Goal: Task Accomplishment & Management: Manage account settings

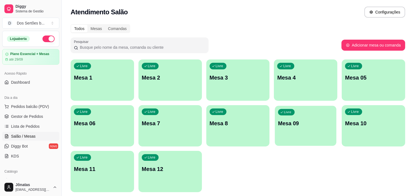
click at [303, 129] on div "Livre Mesa 09" at bounding box center [306, 123] width 62 height 34
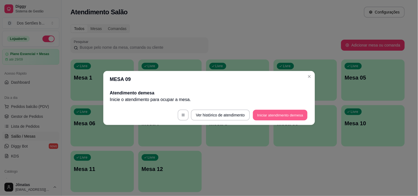
click at [271, 113] on button "Iniciar atendimento de mesa" at bounding box center [280, 115] width 55 height 11
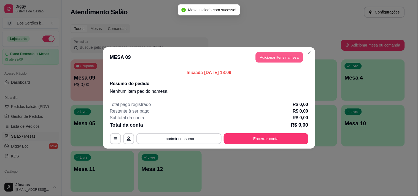
click at [271, 56] on button "Adicionar itens na mesa" at bounding box center [279, 57] width 47 height 11
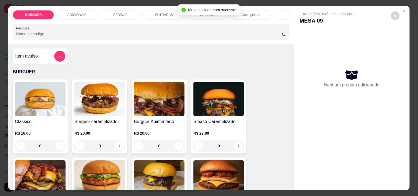
scroll to position [66, 0]
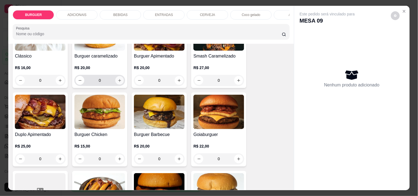
click at [118, 82] on icon "increase-product-quantity" at bounding box center [119, 80] width 3 height 3
type input "1"
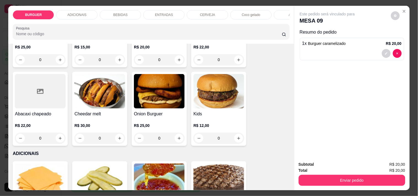
scroll to position [231, 0]
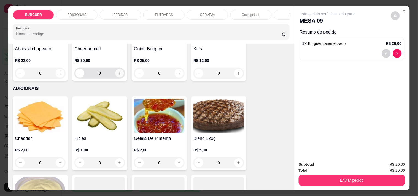
click at [118, 74] on icon "increase-product-quantity" at bounding box center [120, 73] width 4 height 4
type input "1"
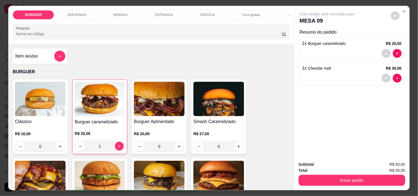
scroll to position [83, 0]
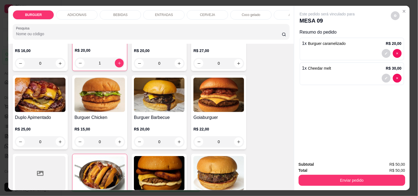
click at [122, 14] on p "BEBIDAS" at bounding box center [120, 15] width 14 height 4
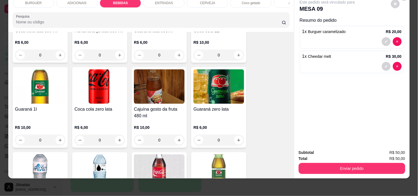
scroll to position [453, 0]
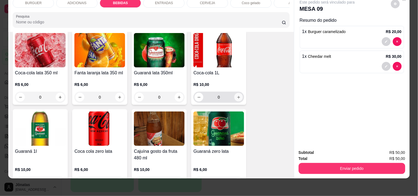
click at [235, 98] on button "increase-product-quantity" at bounding box center [239, 97] width 9 height 9
type input "1"
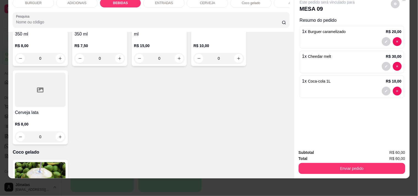
scroll to position [853, 0]
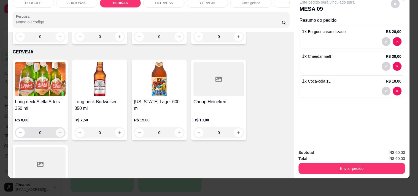
click at [57, 135] on button "increase-product-quantity" at bounding box center [60, 133] width 9 height 9
type input "1"
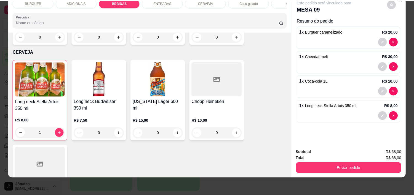
scroll to position [934, 0]
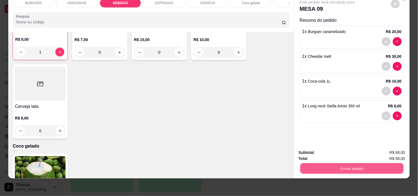
click at [338, 163] on button "Enviar pedido" at bounding box center [351, 168] width 103 height 11
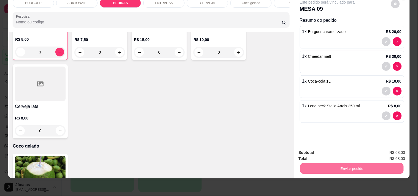
click at [320, 147] on button "Não registrar e enviar pedido" at bounding box center [334, 151] width 56 height 10
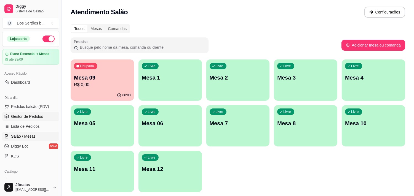
click at [18, 119] on span "Gestor de Pedidos" at bounding box center [27, 117] width 32 height 6
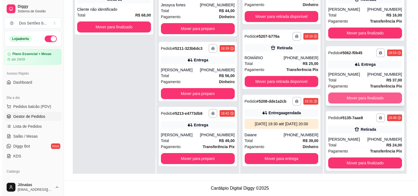
scroll to position [69, 0]
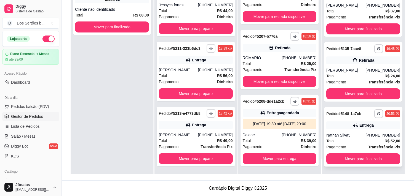
click at [353, 128] on icon at bounding box center [356, 126] width 6 height 6
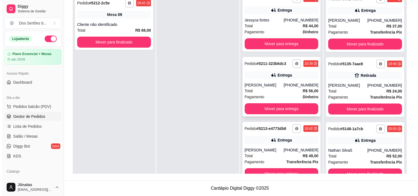
scroll to position [15, 0]
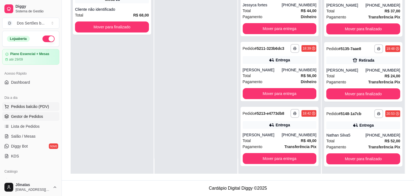
click at [34, 109] on span "Pedidos balcão (PDV)" at bounding box center [30, 107] width 38 height 6
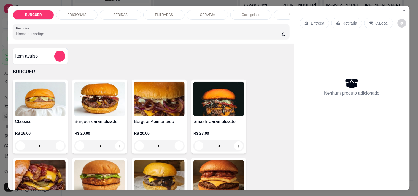
scroll to position [12, 0]
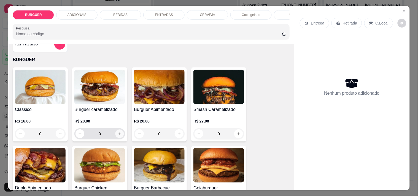
click at [121, 133] on div "0" at bounding box center [100, 134] width 49 height 11
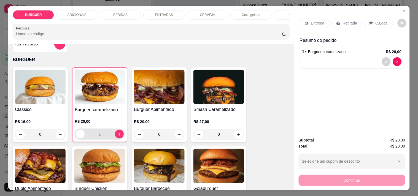
click at [121, 133] on div "1" at bounding box center [100, 134] width 48 height 11
click at [119, 136] on icon "increase-product-quantity" at bounding box center [120, 134] width 4 height 4
type input "2"
click at [348, 23] on p "Retirada" at bounding box center [350, 23] width 15 height 6
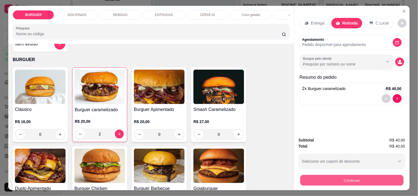
click at [342, 179] on button "Continuar" at bounding box center [351, 180] width 103 height 11
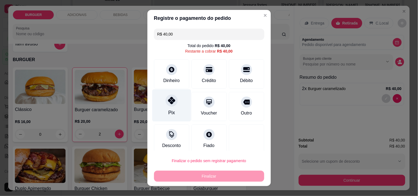
click at [168, 104] on icon at bounding box center [171, 100] width 7 height 7
type input "R$ 0,00"
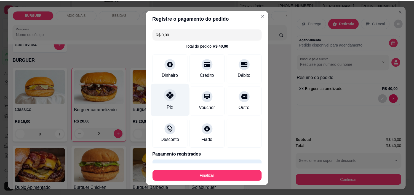
scroll to position [15, 0]
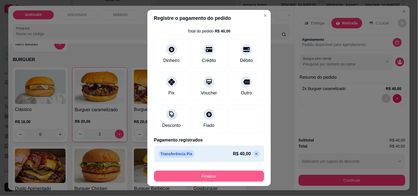
click at [199, 175] on button "Finalizar" at bounding box center [209, 176] width 110 height 11
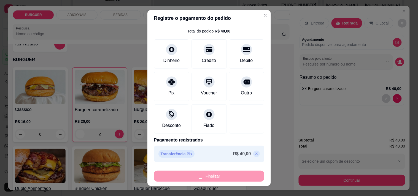
type input "0"
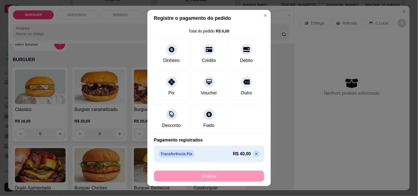
type input "-R$ 40,00"
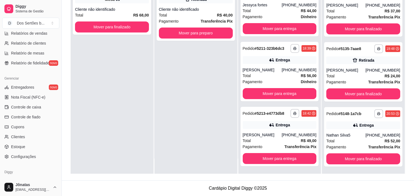
scroll to position [193, 0]
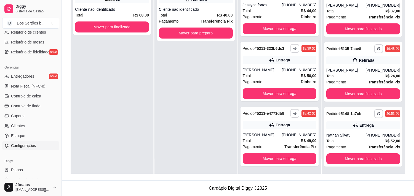
click at [25, 144] on span "Configurações" at bounding box center [23, 146] width 25 height 6
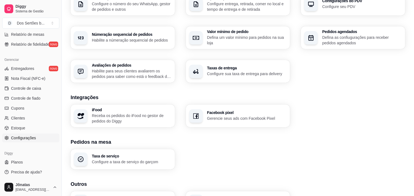
scroll to position [190, 0]
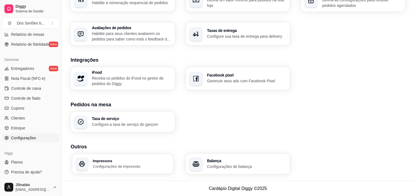
click at [103, 169] on p "Configurações de impressão" at bounding box center [131, 166] width 77 height 5
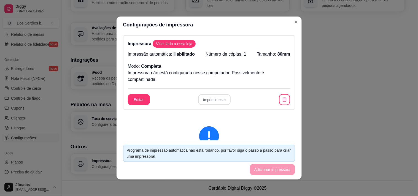
click at [208, 98] on button "Imprimir teste" at bounding box center [215, 100] width 32 height 11
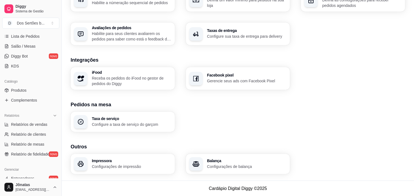
scroll to position [1, 0]
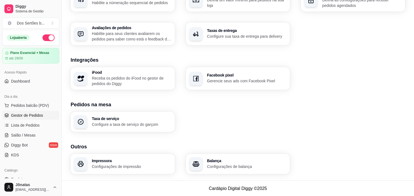
click at [26, 114] on span "Gestor de Pedidos" at bounding box center [27, 116] width 32 height 6
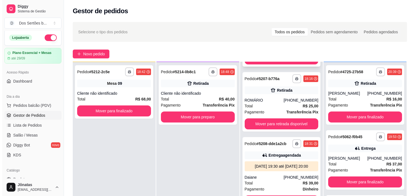
scroll to position [97, 0]
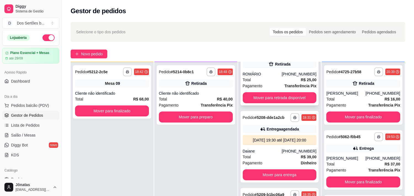
click at [266, 77] on div "ROMÁRIO" at bounding box center [262, 74] width 39 height 6
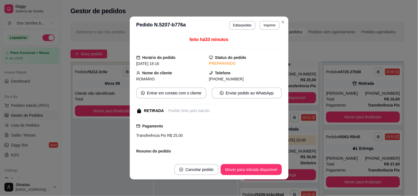
scroll to position [34, 0]
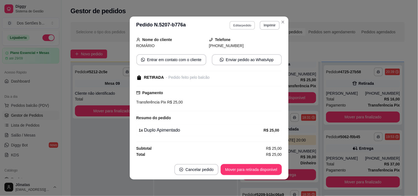
click at [238, 25] on button "Editar pedido" at bounding box center [243, 25] width 26 height 9
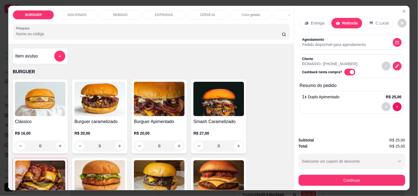
click at [120, 13] on p "BEBIDAS" at bounding box center [120, 15] width 14 height 4
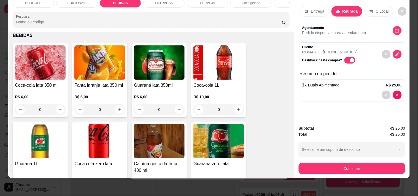
scroll to position [491, 0]
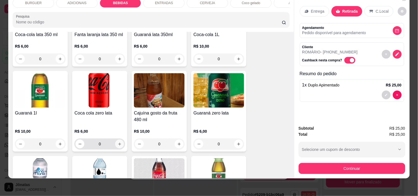
click at [120, 142] on button "increase-product-quantity" at bounding box center [119, 144] width 9 height 9
type input "1"
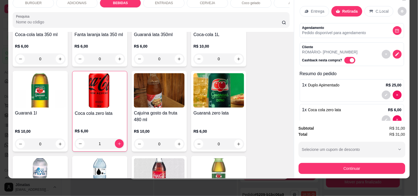
scroll to position [14, 0]
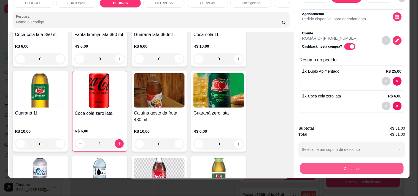
click at [329, 163] on button "Continuar" at bounding box center [351, 168] width 103 height 11
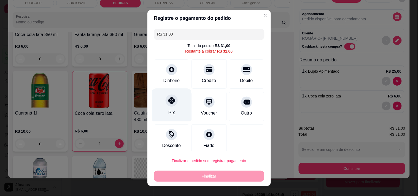
click at [167, 94] on div "Pix" at bounding box center [171, 105] width 39 height 32
type input "R$ 0,00"
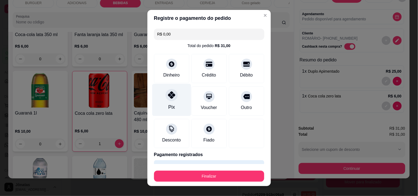
scroll to position [15, 0]
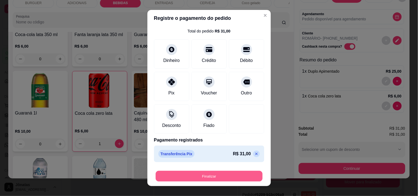
click at [238, 175] on button "Finalizar" at bounding box center [209, 176] width 107 height 11
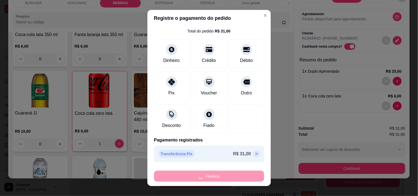
type input "0"
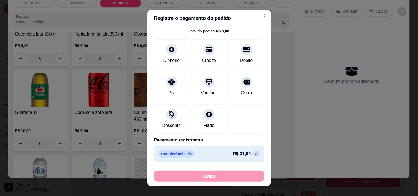
type input "-R$ 31,00"
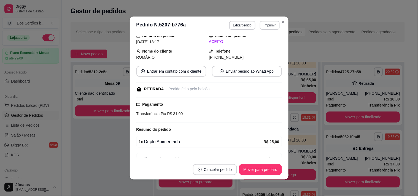
scroll to position [46, 0]
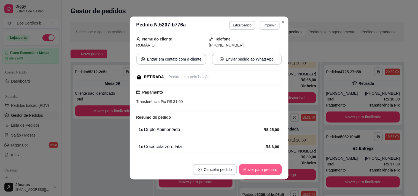
click at [249, 168] on button "Mover para preparo" at bounding box center [260, 169] width 43 height 11
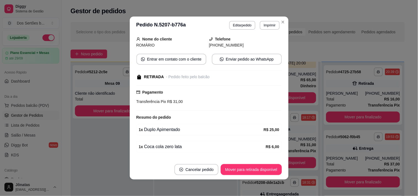
scroll to position [97, 0]
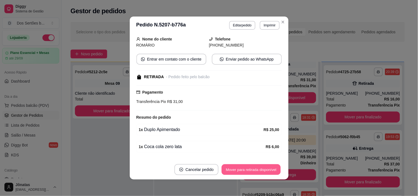
click at [266, 167] on button "Mover para retirada disponível" at bounding box center [251, 170] width 59 height 11
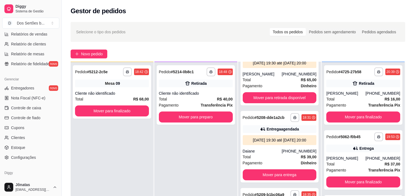
scroll to position [200, 0]
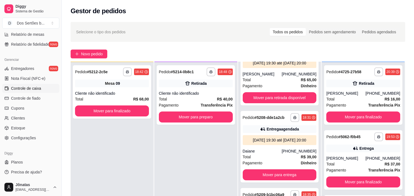
click at [18, 88] on span "Controle de caixa" at bounding box center [26, 89] width 30 height 6
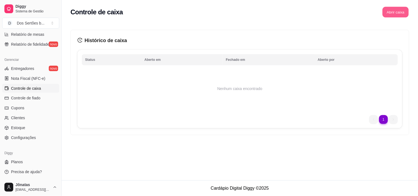
click at [395, 12] on button "Abrir caixa" at bounding box center [396, 12] width 26 height 11
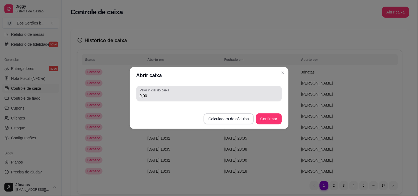
click at [156, 99] on div "0,00" at bounding box center [209, 93] width 139 height 11
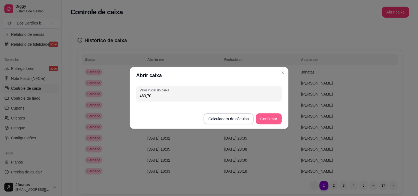
type input "460,70"
click at [269, 118] on button "Confirmar" at bounding box center [269, 119] width 25 height 11
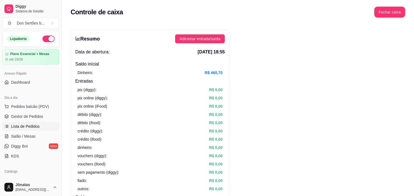
click at [25, 125] on span "Lista de Pedidos" at bounding box center [25, 127] width 29 height 6
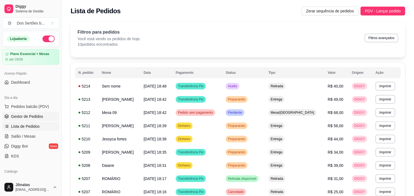
click at [36, 115] on span "Gestor de Pedidos" at bounding box center [27, 117] width 32 height 6
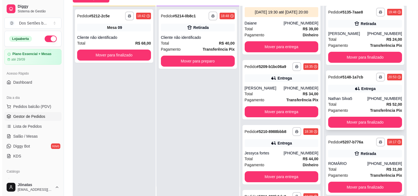
scroll to position [61, 0]
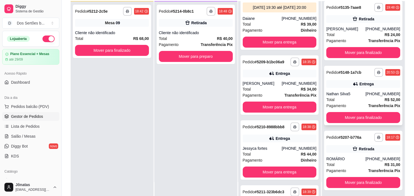
click at [365, 93] on div "Nathan Silva5" at bounding box center [345, 94] width 39 height 6
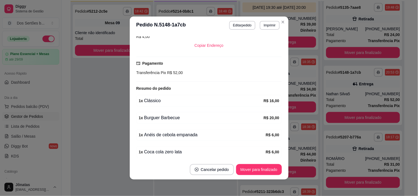
scroll to position [135, 0]
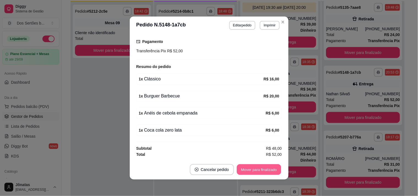
click at [246, 169] on button "Mover para finalizado" at bounding box center [259, 170] width 44 height 11
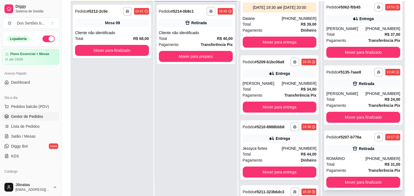
scroll to position [84, 0]
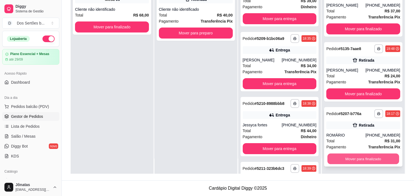
click at [355, 156] on button "Mover para finalizado" at bounding box center [363, 159] width 72 height 11
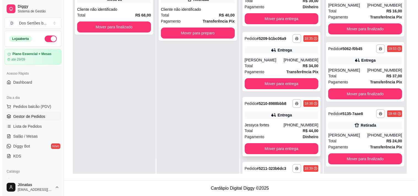
scroll to position [35, 0]
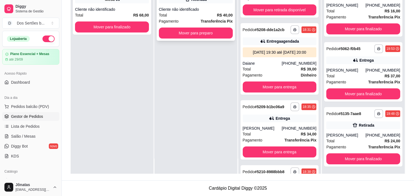
click at [189, 18] on div "Pagamento Transferência Pix" at bounding box center [196, 21] width 74 height 6
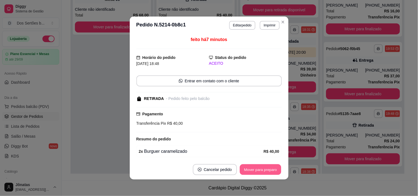
click at [266, 172] on button "Mover para preparo" at bounding box center [260, 170] width 41 height 11
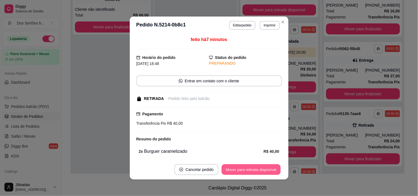
click at [269, 170] on button "Mover para retirada disponível" at bounding box center [251, 170] width 59 height 11
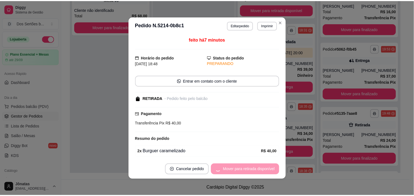
scroll to position [69, 0]
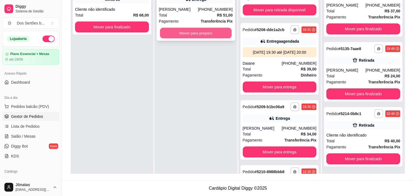
click at [166, 28] on button "Mover para preparo" at bounding box center [196, 33] width 72 height 11
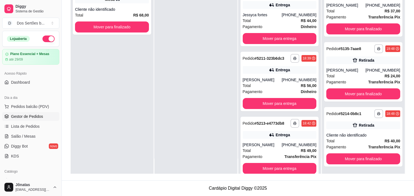
scroll to position [305, 0]
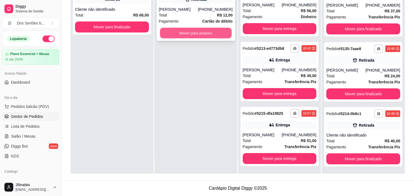
click at [170, 31] on button "Mover para preparo" at bounding box center [196, 33] width 72 height 11
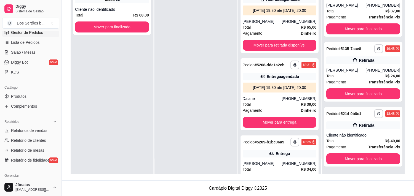
scroll to position [116, 0]
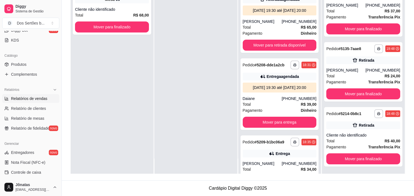
click at [27, 99] on span "Relatórios de vendas" at bounding box center [29, 99] width 36 height 6
select select "ALL"
select select "0"
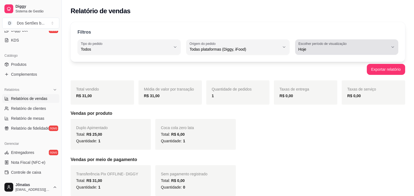
click at [337, 47] on span "Hoje" at bounding box center [343, 50] width 90 height 6
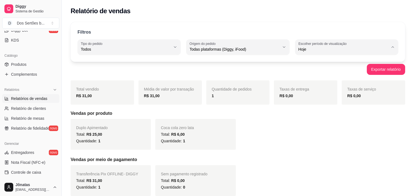
click at [315, 69] on span "Ontem" at bounding box center [344, 71] width 85 height 5
type input "1"
select select "1"
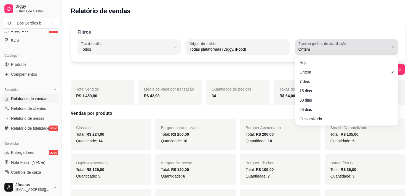
click at [323, 50] on span "Ontem" at bounding box center [343, 50] width 90 height 6
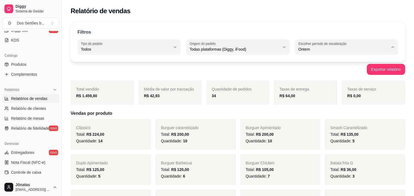
click at [315, 119] on span "Customizado" at bounding box center [344, 116] width 85 height 5
type input "-1"
select select "-1"
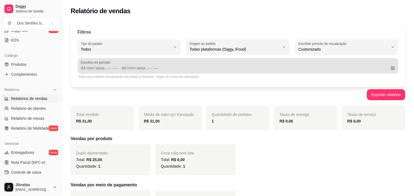
scroll to position [44, 0]
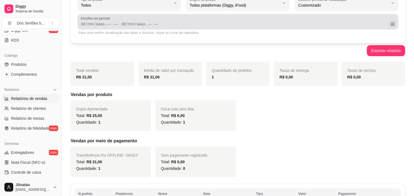
click at [392, 23] on button "Calendário" at bounding box center [392, 24] width 9 height 9
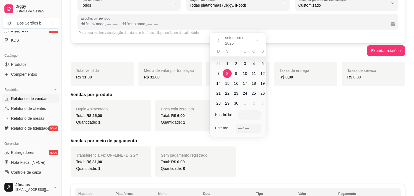
click at [228, 73] on span "8" at bounding box center [227, 74] width 2 height 6
click at [262, 72] on span "12" at bounding box center [262, 74] width 4 height 6
click at [242, 115] on div "––" at bounding box center [243, 115] width 6 height 6
click at [240, 128] on div "––" at bounding box center [241, 129] width 6 height 6
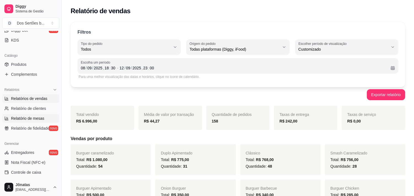
scroll to position [95, 0]
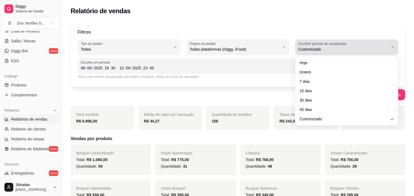
click at [391, 48] on icon "button" at bounding box center [393, 47] width 4 height 4
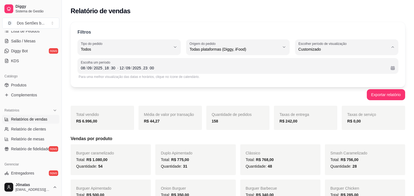
click at [311, 117] on span "Customizado" at bounding box center [344, 116] width 85 height 5
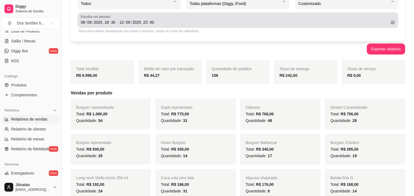
scroll to position [54, 0]
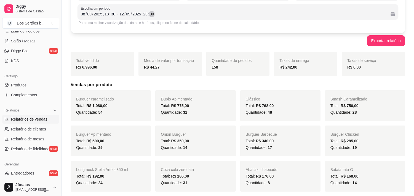
click at [276, 14] on div "[DATE] 23 : 00" at bounding box center [252, 14] width 267 height 7
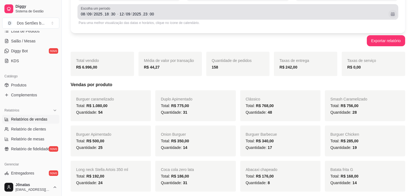
click at [394, 12] on button "Calendário" at bounding box center [392, 14] width 9 height 9
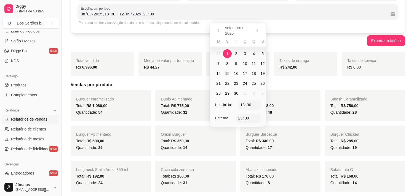
click at [225, 52] on span "1" at bounding box center [227, 53] width 9 height 9
click at [264, 64] on span "12" at bounding box center [262, 64] width 4 height 6
click at [218, 73] on span "14" at bounding box center [218, 74] width 4 height 6
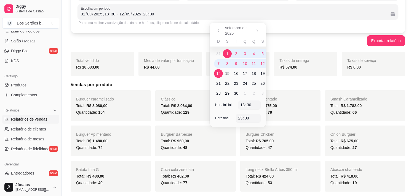
click at [226, 52] on span "1" at bounding box center [227, 54] width 2 height 6
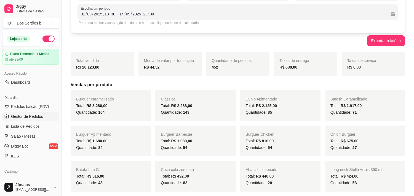
click at [9, 118] on link "Gestor de Pedidos" at bounding box center [30, 116] width 57 height 9
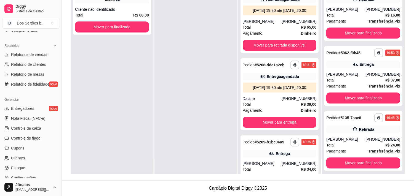
scroll to position [190, 0]
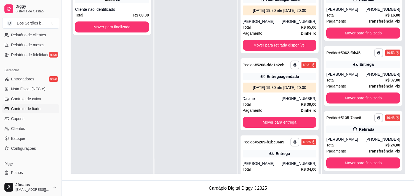
click at [12, 105] on link "Controle de fiado" at bounding box center [30, 109] width 57 height 9
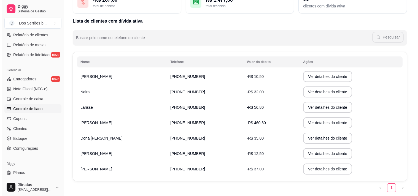
scroll to position [63, 0]
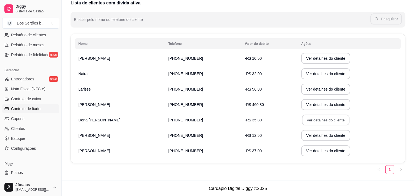
click at [303, 116] on button "Ver detalhes do cliente" at bounding box center [325, 120] width 47 height 11
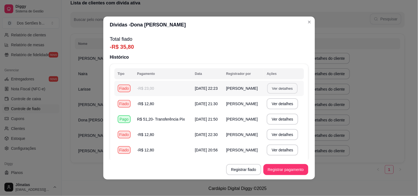
click at [284, 86] on button "Ver detalhes" at bounding box center [283, 88] width 30 height 11
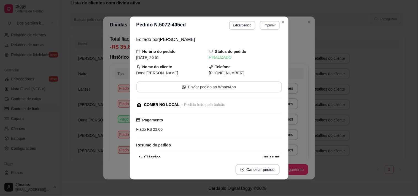
scroll to position [68, 0]
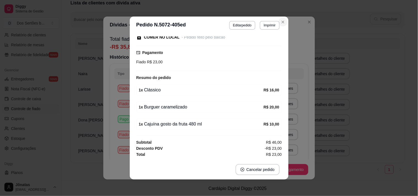
click at [281, 22] on icon "Close" at bounding box center [283, 22] width 4 height 4
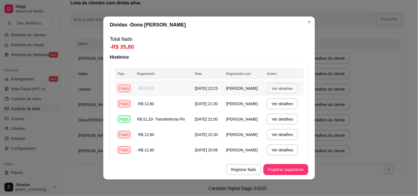
click at [268, 86] on button "Ver detalhes" at bounding box center [283, 88] width 30 height 11
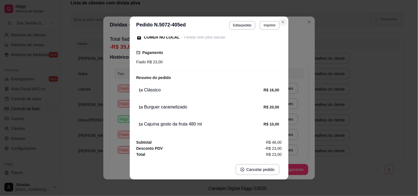
click at [281, 23] on icon "Close" at bounding box center [283, 22] width 4 height 4
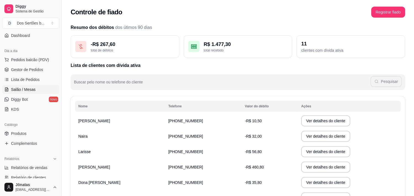
scroll to position [0, 0]
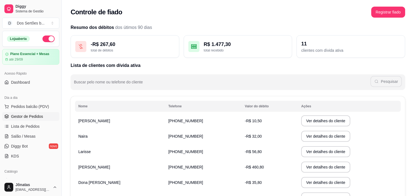
click at [43, 118] on link "Gestor de Pedidos" at bounding box center [30, 116] width 57 height 9
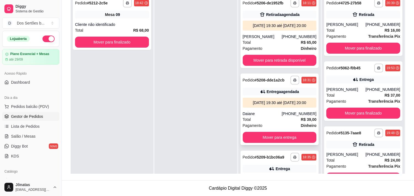
scroll to position [49, 0]
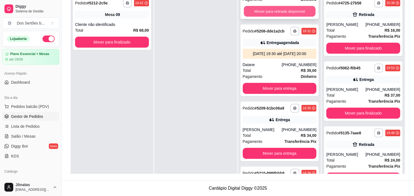
click at [268, 16] on button "Mover para retirada disponível" at bounding box center [280, 11] width 72 height 11
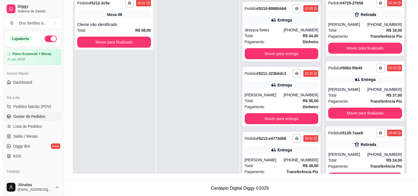
scroll to position [137, 0]
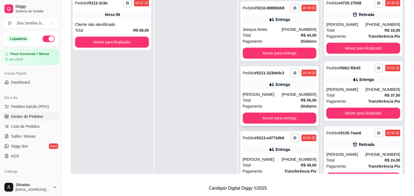
click at [254, 89] on div "Entrega" at bounding box center [280, 85] width 74 height 8
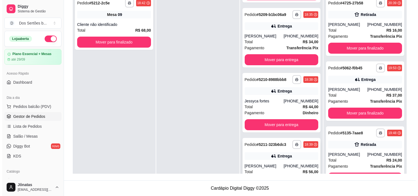
scroll to position [11, 0]
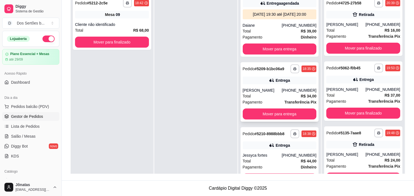
click at [270, 83] on icon at bounding box center [272, 81] width 6 height 6
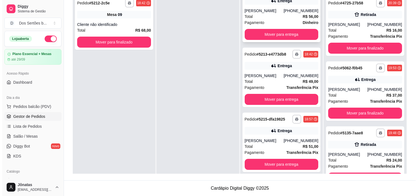
scroll to position [246, 0]
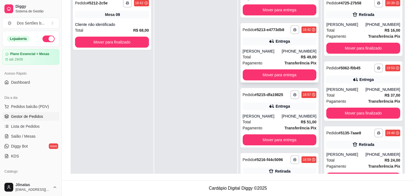
click at [282, 54] on div "[PHONE_NUMBER]" at bounding box center [299, 52] width 35 height 6
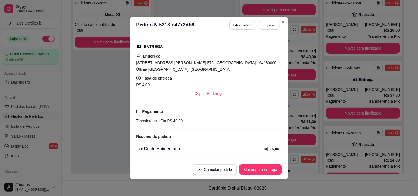
scroll to position [117, 0]
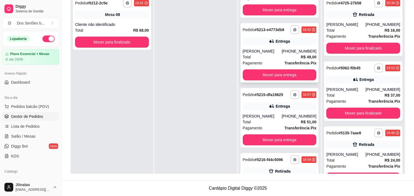
click at [262, 45] on div "Entrega" at bounding box center [280, 42] width 74 height 8
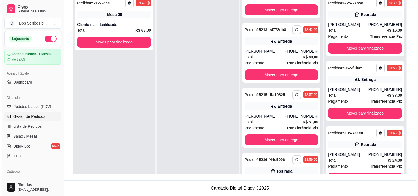
scroll to position [288, 0]
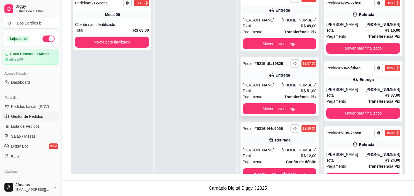
click at [252, 88] on div "Total R$ 51,00" at bounding box center [280, 91] width 74 height 6
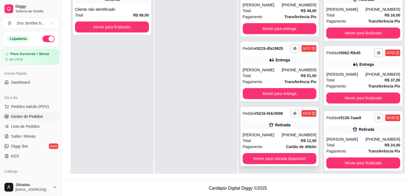
click at [260, 141] on div "Total R$ 12,00" at bounding box center [280, 141] width 74 height 6
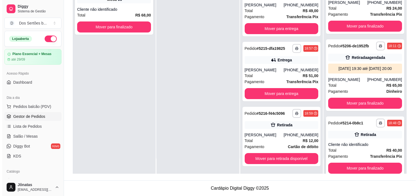
scroll to position [152, 0]
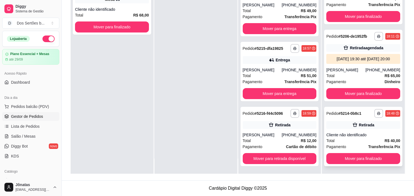
click at [345, 140] on div "Total R$ 40,00" at bounding box center [363, 141] width 74 height 6
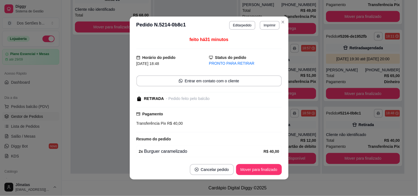
scroll to position [22, 0]
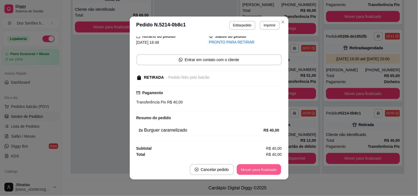
click at [247, 170] on button "Mover para finalizado" at bounding box center [259, 170] width 44 height 11
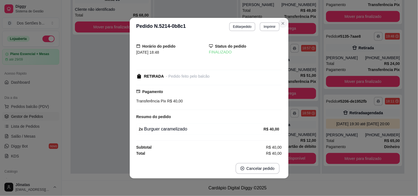
scroll to position [0, 0]
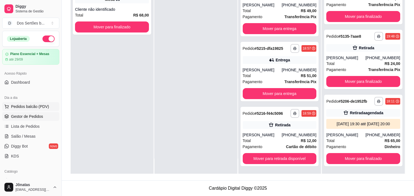
click at [26, 108] on span "Pedidos balcão (PDV)" at bounding box center [30, 107] width 38 height 6
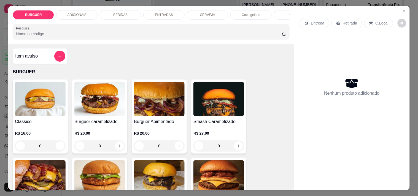
drag, startPoint x: 133, startPoint y: 79, endPoint x: 122, endPoint y: 10, distance: 69.8
click at [122, 13] on p "BEBIDAS" at bounding box center [120, 15] width 14 height 4
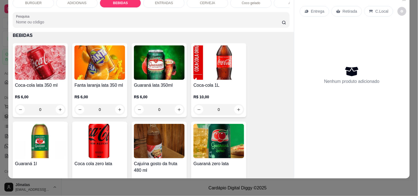
scroll to position [487, 0]
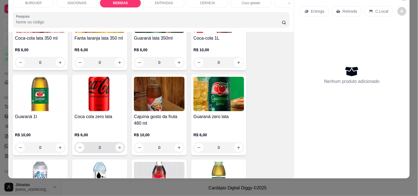
click at [119, 146] on icon "increase-product-quantity" at bounding box center [120, 148] width 4 height 4
type input "1"
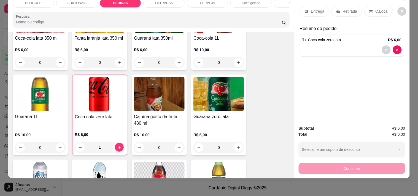
click at [376, 9] on p "C.Local" at bounding box center [382, 12] width 13 height 6
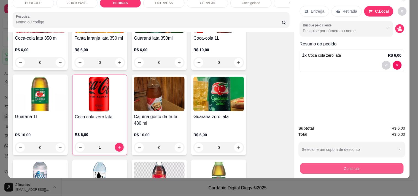
click at [364, 163] on button "Continuar" at bounding box center [351, 168] width 103 height 11
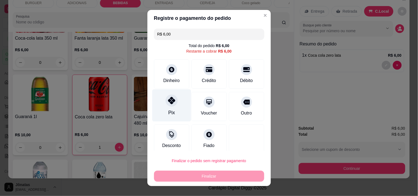
click at [174, 103] on div "Pix" at bounding box center [171, 105] width 39 height 32
type input "R$ 0,00"
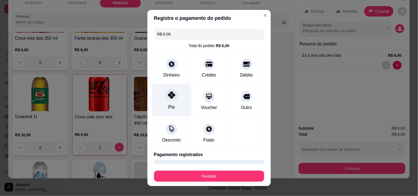
scroll to position [15, 0]
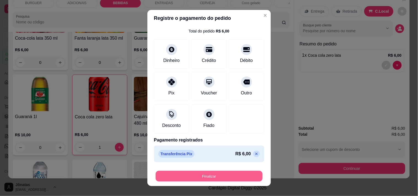
click at [207, 180] on button "Finalizar" at bounding box center [209, 176] width 107 height 11
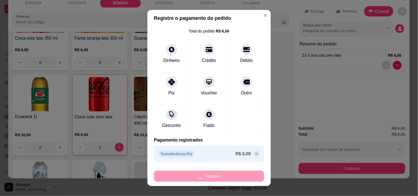
type input "0"
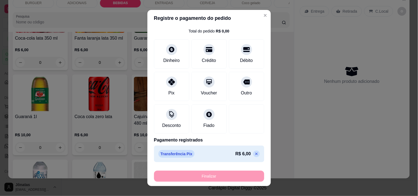
type input "-R$ 6,00"
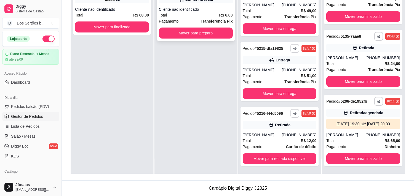
click at [192, 10] on div "Cliente não identificado" at bounding box center [196, 10] width 74 height 6
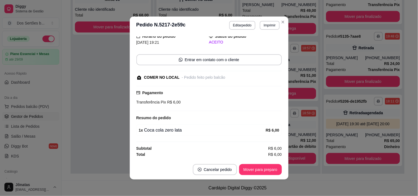
scroll to position [1, 0]
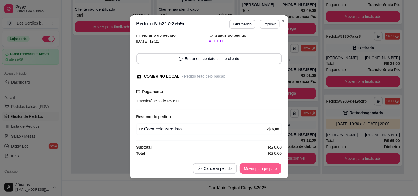
click at [241, 163] on div "Mover para preparo" at bounding box center [260, 168] width 43 height 11
click at [252, 164] on button "Mover para preparo" at bounding box center [260, 169] width 41 height 11
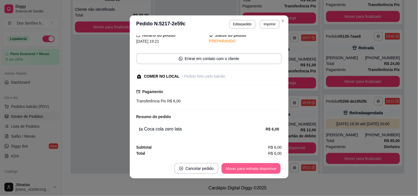
click at [255, 165] on button "Mover para retirada disponível" at bounding box center [251, 169] width 59 height 11
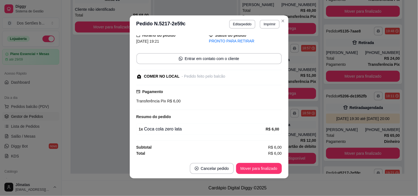
scroll to position [152, 0]
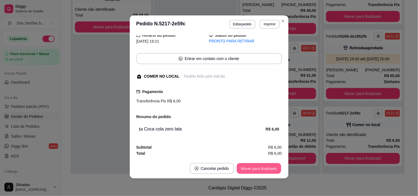
click at [255, 165] on button "Mover para finalizado" at bounding box center [259, 169] width 44 height 11
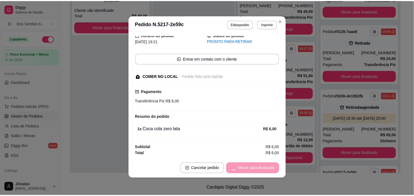
scroll to position [0, 0]
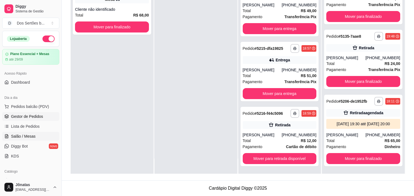
click at [36, 136] on link "Salão / Mesas" at bounding box center [30, 136] width 57 height 9
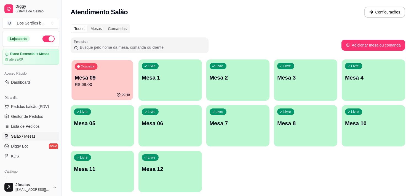
click at [91, 70] on div "Ocupada Mesa 09 R$ 68,00" at bounding box center [102, 75] width 62 height 30
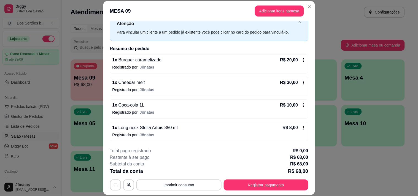
scroll to position [17, 0]
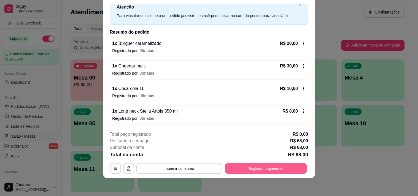
click at [261, 167] on button "Registrar pagamento" at bounding box center [266, 169] width 82 height 11
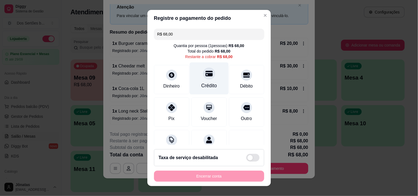
click at [204, 87] on div "Crédito" at bounding box center [209, 85] width 16 height 7
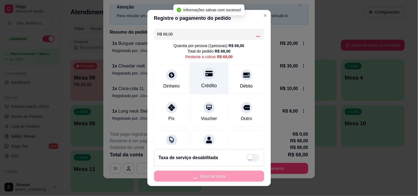
scroll to position [23, 0]
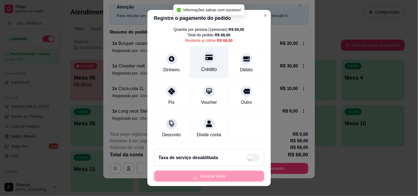
type input "R$ 0,00"
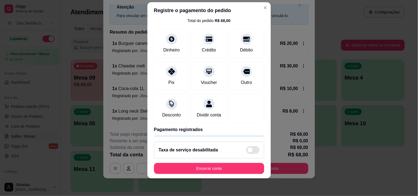
scroll to position [46, 0]
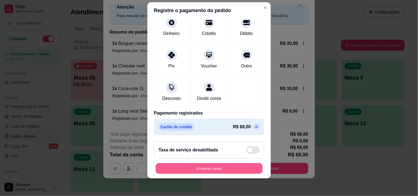
click at [206, 168] on button "Encerrar conta" at bounding box center [209, 169] width 107 height 11
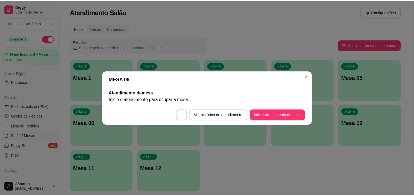
scroll to position [0, 0]
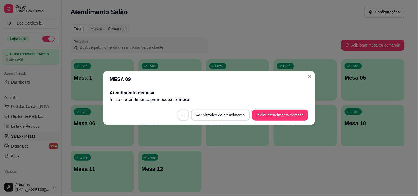
click at [303, 74] on header "MESA 09" at bounding box center [209, 79] width 212 height 17
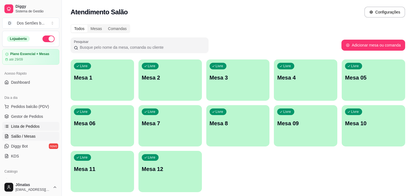
scroll to position [50, 0]
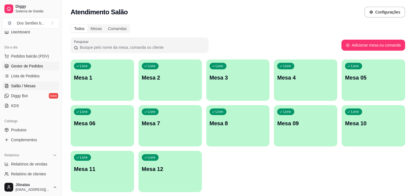
click at [28, 63] on span "Gestor de Pedidos" at bounding box center [27, 66] width 32 height 6
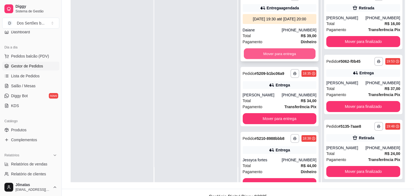
click at [275, 59] on button "Mover para entrega" at bounding box center [280, 54] width 72 height 11
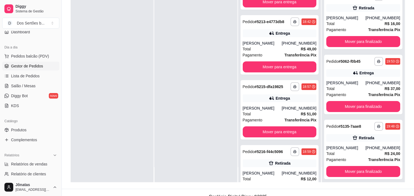
scroll to position [178, 0]
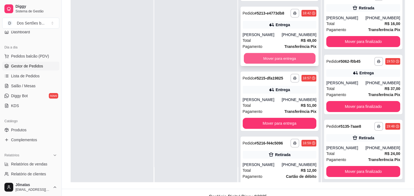
click at [258, 64] on button "Mover para entrega" at bounding box center [280, 58] width 72 height 11
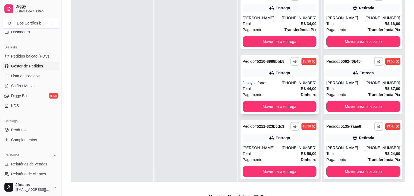
scroll to position [87, 0]
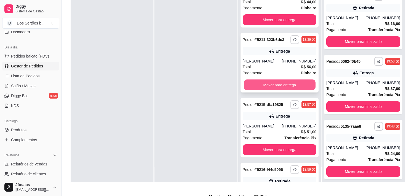
click at [259, 81] on button "Mover para entrega" at bounding box center [280, 85] width 72 height 11
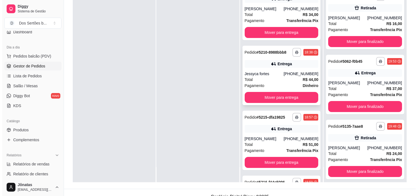
scroll to position [0, 0]
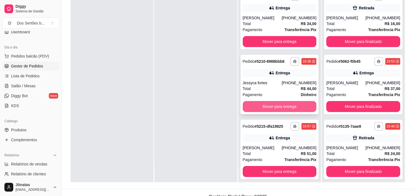
click at [263, 103] on button "Mover para entrega" at bounding box center [280, 106] width 74 height 11
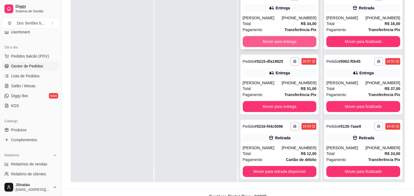
click at [269, 38] on button "Mover para entrega" at bounding box center [280, 41] width 74 height 11
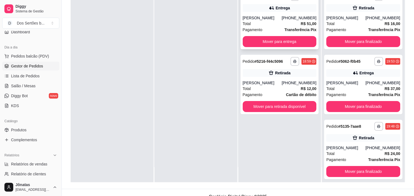
click at [284, 27] on span "Transferência Pix" at bounding box center [300, 30] width 32 height 6
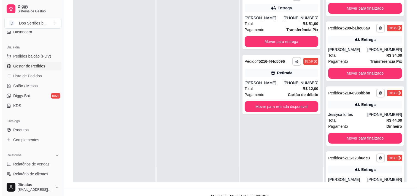
scroll to position [435, 0]
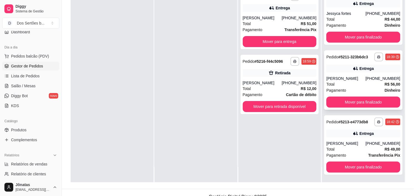
click at [372, 76] on div "[PHONE_NUMBER]" at bounding box center [383, 79] width 35 height 6
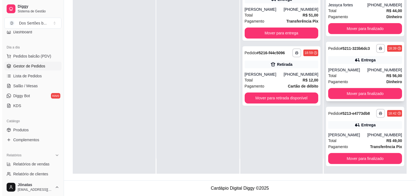
scroll to position [0, 0]
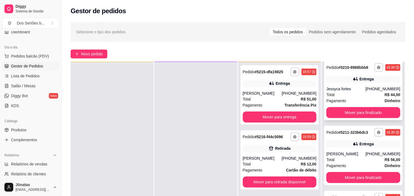
click at [348, 86] on div "Jessyca fortes" at bounding box center [345, 89] width 39 height 6
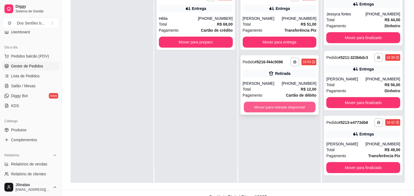
click at [259, 105] on button "Mover para retirada disponível" at bounding box center [280, 107] width 72 height 11
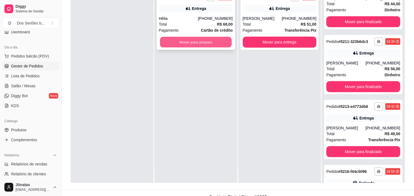
click at [190, 44] on button "Mover para preparo" at bounding box center [196, 42] width 72 height 11
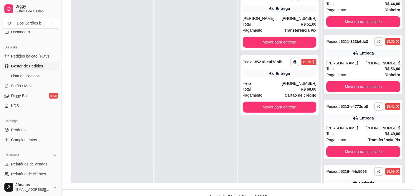
click at [14, 50] on div "Dia a dia" at bounding box center [30, 47] width 57 height 9
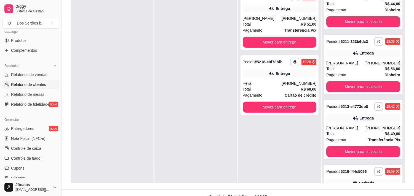
scroll to position [29, 0]
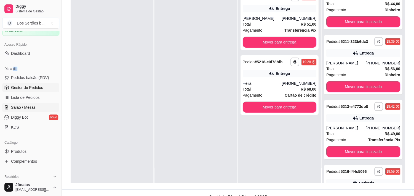
click at [23, 107] on span "Salão / Mesas" at bounding box center [23, 108] width 25 height 6
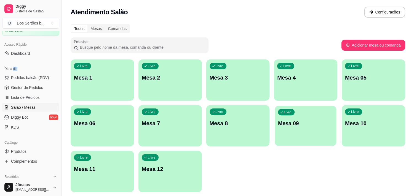
click at [299, 122] on p "Mesa 09" at bounding box center [305, 123] width 55 height 7
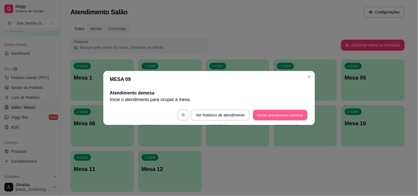
click at [286, 119] on button "Iniciar atendimento de mesa" at bounding box center [280, 115] width 55 height 11
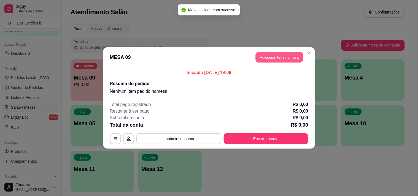
click at [277, 56] on button "Adicionar itens na mesa" at bounding box center [279, 57] width 47 height 11
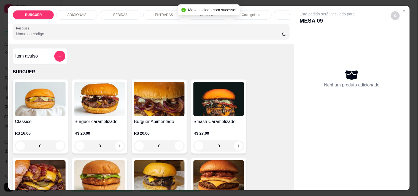
click at [158, 123] on h4 "Burguer Apimentado" at bounding box center [159, 122] width 51 height 7
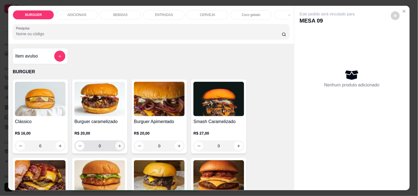
click at [118, 148] on icon "increase-product-quantity" at bounding box center [120, 146] width 4 height 4
type input "1"
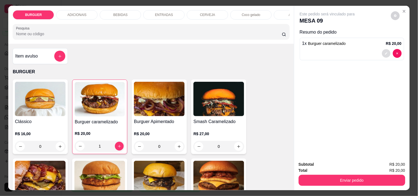
click at [385, 49] on button "decrease-product-quantity" at bounding box center [386, 53] width 9 height 9
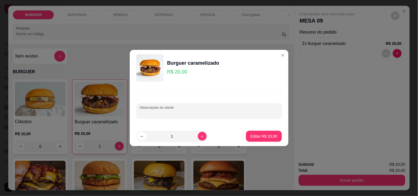
click at [159, 111] on input "Observações do cliente" at bounding box center [209, 114] width 139 height 6
type input "sem cebola"
click at [264, 132] on button "Editar R$ 20,00" at bounding box center [264, 136] width 34 height 11
type input "0"
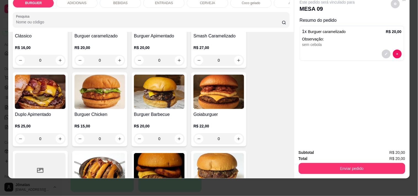
scroll to position [108, 0]
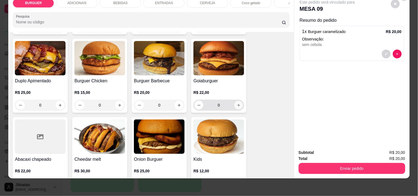
click at [236, 102] on button "increase-product-quantity" at bounding box center [239, 105] width 9 height 9
type input "1"
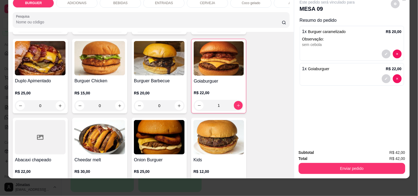
click at [122, 1] on div "BEBIDAS" at bounding box center [120, 2] width 41 height 9
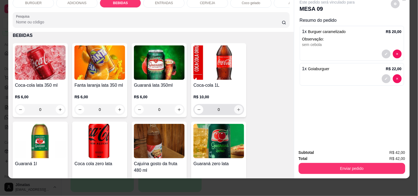
click at [237, 111] on icon "increase-product-quantity" at bounding box center [239, 110] width 4 height 4
type input "1"
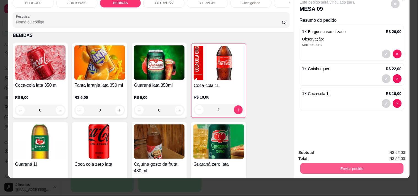
click at [367, 163] on button "Enviar pedido" at bounding box center [351, 168] width 103 height 11
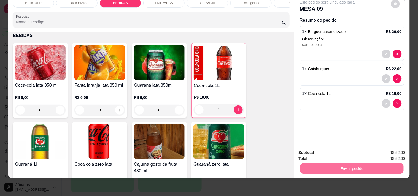
click at [330, 150] on button "Não registrar e enviar pedido" at bounding box center [334, 151] width 56 height 10
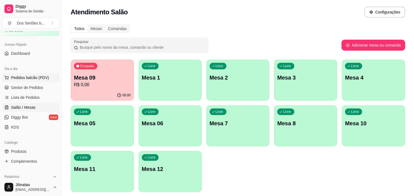
click at [25, 76] on span "Pedidos balcão (PDV)" at bounding box center [30, 78] width 38 height 6
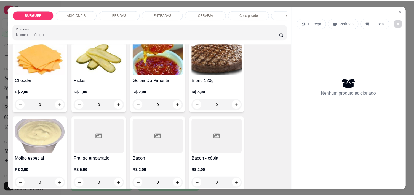
scroll to position [285, 0]
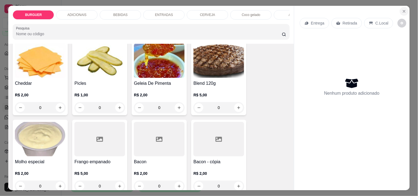
click at [402, 10] on icon "Close" at bounding box center [404, 11] width 4 height 4
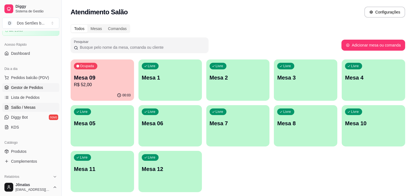
click at [26, 90] on link "Gestor de Pedidos" at bounding box center [30, 87] width 57 height 9
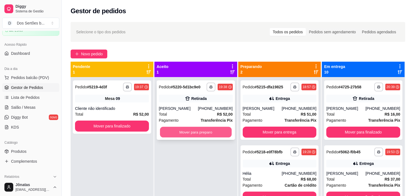
click at [204, 135] on button "Mover para preparo" at bounding box center [196, 132] width 72 height 11
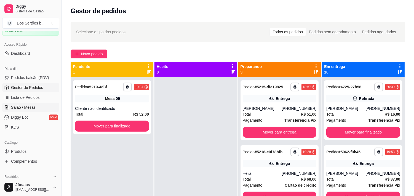
click at [26, 110] on span "Salão / Mesas" at bounding box center [23, 108] width 25 height 6
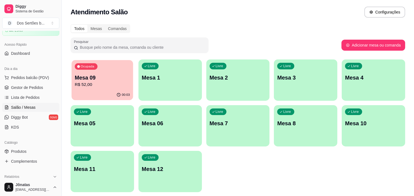
click at [127, 78] on p "Mesa 09" at bounding box center [102, 77] width 55 height 7
click at [23, 89] on span "Gestor de Pedidos" at bounding box center [27, 88] width 32 height 6
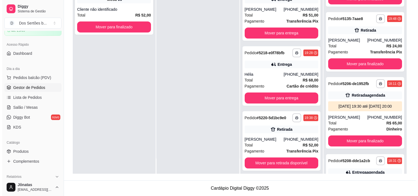
scroll to position [93, 0]
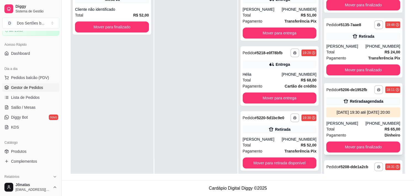
click at [363, 114] on div "[DATE] 19:30 até [DATE] 20:00" at bounding box center [364, 113] width 70 height 6
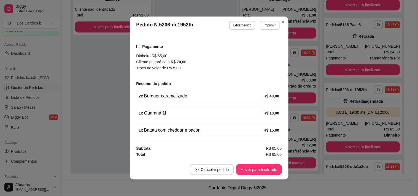
scroll to position [1, 0]
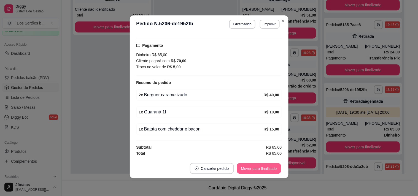
click at [262, 169] on button "Mover para finalizado" at bounding box center [259, 169] width 44 height 11
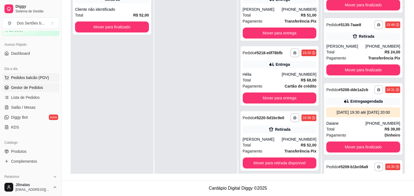
click at [28, 80] on span "Pedidos balcão (PDV)" at bounding box center [30, 78] width 38 height 6
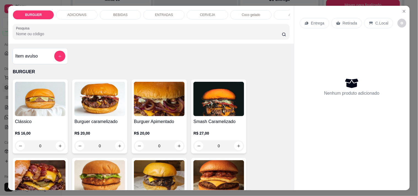
scroll to position [48, 0]
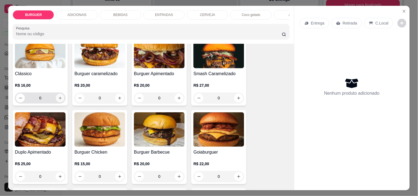
click at [58, 98] on icon "increase-product-quantity" at bounding box center [60, 98] width 4 height 4
type input "1"
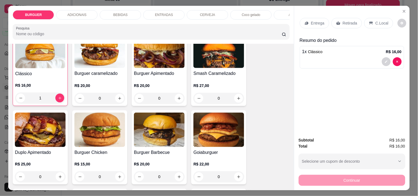
scroll to position [94, 0]
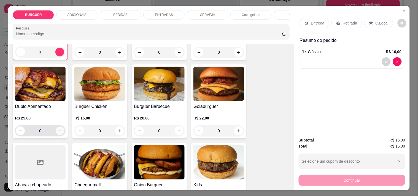
click at [58, 135] on button "increase-product-quantity" at bounding box center [60, 131] width 9 height 9
type input "1"
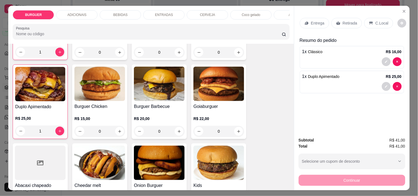
click at [311, 20] on p "Entrega" at bounding box center [318, 23] width 14 height 6
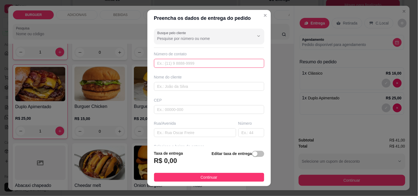
click at [197, 60] on input "text" at bounding box center [209, 63] width 110 height 9
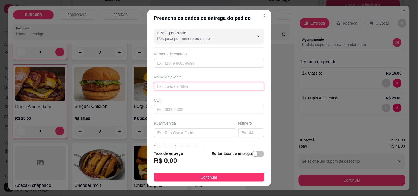
click at [167, 88] on input "text" at bounding box center [209, 86] width 110 height 9
type input "Letícia"
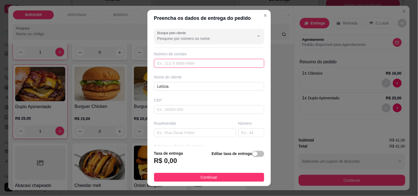
click at [157, 59] on input "text" at bounding box center [209, 63] width 110 height 9
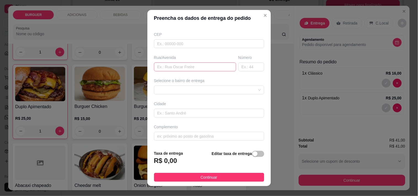
type input "[PHONE_NUMBER]"
click at [160, 68] on input "text" at bounding box center [195, 67] width 82 height 9
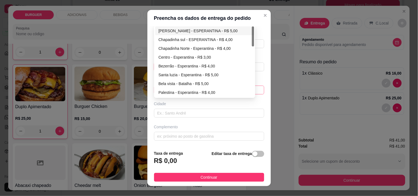
click at [161, 89] on div "67d0a9f2ac621123795caa57 67d0aa4c10a7c36e1d729bd0 [PERSON_NAME] - ESPERANTINA -…" at bounding box center [209, 90] width 110 height 9
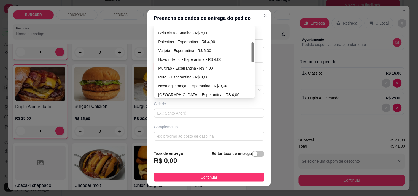
scroll to position [66, 0]
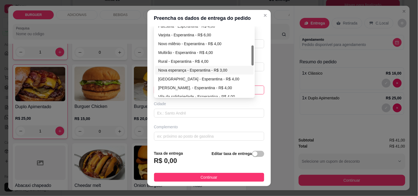
click at [164, 71] on div "Nova esperança - Esperantina - R$ 3,00" at bounding box center [205, 70] width 92 height 6
type input "Esperantina"
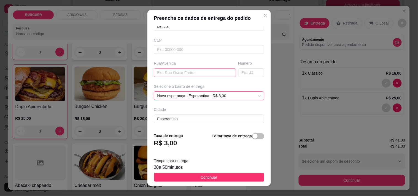
scroll to position [66, 0]
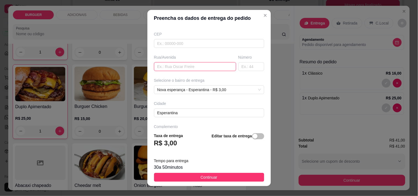
click at [159, 70] on input "text" at bounding box center [195, 66] width 82 height 9
type input "Rua [PERSON_NAME]"
click at [239, 67] on input "text" at bounding box center [252, 66] width 26 height 9
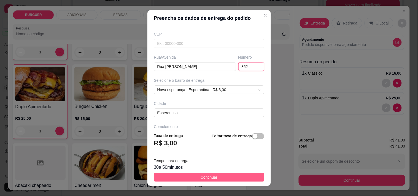
type input "852"
click at [182, 177] on button "Continuar" at bounding box center [209, 177] width 110 height 9
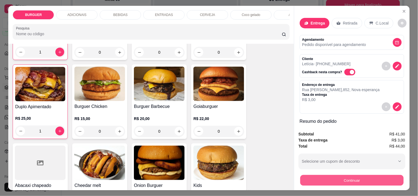
click at [345, 177] on button "Continuar" at bounding box center [351, 180] width 103 height 11
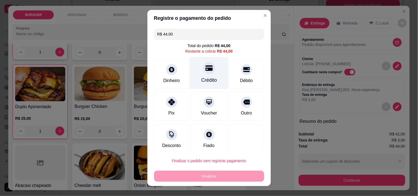
click at [206, 71] on icon at bounding box center [209, 68] width 7 height 7
type input "R$ 0,00"
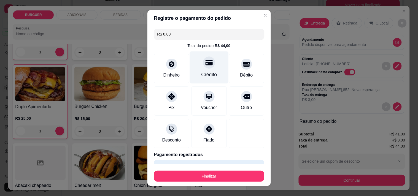
scroll to position [15, 0]
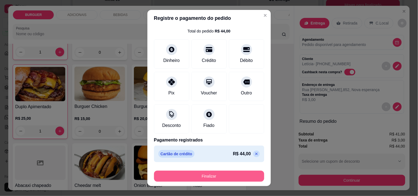
click at [220, 175] on button "Finalizar" at bounding box center [209, 176] width 110 height 11
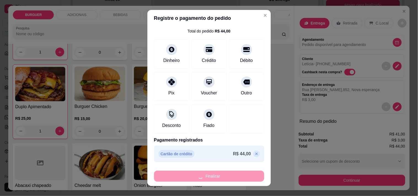
type input "0"
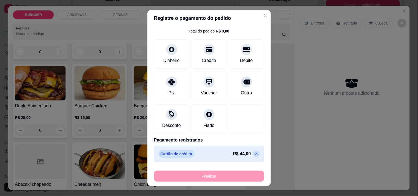
type input "-R$ 44,00"
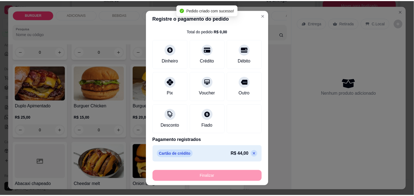
scroll to position [94, 0]
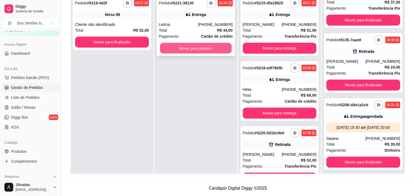
click at [193, 48] on button "Mover para preparo" at bounding box center [196, 48] width 72 height 11
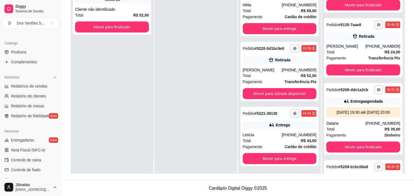
scroll to position [200, 0]
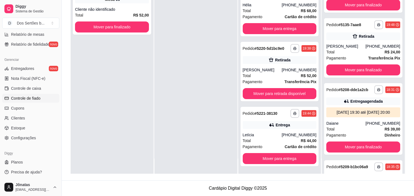
click at [26, 99] on span "Controle de fiado" at bounding box center [26, 99] width 30 height 6
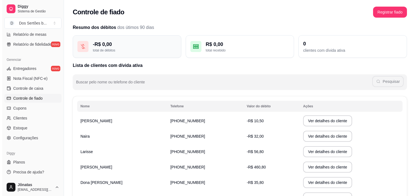
scroll to position [63, 0]
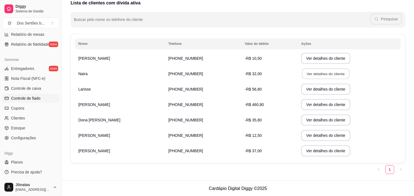
click at [303, 72] on button "Ver detalhes do cliente" at bounding box center [325, 74] width 47 height 11
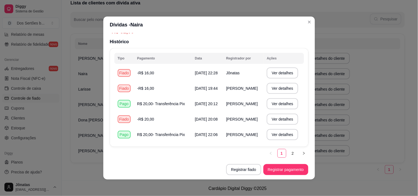
scroll to position [15, 0]
click at [274, 166] on button "Registrar pagamento" at bounding box center [286, 170] width 44 height 11
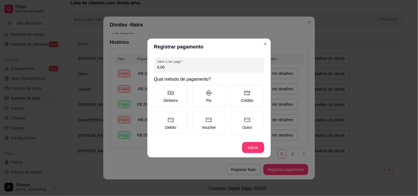
click at [167, 65] on input "0,00" at bounding box center [210, 68] width 104 height 6
type input "14,00"
click at [202, 98] on label "Pix" at bounding box center [209, 96] width 34 height 23
click at [196, 89] on button "Pix" at bounding box center [194, 87] width 4 height 4
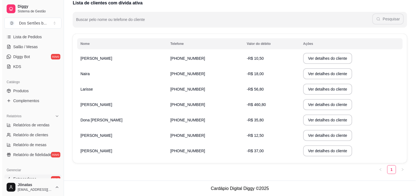
scroll to position [0, 0]
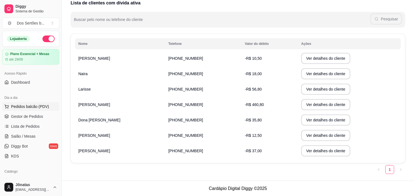
click at [18, 107] on span "Pedidos balcão (PDV)" at bounding box center [30, 107] width 38 height 6
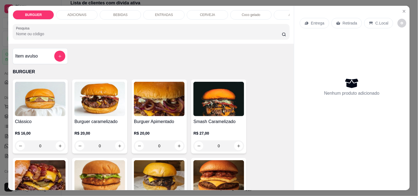
click at [115, 13] on p "BEBIDAS" at bounding box center [120, 15] width 14 height 4
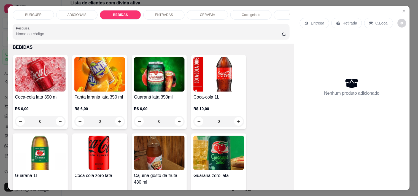
click at [164, 13] on p "ENTRADAS" at bounding box center [164, 15] width 18 height 4
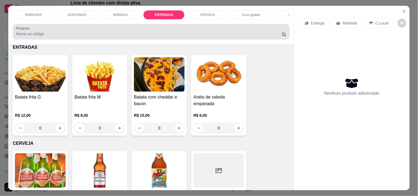
scroll to position [14, 0]
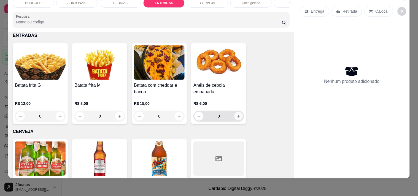
click at [236, 113] on button "increase-product-quantity" at bounding box center [239, 116] width 9 height 9
type input "1"
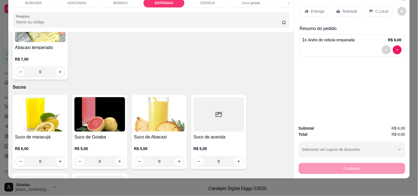
scroll to position [1249, 0]
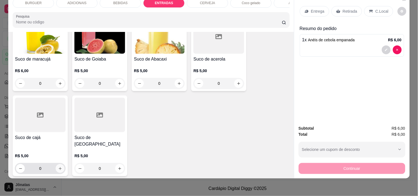
click at [58, 167] on icon "increase-product-quantity" at bounding box center [60, 169] width 4 height 4
type input "1"
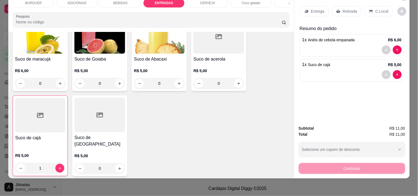
click at [369, 9] on icon at bounding box center [371, 11] width 4 height 4
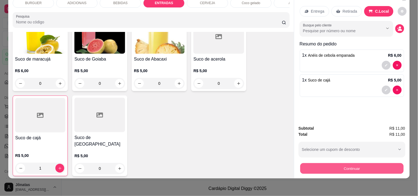
click at [355, 164] on button "Continuar" at bounding box center [351, 168] width 103 height 11
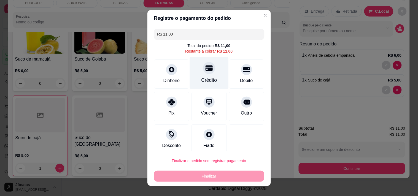
click at [199, 76] on div "Crédito" at bounding box center [209, 73] width 39 height 32
type input "R$ 0,00"
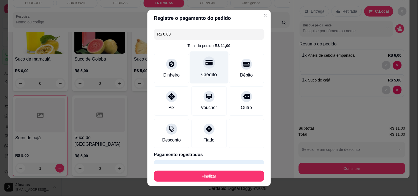
scroll to position [15, 0]
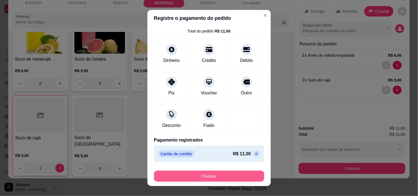
click at [203, 175] on button "Finalizar" at bounding box center [209, 176] width 110 height 11
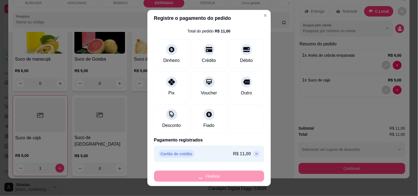
type input "0"
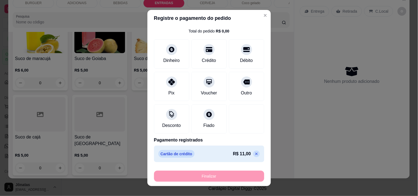
type input "-R$ 11,00"
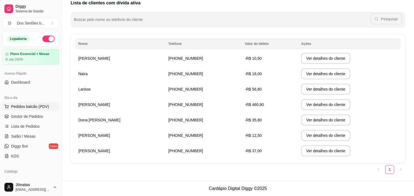
click at [19, 107] on span "Pedidos balcão (PDV)" at bounding box center [30, 107] width 38 height 6
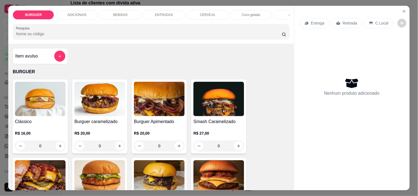
scroll to position [31, 0]
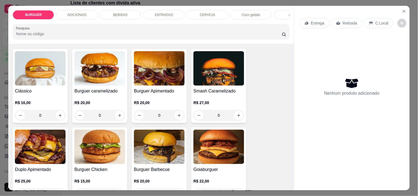
click at [161, 13] on p "ENTRADAS" at bounding box center [164, 15] width 18 height 4
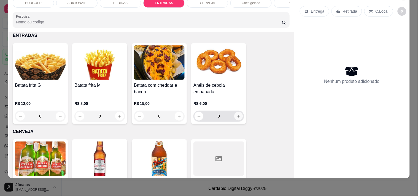
click at [238, 117] on icon "increase-product-quantity" at bounding box center [239, 116] width 4 height 4
type input "1"
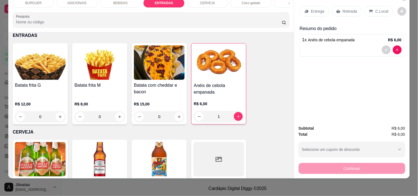
scroll to position [857, 0]
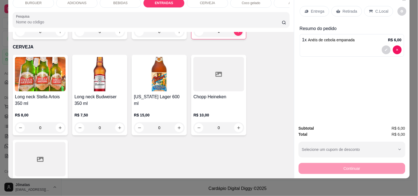
click at [376, 9] on p "C.Local" at bounding box center [382, 12] width 13 height 6
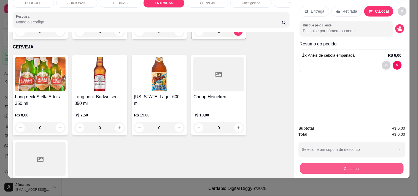
click at [367, 163] on button "Continuar" at bounding box center [351, 168] width 103 height 11
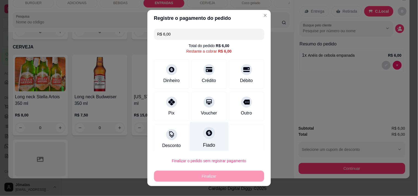
click at [206, 132] on icon at bounding box center [209, 133] width 6 height 6
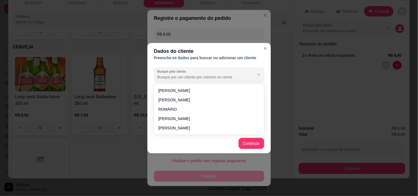
click at [166, 76] on input "Busque pelo cliente" at bounding box center [202, 77] width 88 height 6
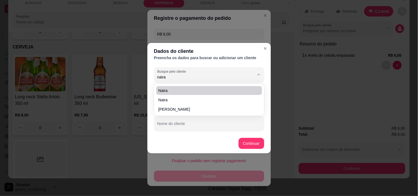
click at [162, 89] on span "Naira" at bounding box center [207, 91] width 96 height 6
type input "Naira"
type input "[PHONE_NUMBER]"
type input "Naira"
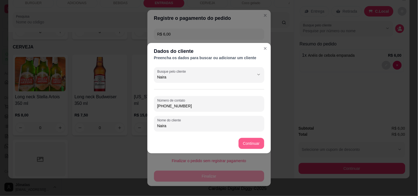
type input "Naira"
type input "R$ 0,00"
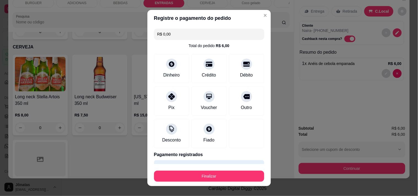
scroll to position [15, 0]
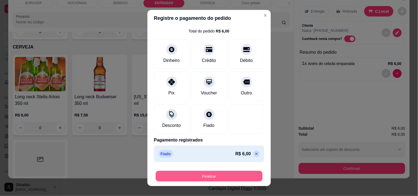
click at [205, 174] on button "Finalizar" at bounding box center [209, 176] width 107 height 11
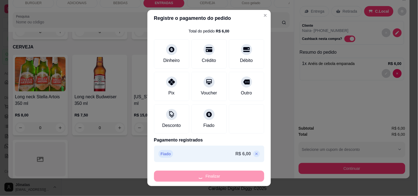
type input "0"
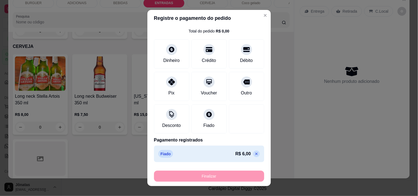
type input "-R$ 6,00"
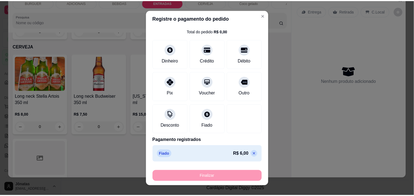
scroll to position [857, 0]
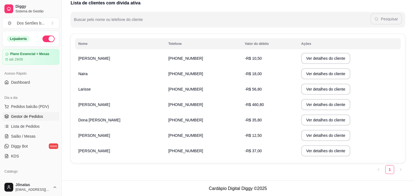
click at [10, 113] on link "Gestor de Pedidos" at bounding box center [30, 116] width 57 height 9
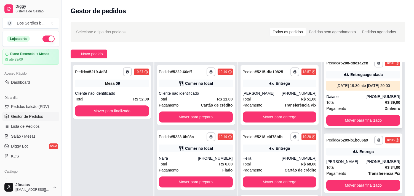
scroll to position [209, 0]
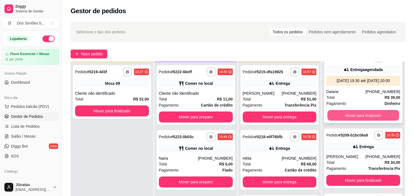
click at [355, 119] on button "Mover para finalizado" at bounding box center [363, 115] width 72 height 11
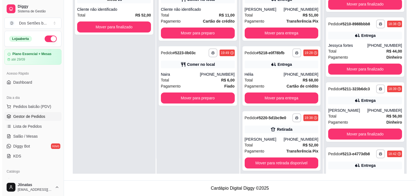
scroll to position [217, 0]
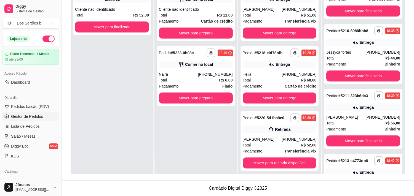
click at [354, 118] on div "[PERSON_NAME]" at bounding box center [345, 118] width 39 height 6
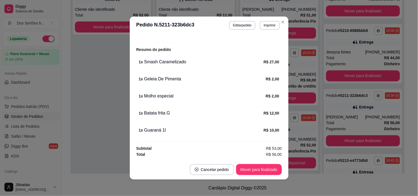
scroll to position [93, 0]
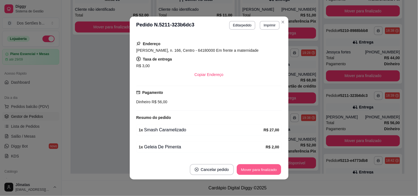
click at [258, 170] on button "Mover para finalizado" at bounding box center [259, 170] width 44 height 11
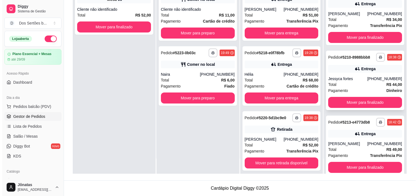
scroll to position [190, 0]
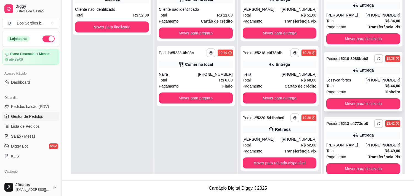
click at [338, 66] on div "Entrega" at bounding box center [363, 70] width 74 height 8
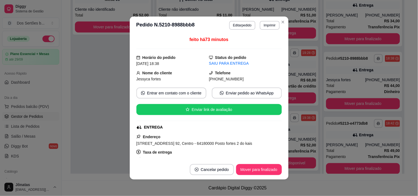
scroll to position [91, 0]
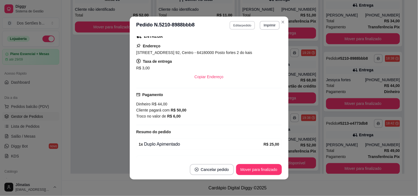
click at [237, 23] on button "Editar pedido" at bounding box center [243, 25] width 26 height 9
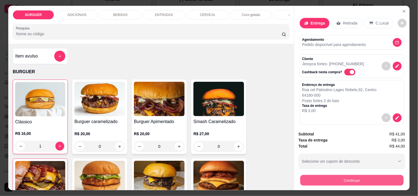
click at [335, 175] on button "Continuar" at bounding box center [351, 180] width 103 height 11
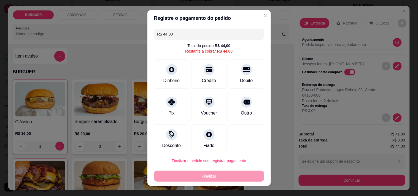
click at [171, 36] on input "R$ 44,00" at bounding box center [210, 34] width 104 height 11
click at [163, 83] on div "Dinheiro" at bounding box center [172, 80] width 18 height 7
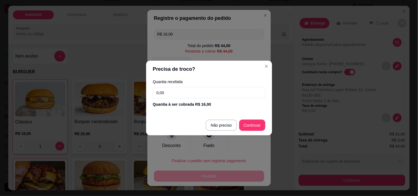
click at [161, 83] on label "Quantia recebida" at bounding box center [209, 82] width 113 height 4
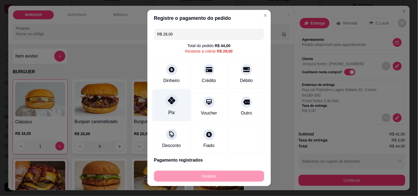
click at [168, 98] on icon at bounding box center [171, 100] width 7 height 7
type input "R$ 0,00"
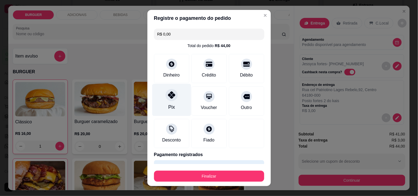
scroll to position [35, 0]
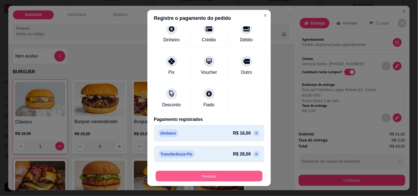
click at [215, 179] on button "Finalizar" at bounding box center [209, 176] width 107 height 11
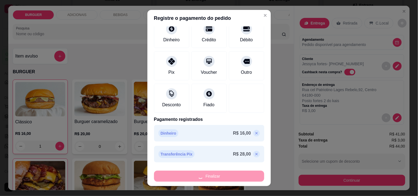
type input "0"
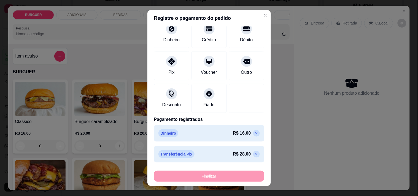
type input "-R$ 44,00"
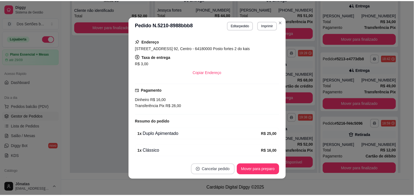
scroll to position [87, 0]
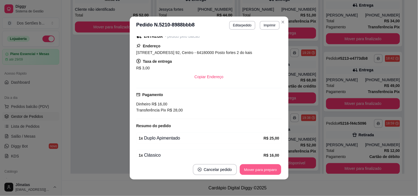
click at [250, 168] on button "Mover para preparo" at bounding box center [260, 170] width 41 height 11
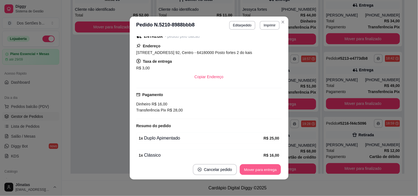
click at [260, 168] on button "Mover para entrega" at bounding box center [260, 170] width 41 height 11
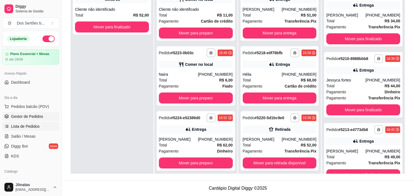
click at [37, 122] on link "Lista de Pedidos" at bounding box center [30, 126] width 57 height 9
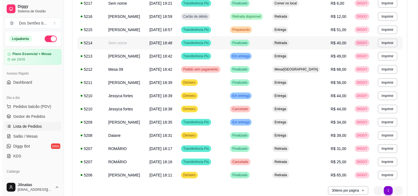
scroll to position [189, 0]
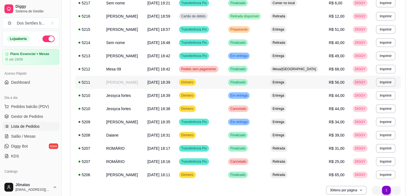
click at [286, 82] on div "Entrega" at bounding box center [278, 82] width 16 height 7
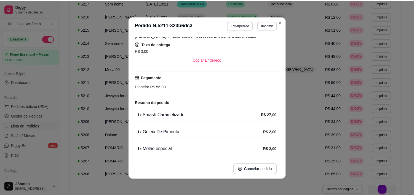
scroll to position [144, 0]
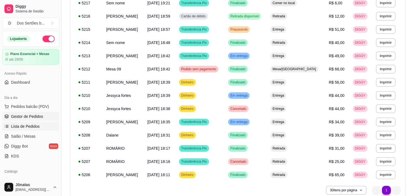
click at [33, 117] on span "Gestor de Pedidos" at bounding box center [27, 117] width 32 height 6
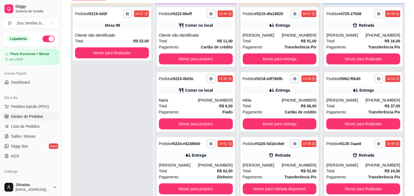
scroll to position [62, 0]
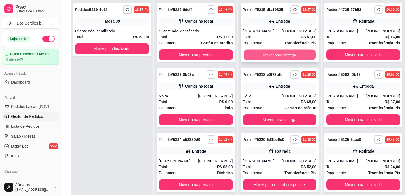
click at [263, 50] on button "Mover para entrega" at bounding box center [280, 55] width 72 height 11
click at [274, 54] on button "Mover para entrega" at bounding box center [280, 55] width 72 height 11
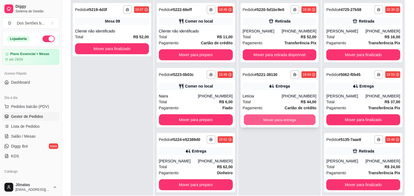
click at [271, 123] on button "Mover para entrega" at bounding box center [280, 120] width 72 height 11
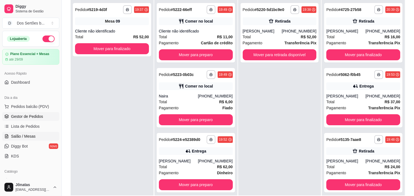
click at [14, 136] on span "Salão / Mesas" at bounding box center [23, 137] width 25 height 6
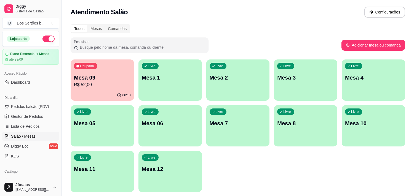
click at [282, 86] on div "Livre Mesa 3" at bounding box center [305, 77] width 63 height 35
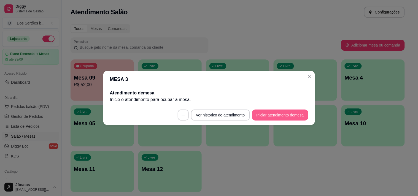
click at [274, 115] on button "Iniciar atendimento de mesa" at bounding box center [280, 115] width 56 height 11
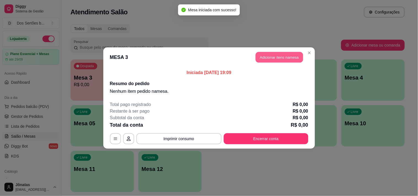
click at [262, 58] on button "Adicionar itens na mesa" at bounding box center [279, 57] width 47 height 11
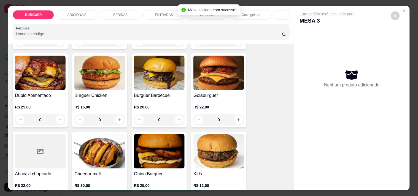
scroll to position [181, 0]
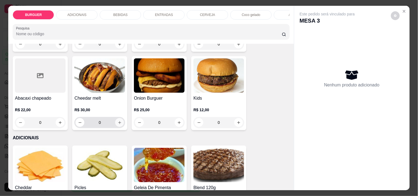
click at [117, 122] on button "increase-product-quantity" at bounding box center [119, 122] width 9 height 9
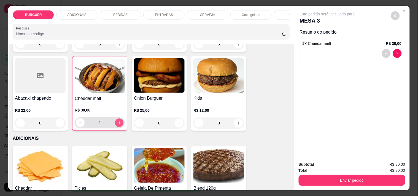
click at [117, 122] on button "increase-product-quantity" at bounding box center [119, 123] width 9 height 9
type input "3"
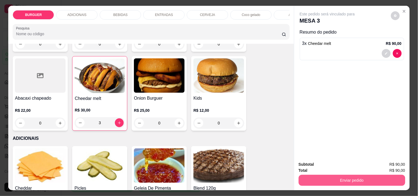
click at [363, 177] on button "Enviar pedido" at bounding box center [352, 180] width 107 height 11
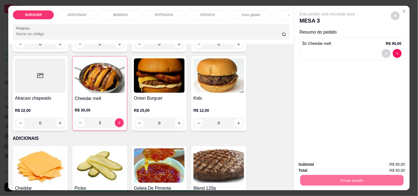
click at [341, 163] on button "Não registrar e enviar pedido" at bounding box center [334, 165] width 56 height 10
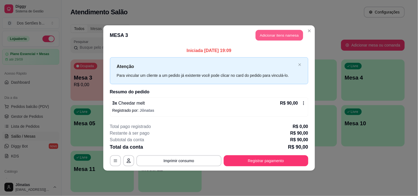
click at [271, 31] on button "Adicionar itens na mesa" at bounding box center [279, 35] width 47 height 11
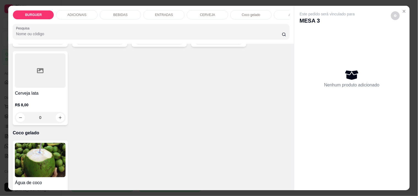
scroll to position [903, 0]
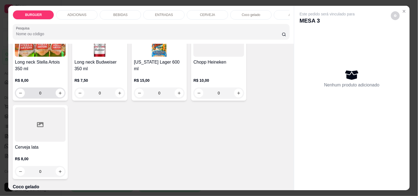
click at [54, 98] on div "0" at bounding box center [40, 93] width 49 height 11
click at [58, 95] on icon "increase-product-quantity" at bounding box center [60, 93] width 4 height 4
type input "1"
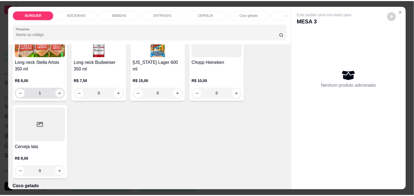
scroll to position [903, 0]
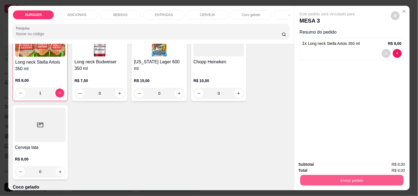
click at [308, 180] on button "Enviar pedido" at bounding box center [351, 180] width 103 height 11
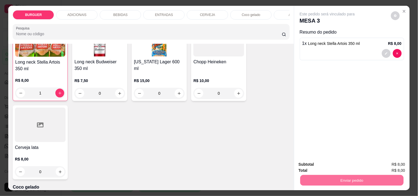
click at [319, 166] on button "Não registrar e enviar pedido" at bounding box center [334, 165] width 56 height 10
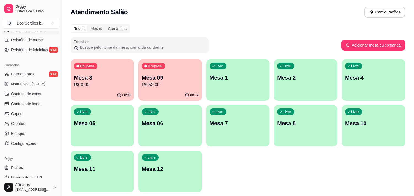
scroll to position [199, 0]
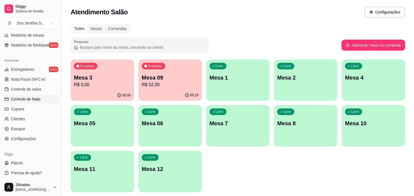
click at [23, 98] on span "Controle de fiado" at bounding box center [26, 100] width 30 height 6
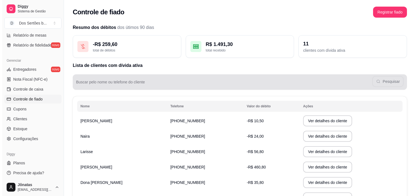
scroll to position [63, 0]
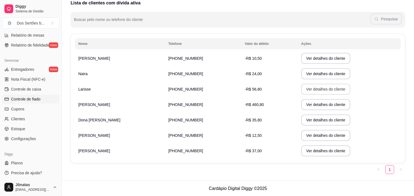
click at [301, 89] on button "Ver detalhes do cliente" at bounding box center [325, 89] width 49 height 11
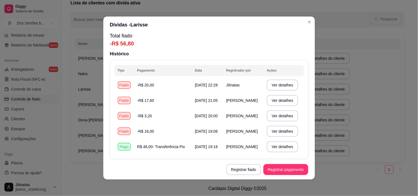
scroll to position [0, 0]
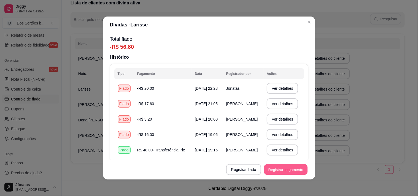
click at [282, 165] on button "Registrar pagamento" at bounding box center [286, 170] width 44 height 11
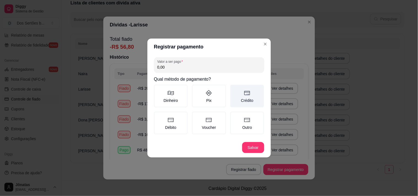
click at [246, 95] on icon at bounding box center [247, 93] width 7 height 7
click at [235, 89] on button "Crédito" at bounding box center [232, 87] width 4 height 4
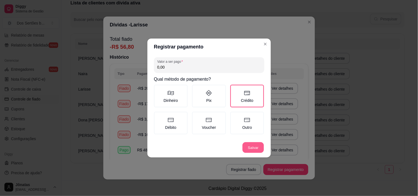
click at [249, 147] on button "Salvar" at bounding box center [254, 148] width 22 height 11
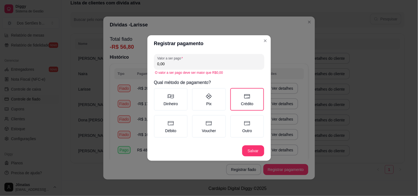
click at [174, 65] on input "0,00" at bounding box center [210, 64] width 104 height 6
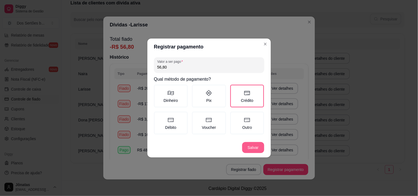
type input "56,80"
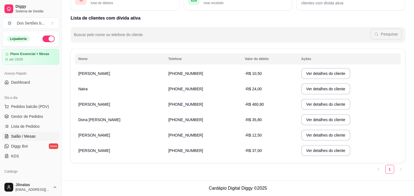
click at [33, 134] on span "Salão / Mesas" at bounding box center [23, 137] width 25 height 6
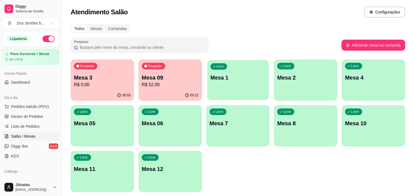
click at [247, 81] on p "Mesa 1" at bounding box center [237, 77] width 55 height 7
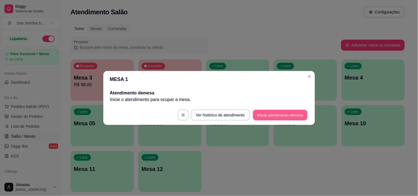
click at [286, 111] on button "Iniciar atendimento de mesa" at bounding box center [280, 115] width 55 height 11
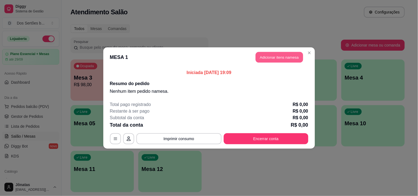
click at [273, 54] on button "Adicionar itens na mesa" at bounding box center [279, 57] width 47 height 11
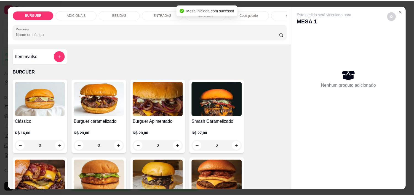
scroll to position [42, 0]
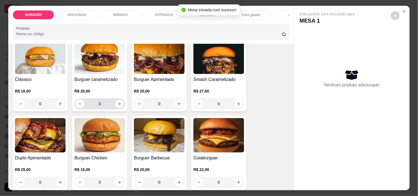
click at [120, 104] on button "increase-product-quantity" at bounding box center [120, 104] width 9 height 9
type input "1"
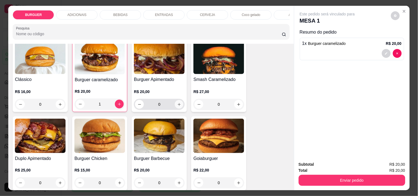
click at [178, 105] on icon "increase-product-quantity" at bounding box center [179, 105] width 4 height 4
type input "1"
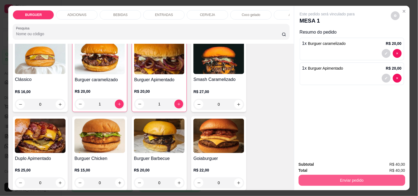
click at [370, 177] on button "Enviar pedido" at bounding box center [352, 180] width 107 height 11
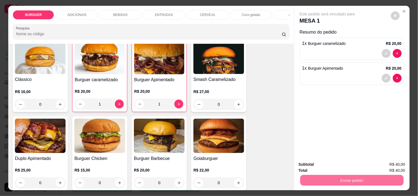
click at [349, 165] on button "Não registrar e enviar pedido" at bounding box center [334, 165] width 56 height 10
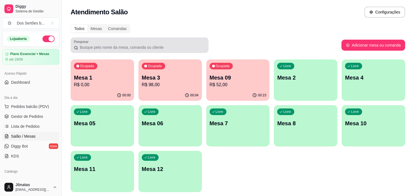
scroll to position [18, 0]
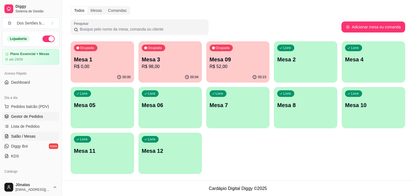
click at [36, 115] on span "Gestor de Pedidos" at bounding box center [27, 117] width 32 height 6
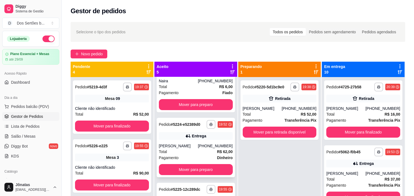
scroll to position [152, 0]
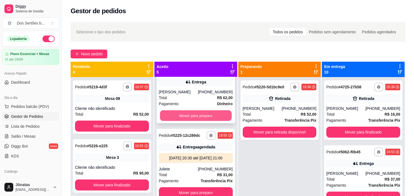
click at [197, 111] on button "Mover para preparo" at bounding box center [196, 116] width 72 height 11
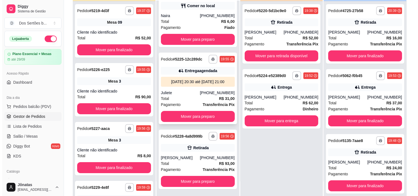
scroll to position [62, 0]
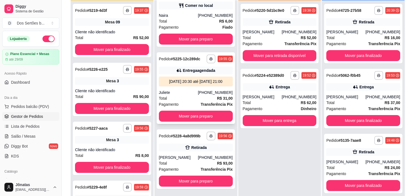
click at [196, 79] on div "[DATE] 20:30 até [DATE] 21:00" at bounding box center [196, 82] width 70 height 6
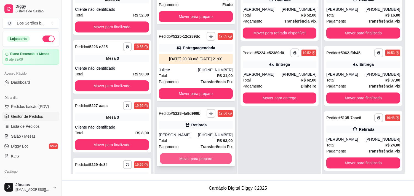
click at [184, 156] on button "Mover para preparo" at bounding box center [196, 159] width 72 height 11
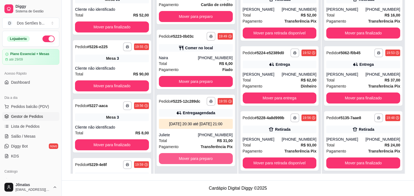
scroll to position [22, 0]
click at [205, 154] on button "Mover para preparo" at bounding box center [196, 159] width 72 height 11
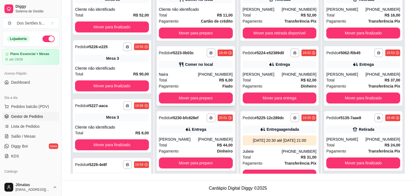
scroll to position [4, 0]
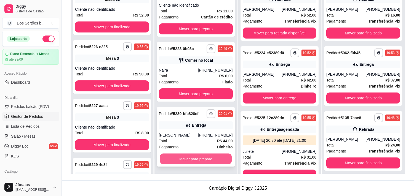
click at [183, 161] on button "Mover para preparo" at bounding box center [196, 159] width 72 height 11
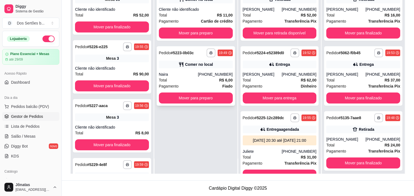
scroll to position [0, 0]
click at [200, 15] on div "Total R$ 11,00" at bounding box center [196, 15] width 74 height 6
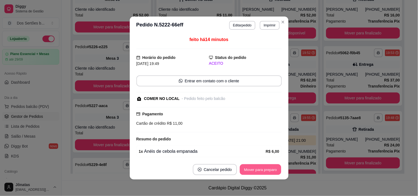
click at [257, 169] on button "Mover para preparo" at bounding box center [260, 170] width 41 height 11
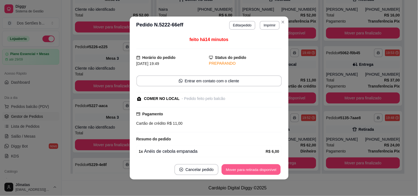
click at [257, 169] on button "Mover para retirada disponível" at bounding box center [251, 170] width 59 height 11
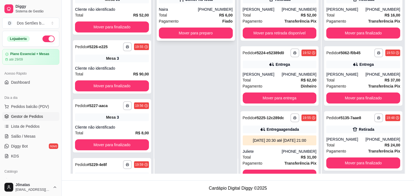
click at [185, 20] on div "Pagamento Fiado" at bounding box center [196, 21] width 74 height 6
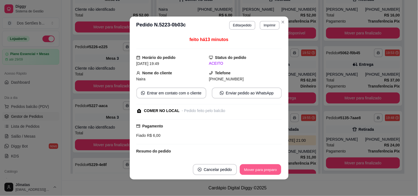
click at [258, 167] on button "Mover para preparo" at bounding box center [260, 170] width 41 height 11
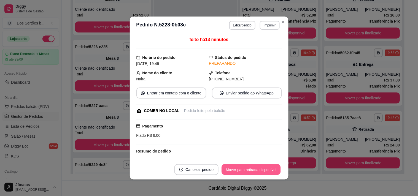
click at [266, 168] on button "Mover para retirada disponível" at bounding box center [251, 170] width 59 height 11
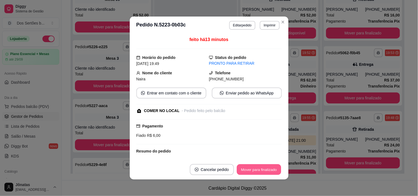
click at [260, 171] on button "Mover para finalizado" at bounding box center [259, 170] width 44 height 11
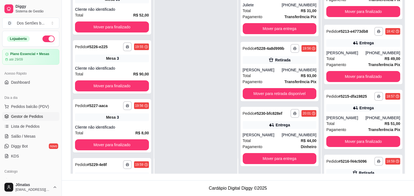
scroll to position [445, 0]
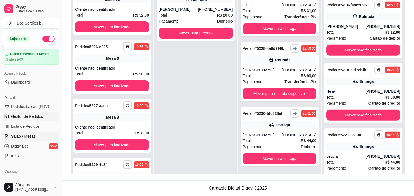
click at [31, 135] on span "Salão / Mesas" at bounding box center [23, 137] width 25 height 6
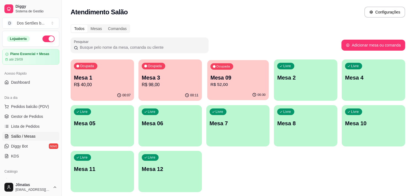
click at [242, 80] on p "Mesa 09" at bounding box center [237, 77] width 55 height 7
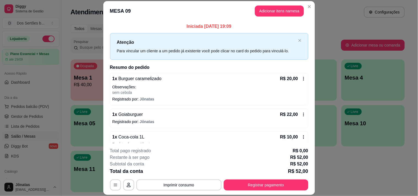
scroll to position [9, 0]
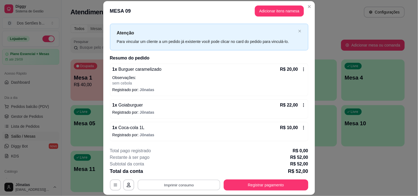
click at [183, 186] on button "Imprimir consumo" at bounding box center [179, 185] width 83 height 11
click at [184, 170] on button "Impressora" at bounding box center [179, 173] width 40 height 9
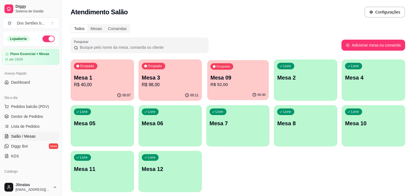
click at [231, 78] on p "Mesa 09" at bounding box center [237, 77] width 55 height 7
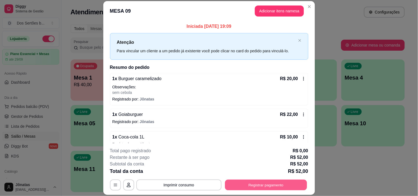
click at [285, 183] on button "Registrar pagamento" at bounding box center [266, 185] width 82 height 11
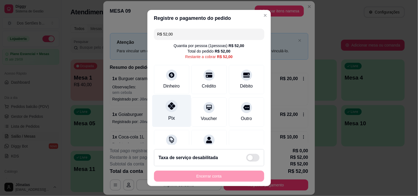
click at [169, 110] on div at bounding box center [172, 106] width 12 height 12
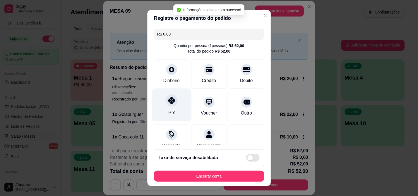
type input "R$ 0,00"
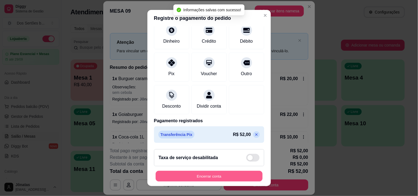
click at [226, 174] on button "Encerrar conta" at bounding box center [209, 176] width 107 height 11
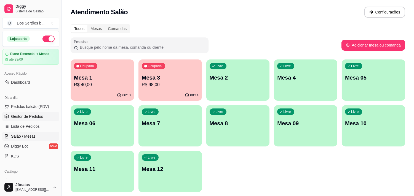
click at [35, 119] on span "Gestor de Pedidos" at bounding box center [27, 117] width 32 height 6
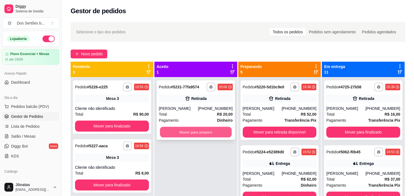
click at [184, 132] on button "Mover para preparo" at bounding box center [196, 132] width 72 height 11
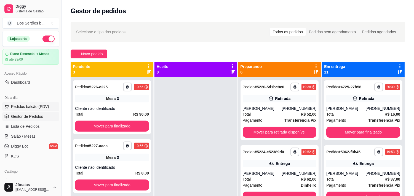
click at [15, 105] on span "Pedidos balcão (PDV)" at bounding box center [30, 107] width 38 height 6
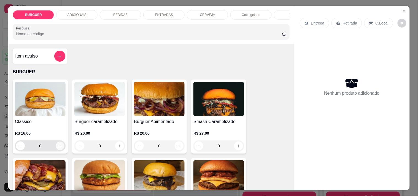
click at [56, 148] on button "increase-product-quantity" at bounding box center [60, 146] width 9 height 9
type input "1"
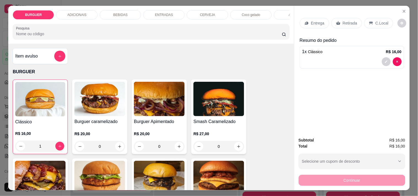
click at [308, 23] on div "Entrega" at bounding box center [315, 23] width 30 height 10
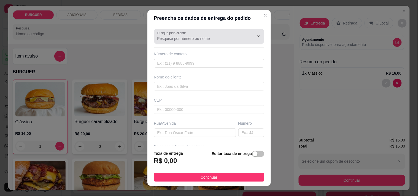
click at [199, 39] on input "Busque pelo cliente" at bounding box center [202, 39] width 88 height 6
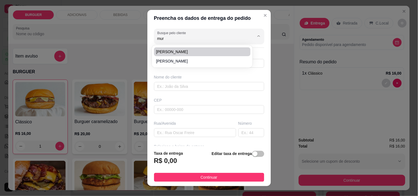
click at [190, 49] on span "[PERSON_NAME]" at bounding box center [199, 52] width 87 height 6
type input "[PERSON_NAME]"
type input "8699465805"
type input "[PERSON_NAME]"
type input "Rua [PERSON_NAME]"
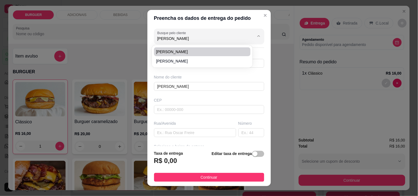
type input "376"
type input "ESPERANTINA"
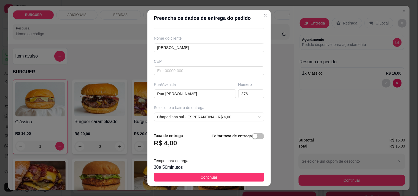
scroll to position [84, 0]
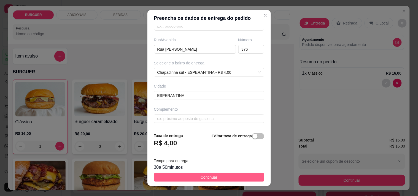
type input "[PERSON_NAME]"
click at [219, 177] on button "Continuar" at bounding box center [209, 177] width 110 height 9
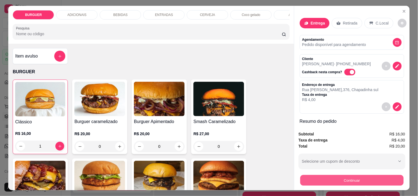
click at [346, 177] on button "Continuar" at bounding box center [351, 180] width 103 height 11
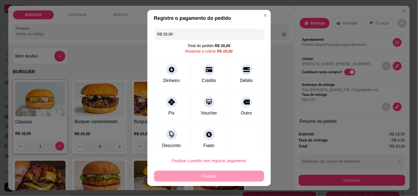
click at [173, 36] on input "R$ 20,00" at bounding box center [210, 34] width 104 height 11
click at [168, 110] on div "Pix" at bounding box center [171, 112] width 7 height 7
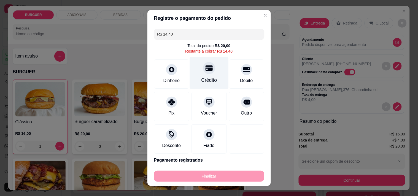
click at [213, 74] on div "Crédito" at bounding box center [209, 73] width 39 height 32
type input "R$ 0,00"
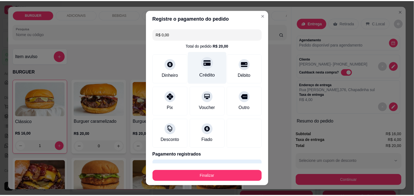
scroll to position [35, 0]
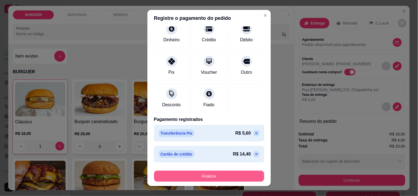
click at [217, 174] on button "Finalizar" at bounding box center [209, 176] width 110 height 11
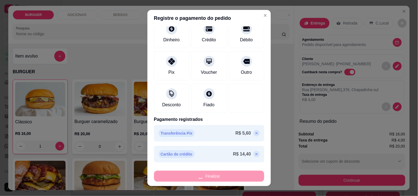
type input "0"
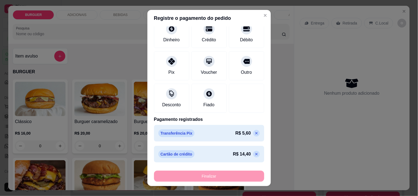
type input "-R$ 20,00"
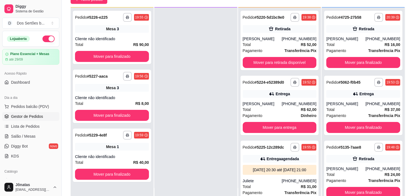
scroll to position [57, 0]
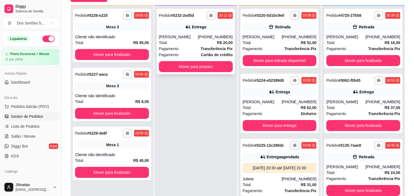
click at [198, 35] on div "[PERSON_NAME]" at bounding box center [178, 37] width 39 height 6
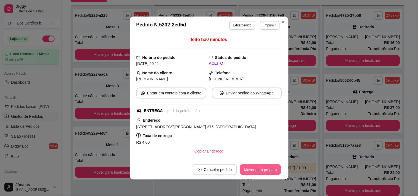
click at [259, 169] on button "Mover para preparo" at bounding box center [260, 170] width 41 height 11
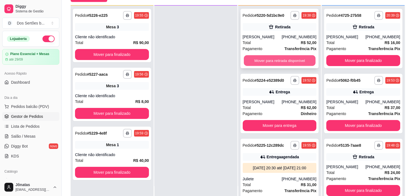
click at [265, 65] on button "Mover para retirada disponível" at bounding box center [280, 60] width 72 height 11
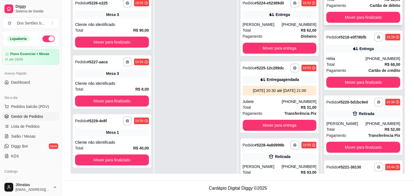
scroll to position [569, 0]
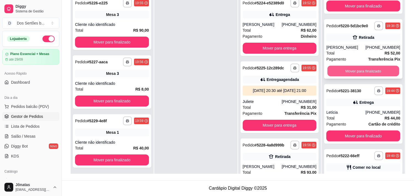
click at [354, 77] on button "Mover para finalizado" at bounding box center [363, 71] width 72 height 11
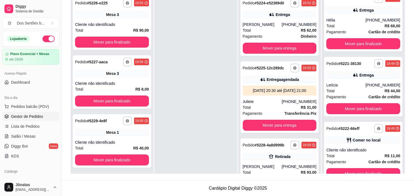
scroll to position [536, 0]
click at [27, 136] on span "Salão / Mesas" at bounding box center [23, 137] width 25 height 6
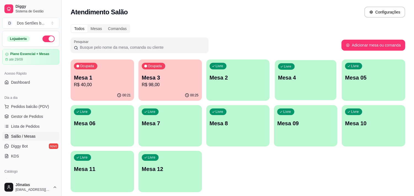
click at [292, 83] on div "Livre Mesa 4" at bounding box center [306, 77] width 62 height 34
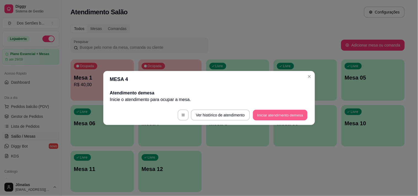
click at [279, 118] on button "Iniciar atendimento de mesa" at bounding box center [280, 115] width 55 height 11
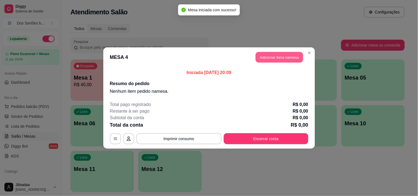
click at [265, 56] on button "Adicionar itens na mesa" at bounding box center [279, 57] width 47 height 11
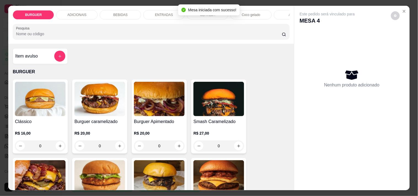
scroll to position [71, 0]
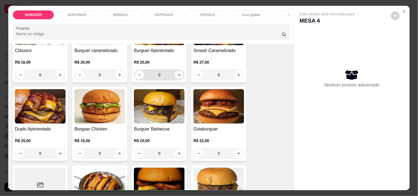
click at [177, 76] on icon "increase-product-quantity" at bounding box center [179, 75] width 4 height 4
type input "1"
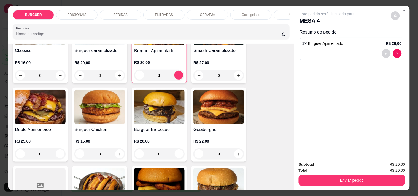
click at [122, 13] on p "BEBIDAS" at bounding box center [120, 15] width 14 height 4
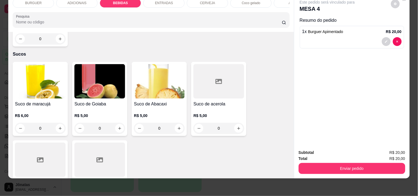
scroll to position [1249, 0]
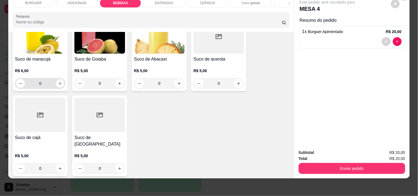
click at [58, 84] on icon "increase-product-quantity" at bounding box center [60, 84] width 4 height 4
type input "1"
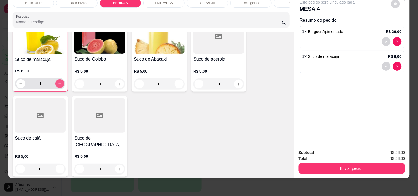
scroll to position [1250, 0]
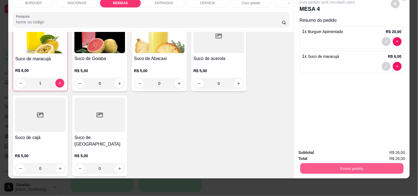
click at [316, 163] on button "Enviar pedido" at bounding box center [351, 168] width 103 height 11
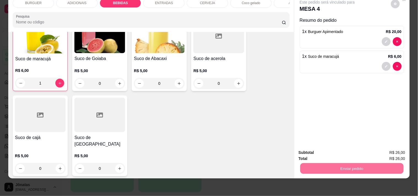
click at [312, 152] on button "Não registrar e enviar pedido" at bounding box center [334, 151] width 56 height 10
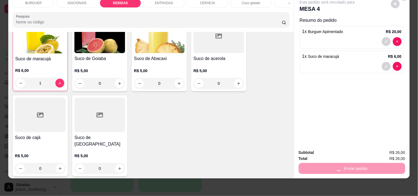
scroll to position [0, 0]
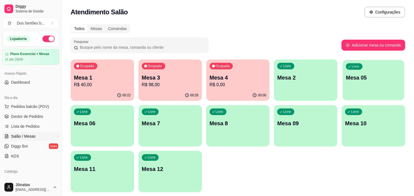
click at [385, 77] on p "Mesa 05" at bounding box center [373, 77] width 55 height 7
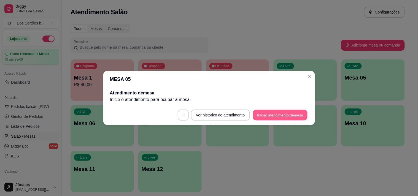
click at [275, 115] on button "Iniciar atendimento de mesa" at bounding box center [280, 115] width 55 height 11
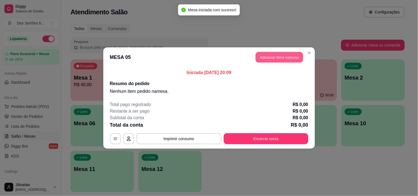
click at [285, 54] on button "Adicionar itens na mesa" at bounding box center [279, 57] width 47 height 11
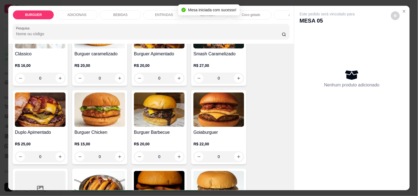
scroll to position [120, 0]
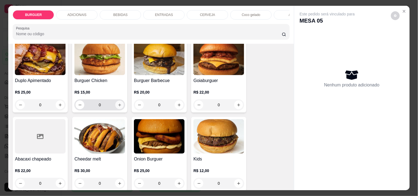
click at [118, 107] on icon "increase-product-quantity" at bounding box center [120, 105] width 4 height 4
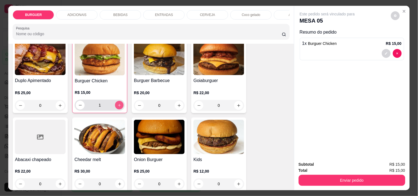
click at [118, 108] on icon "increase-product-quantity" at bounding box center [120, 105] width 4 height 4
type input "0"
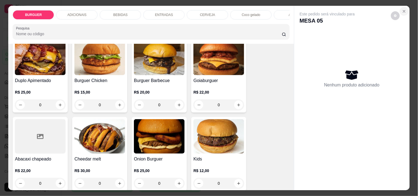
click at [402, 11] on icon "Close" at bounding box center [404, 11] width 4 height 4
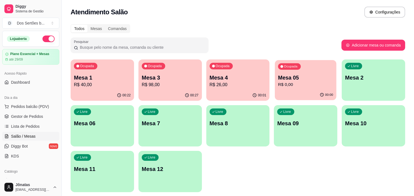
click at [305, 85] on p "R$ 0,00" at bounding box center [305, 85] width 55 height 6
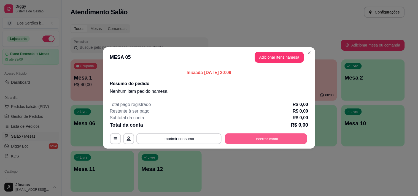
click at [261, 141] on button "Encerrar conta" at bounding box center [266, 139] width 82 height 11
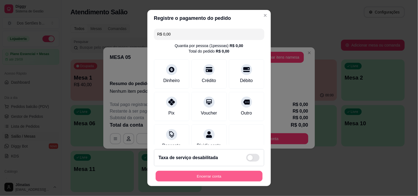
click at [221, 176] on button "Encerrar conta" at bounding box center [209, 176] width 107 height 11
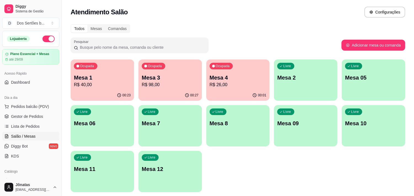
click at [381, 130] on div "Livre Mesa 10" at bounding box center [373, 122] width 63 height 35
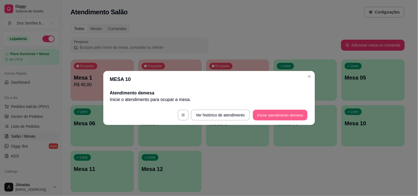
click at [261, 114] on button "Iniciar atendimento de mesa" at bounding box center [280, 115] width 55 height 11
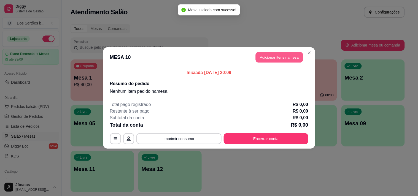
click at [267, 55] on button "Adicionar itens na mesa" at bounding box center [279, 57] width 47 height 11
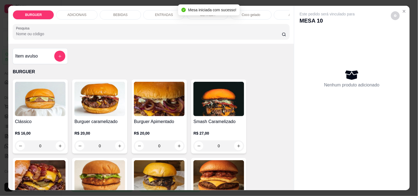
scroll to position [49, 0]
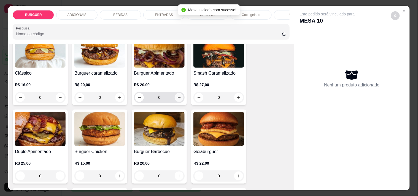
click at [175, 98] on button "increase-product-quantity" at bounding box center [179, 97] width 9 height 9
type input "1"
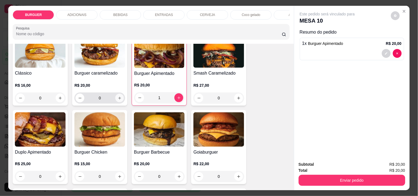
click at [118, 98] on icon "increase-product-quantity" at bounding box center [120, 98] width 4 height 4
type input "1"
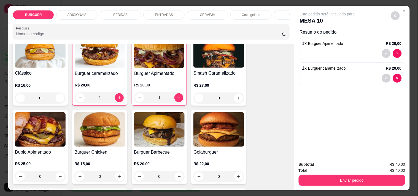
click at [157, 13] on p "ENTRADAS" at bounding box center [164, 15] width 18 height 4
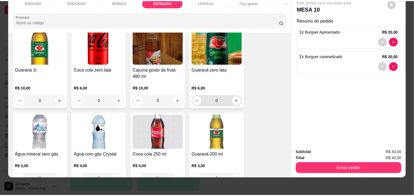
scroll to position [423, 0]
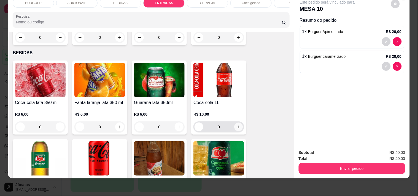
click at [237, 125] on icon "increase-product-quantity" at bounding box center [239, 127] width 4 height 4
type input "1"
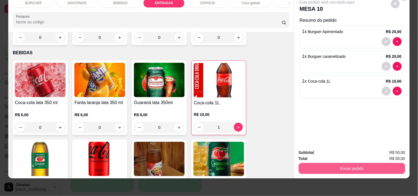
click at [341, 163] on button "Enviar pedido" at bounding box center [352, 168] width 107 height 11
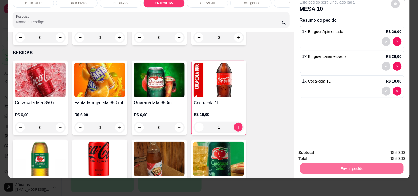
click at [337, 150] on button "Não registrar e enviar pedido" at bounding box center [334, 151] width 56 height 10
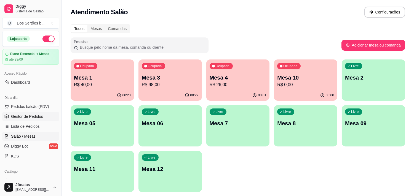
click at [43, 113] on link "Gestor de Pedidos" at bounding box center [30, 116] width 57 height 9
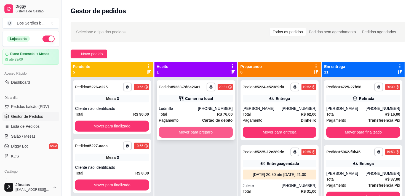
click at [180, 134] on button "Mover para preparo" at bounding box center [196, 132] width 74 height 11
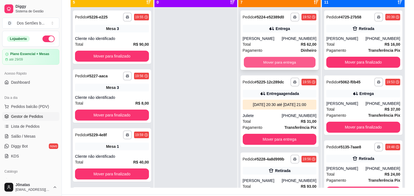
click at [271, 58] on button "Mover para entrega" at bounding box center [280, 62] width 72 height 11
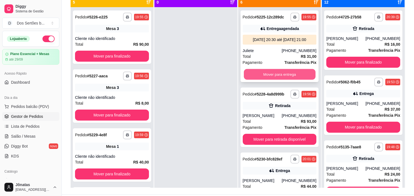
click at [278, 77] on button "Mover para entrega" at bounding box center [280, 74] width 72 height 11
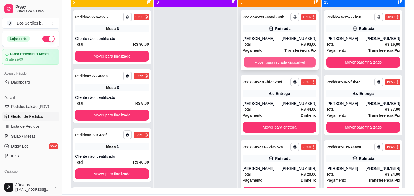
click at [268, 59] on button "Mover para retirada disponível" at bounding box center [280, 62] width 72 height 11
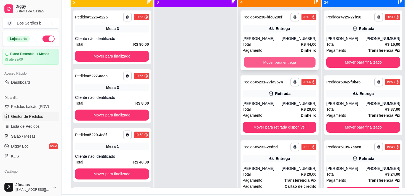
click at [277, 60] on button "Mover para entrega" at bounding box center [280, 62] width 72 height 11
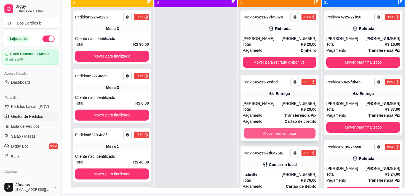
click at [264, 132] on button "Mover para entrega" at bounding box center [280, 133] width 72 height 11
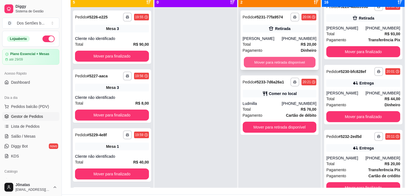
click at [263, 61] on button "Mover para retirada disponível" at bounding box center [280, 62] width 72 height 11
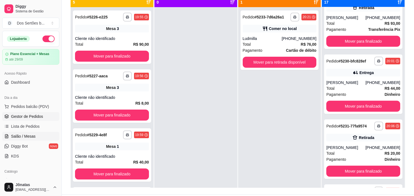
click at [14, 136] on span "Salão / Mesas" at bounding box center [23, 137] width 25 height 6
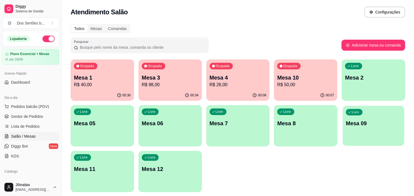
click at [366, 116] on div "Livre Mesa 09" at bounding box center [374, 123] width 62 height 34
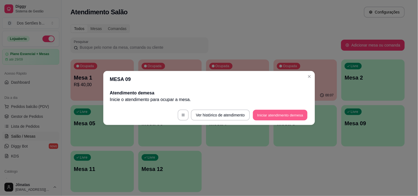
click at [271, 115] on button "Iniciar atendimento de mesa" at bounding box center [280, 115] width 55 height 11
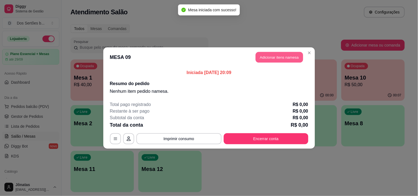
click at [266, 55] on button "Adicionar itens na mesa" at bounding box center [279, 57] width 47 height 11
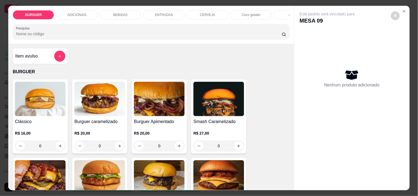
click at [163, 13] on p "ENTRADAS" at bounding box center [164, 15] width 18 height 4
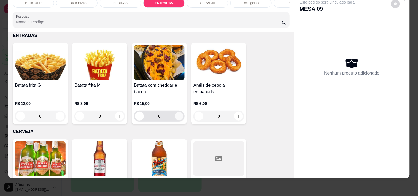
click at [177, 117] on icon "increase-product-quantity" at bounding box center [179, 116] width 4 height 4
type input "1"
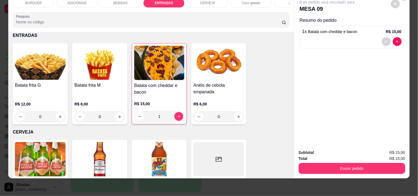
click at [110, 0] on div "BEBIDAS" at bounding box center [120, 2] width 41 height 9
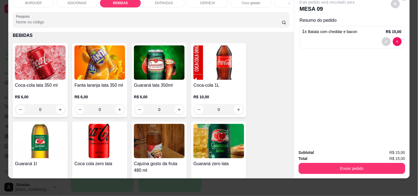
click at [73, 2] on div "ADICIONAIS" at bounding box center [76, 2] width 41 height 9
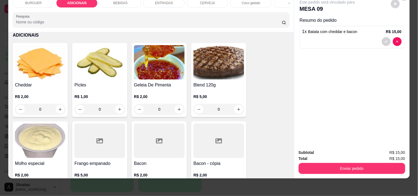
click at [34, 1] on p "BURGUER" at bounding box center [33, 3] width 17 height 4
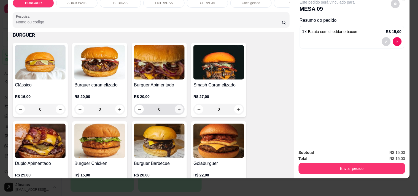
click at [177, 108] on icon "increase-product-quantity" at bounding box center [179, 110] width 4 height 4
type input "1"
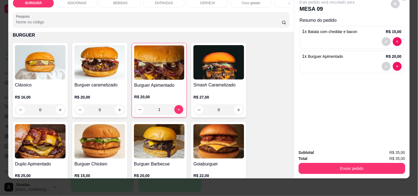
click at [123, 2] on div "BEBIDAS" at bounding box center [120, 2] width 41 height 9
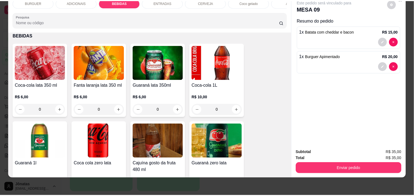
scroll to position [485, 0]
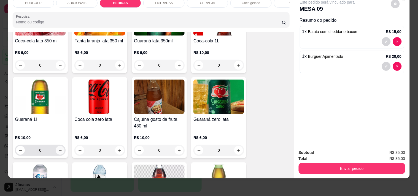
click at [59, 151] on icon "increase-product-quantity" at bounding box center [60, 151] width 4 height 4
type input "1"
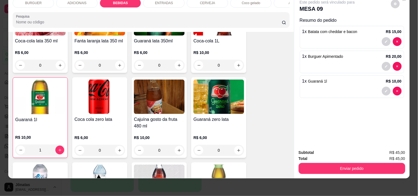
click at [320, 162] on div "Enviar pedido" at bounding box center [352, 168] width 107 height 12
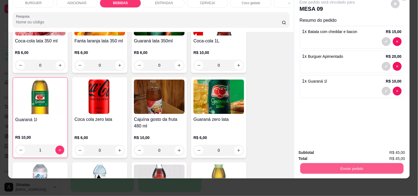
click at [328, 163] on button "Enviar pedido" at bounding box center [351, 168] width 103 height 11
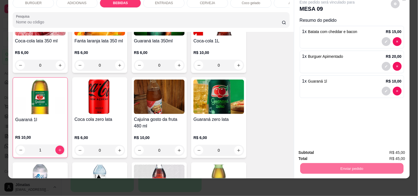
click at [326, 149] on button "Não registrar e enviar pedido" at bounding box center [333, 151] width 57 height 10
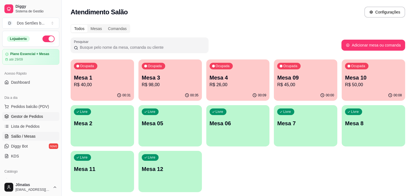
click at [39, 119] on span "Gestor de Pedidos" at bounding box center [27, 117] width 32 height 6
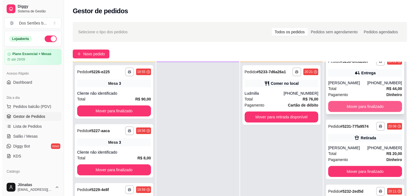
scroll to position [30, 0]
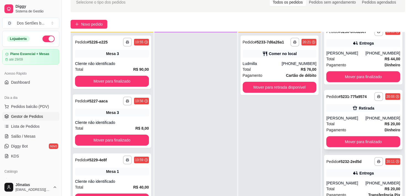
click at [344, 109] on div "Retirada" at bounding box center [363, 109] width 74 height 8
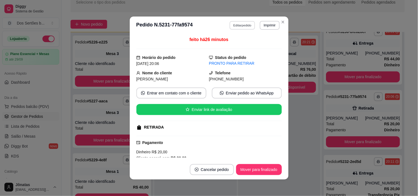
click at [236, 25] on button "Editar pedido" at bounding box center [243, 25] width 26 height 9
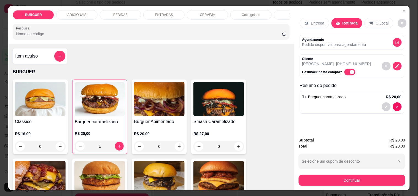
click at [129, 12] on div "BEBIDAS" at bounding box center [120, 14] width 41 height 9
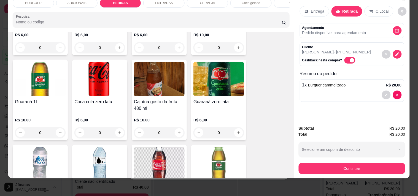
scroll to position [390, 0]
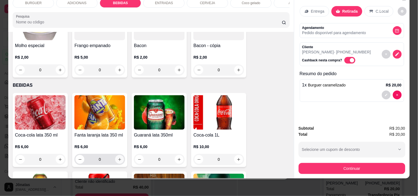
click at [118, 158] on icon "increase-product-quantity" at bounding box center [120, 160] width 4 height 4
type input "1"
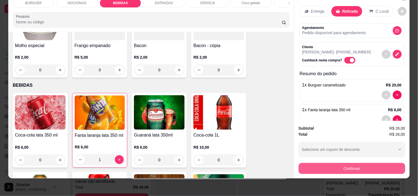
click at [330, 163] on button "Continuar" at bounding box center [352, 168] width 107 height 11
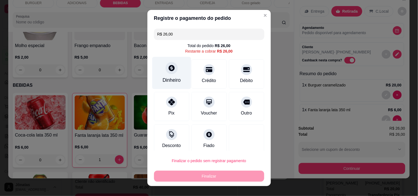
click at [177, 76] on div "Dinheiro" at bounding box center [171, 73] width 39 height 32
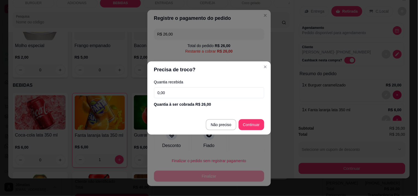
click at [175, 90] on input "0,00" at bounding box center [209, 92] width 110 height 11
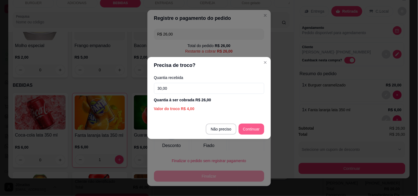
type input "30,00"
type input "R$ 0,00"
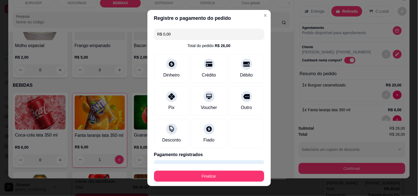
scroll to position [15, 0]
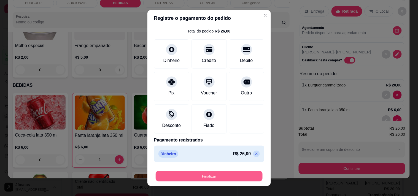
click at [221, 175] on button "Finalizar" at bounding box center [209, 176] width 107 height 11
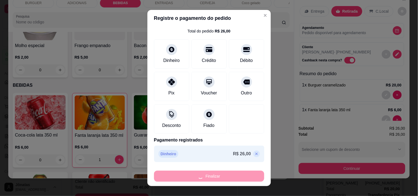
type input "0"
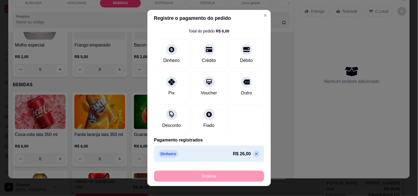
type input "-R$ 26,00"
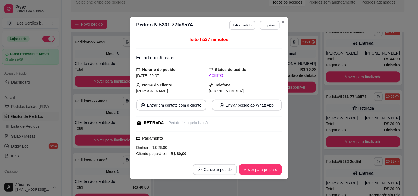
scroll to position [886, 0]
click at [255, 166] on button "Mover para preparo" at bounding box center [260, 170] width 41 height 11
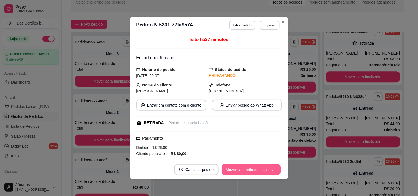
click at [252, 172] on button "Mover para retirada disponível" at bounding box center [251, 170] width 59 height 11
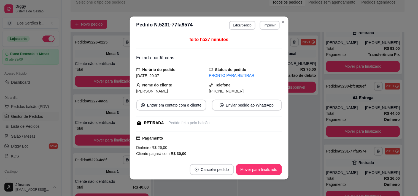
scroll to position [950, 0]
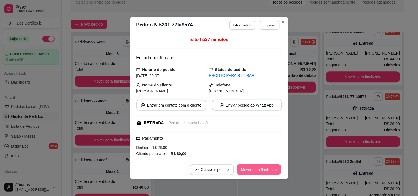
click at [258, 167] on button "Mover para finalizado" at bounding box center [259, 170] width 44 height 11
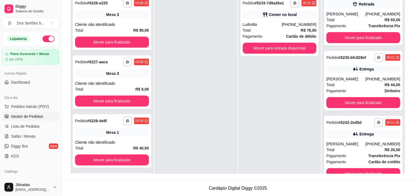
scroll to position [68, 0]
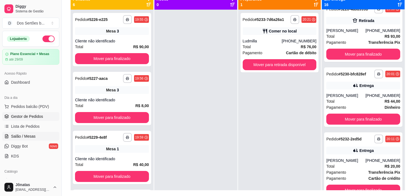
click at [18, 134] on span "Salão / Mesas" at bounding box center [23, 137] width 25 height 6
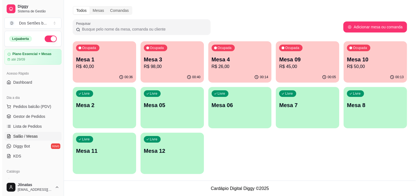
scroll to position [18, 0]
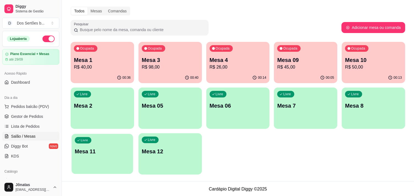
click at [98, 158] on div "Livre Mesa 11" at bounding box center [102, 151] width 62 height 34
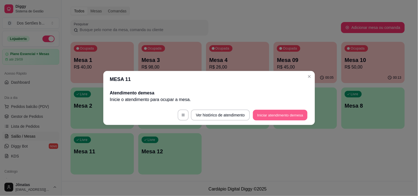
click at [266, 114] on button "Iniciar atendimento de mesa" at bounding box center [280, 115] width 55 height 11
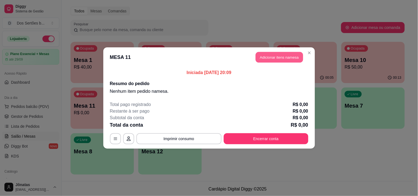
click at [264, 57] on button "Adicionar itens na mesa" at bounding box center [279, 57] width 47 height 11
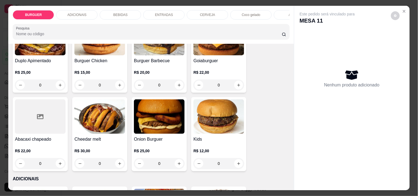
scroll to position [175, 0]
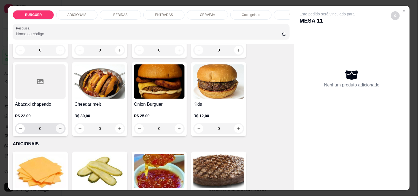
click at [58, 131] on icon "increase-product-quantity" at bounding box center [60, 129] width 4 height 4
type input "1"
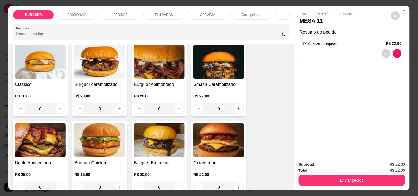
scroll to position [0, 0]
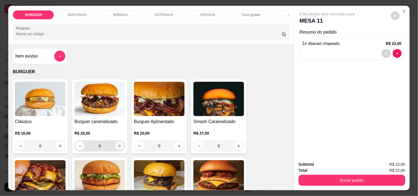
click at [118, 147] on icon "increase-product-quantity" at bounding box center [120, 146] width 4 height 4
type input "1"
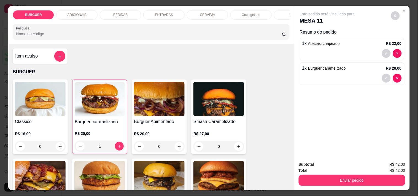
click at [117, 14] on p "BEBIDAS" at bounding box center [120, 15] width 14 height 4
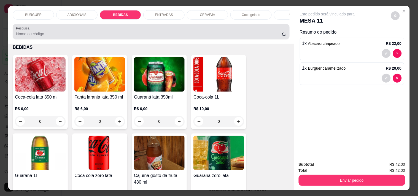
scroll to position [14, 0]
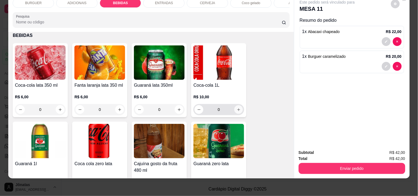
click at [239, 109] on button "increase-product-quantity" at bounding box center [239, 110] width 9 height 9
type input "1"
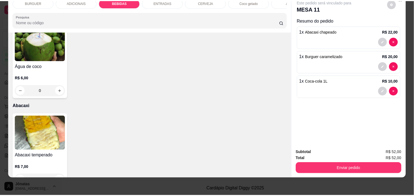
scroll to position [1119, 0]
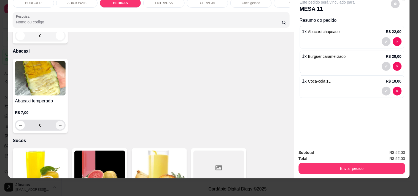
click at [59, 126] on icon "increase-product-quantity" at bounding box center [60, 125] width 3 height 3
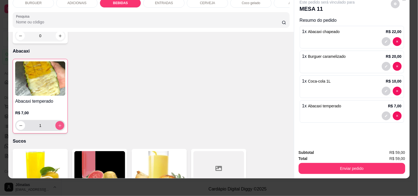
type input "1"
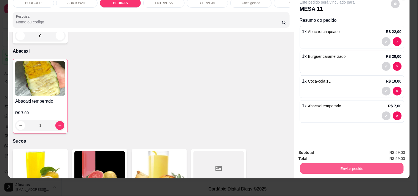
click at [345, 168] on button "Enviar pedido" at bounding box center [351, 168] width 103 height 11
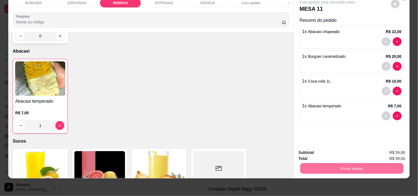
click at [330, 150] on button "Não registrar e enviar pedido" at bounding box center [334, 151] width 56 height 10
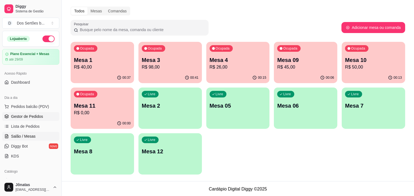
click at [23, 119] on span "Gestor de Pedidos" at bounding box center [27, 117] width 32 height 6
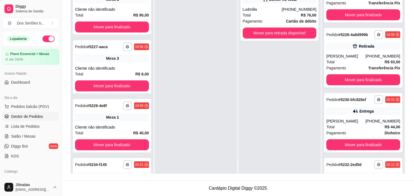
scroll to position [886, 0]
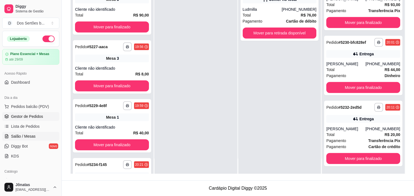
click at [31, 137] on span "Salão / Mesas" at bounding box center [23, 137] width 25 height 6
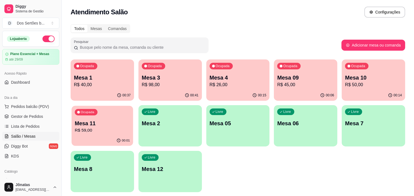
click at [113, 125] on p "Mesa 11" at bounding box center [102, 123] width 55 height 7
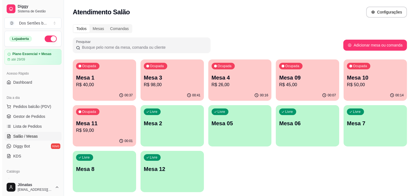
scroll to position [18, 0]
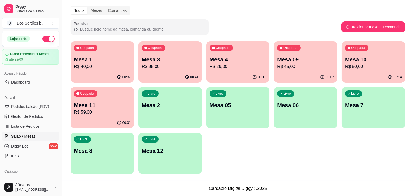
click at [230, 56] on p "Mesa 4" at bounding box center [238, 60] width 57 height 8
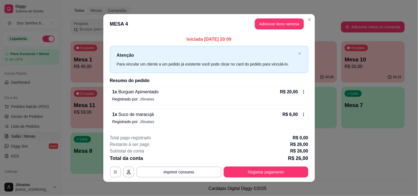
scroll to position [3, 0]
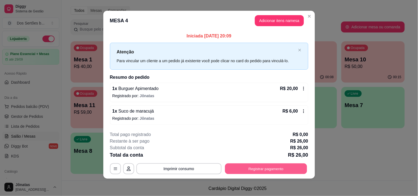
click at [258, 165] on button "Registrar pagamento" at bounding box center [266, 169] width 82 height 11
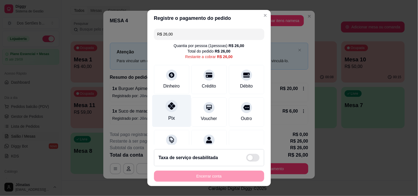
click at [168, 105] on icon at bounding box center [171, 106] width 7 height 7
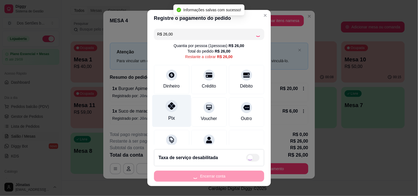
type input "R$ 0,00"
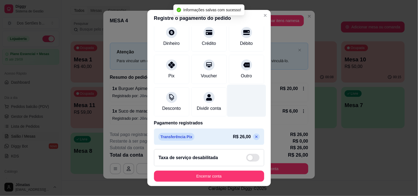
scroll to position [46, 0]
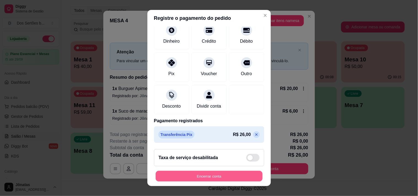
click at [224, 175] on button "Encerrar conta" at bounding box center [209, 176] width 107 height 11
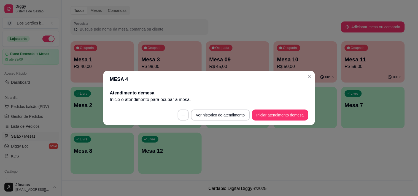
scroll to position [0, 0]
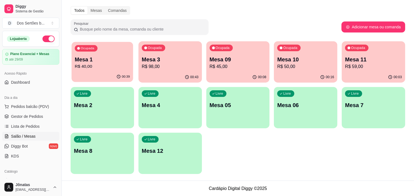
click at [119, 65] on p "R$ 40,00" at bounding box center [102, 66] width 55 height 6
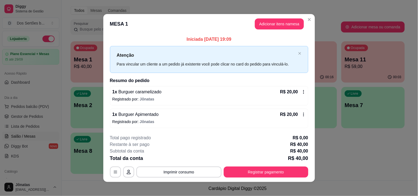
scroll to position [3, 0]
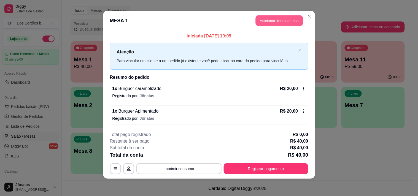
click at [268, 18] on button "Adicionar itens na mesa" at bounding box center [279, 20] width 47 height 11
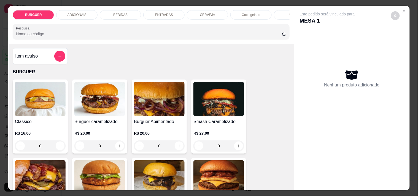
click at [123, 14] on p "BEBIDAS" at bounding box center [120, 15] width 14 height 4
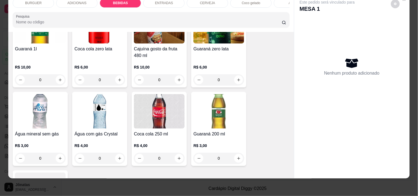
scroll to position [576, 0]
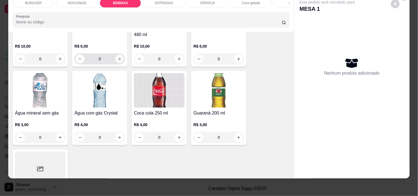
click at [118, 57] on icon "increase-product-quantity" at bounding box center [120, 59] width 4 height 4
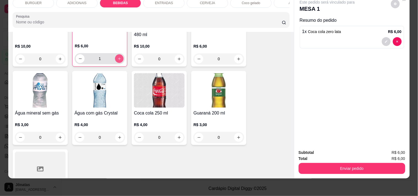
click at [118, 57] on icon "increase-product-quantity" at bounding box center [120, 59] width 4 height 4
type input "2"
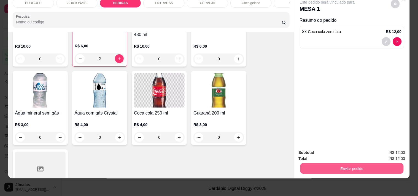
click at [348, 164] on button "Enviar pedido" at bounding box center [351, 168] width 103 height 11
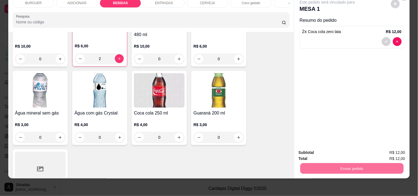
click at [335, 151] on button "Não registrar e enviar pedido" at bounding box center [334, 151] width 56 height 10
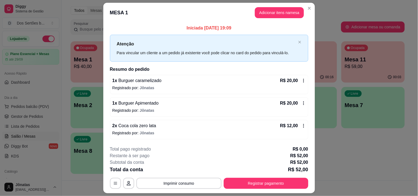
scroll to position [15, 0]
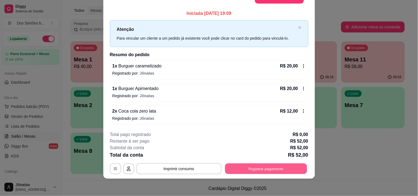
click at [275, 170] on button "Registrar pagamento" at bounding box center [266, 169] width 82 height 11
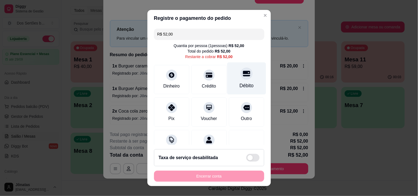
click at [240, 84] on div "Débito" at bounding box center [247, 85] width 14 height 7
type input "R$ 0,00"
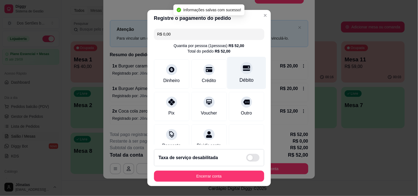
scroll to position [46, 0]
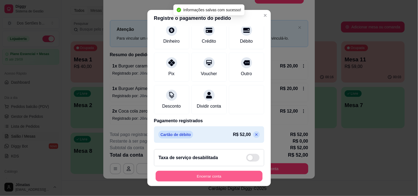
click at [234, 173] on button "Encerrar conta" at bounding box center [209, 176] width 107 height 11
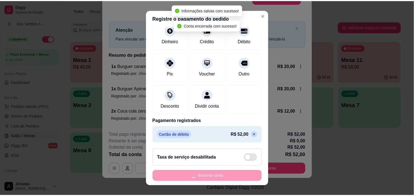
scroll to position [0, 0]
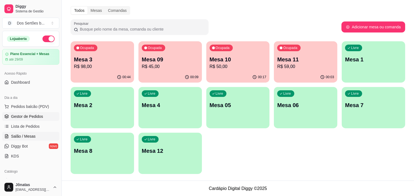
click at [11, 117] on span "Gestor de Pedidos" at bounding box center [27, 117] width 32 height 6
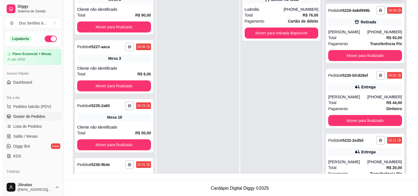
scroll to position [843, 0]
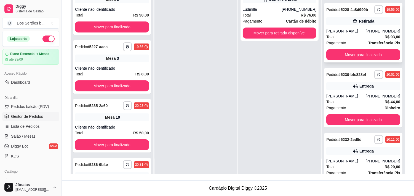
click at [341, 25] on div "Retirada" at bounding box center [363, 21] width 74 height 8
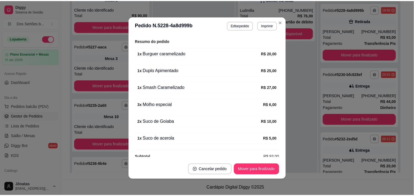
scroll to position [136, 0]
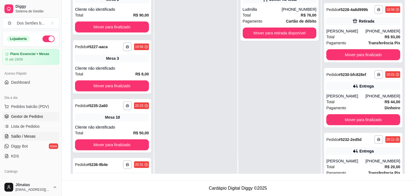
click at [17, 133] on link "Salão / Mesas" at bounding box center [30, 136] width 57 height 9
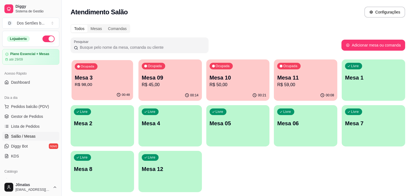
click at [116, 86] on p "R$ 98,00" at bounding box center [102, 85] width 55 height 6
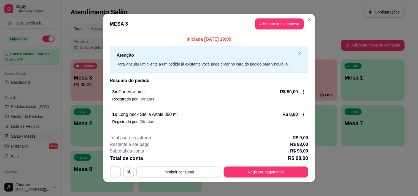
scroll to position [3, 0]
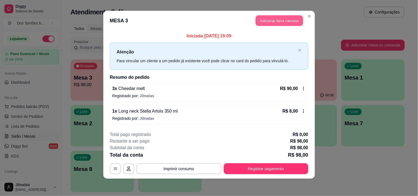
click at [269, 19] on button "Adicionar itens na mesa" at bounding box center [279, 20] width 47 height 11
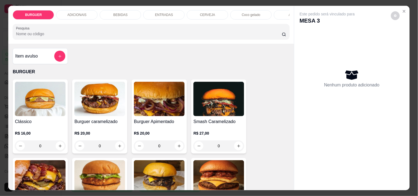
click at [131, 14] on div "BEBIDAS" at bounding box center [120, 14] width 41 height 9
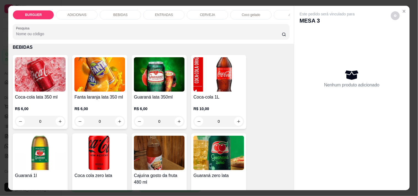
scroll to position [14, 0]
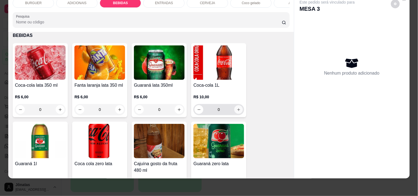
click at [237, 108] on icon "increase-product-quantity" at bounding box center [239, 110] width 4 height 4
type input "1"
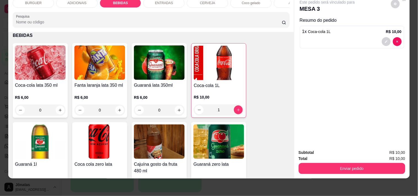
scroll to position [525, 0]
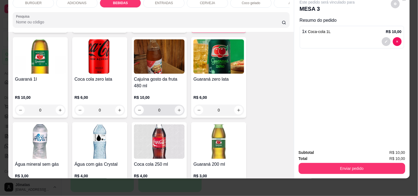
click at [175, 108] on button "increase-product-quantity" at bounding box center [179, 110] width 9 height 9
type input "1"
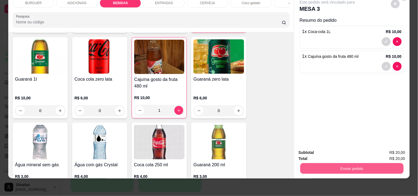
click at [355, 164] on button "Enviar pedido" at bounding box center [351, 168] width 103 height 11
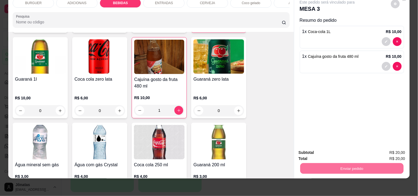
click at [335, 146] on button "Não registrar e enviar pedido" at bounding box center [334, 151] width 56 height 10
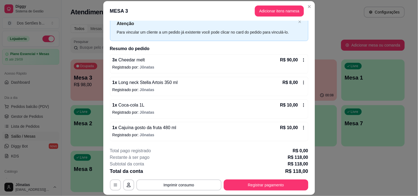
scroll to position [17, 0]
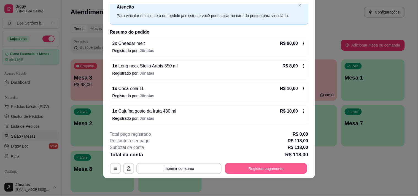
click at [283, 167] on button "Registrar pagamento" at bounding box center [266, 169] width 82 height 11
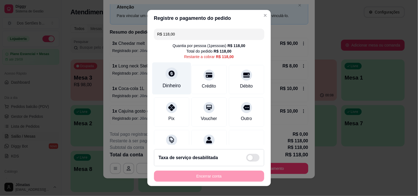
click at [169, 83] on div "Dinheiro" at bounding box center [172, 85] width 18 height 7
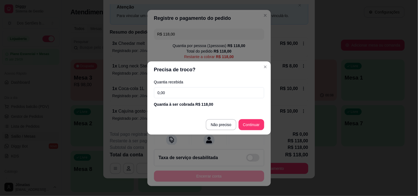
click at [170, 87] on input "0,00" at bounding box center [209, 92] width 110 height 11
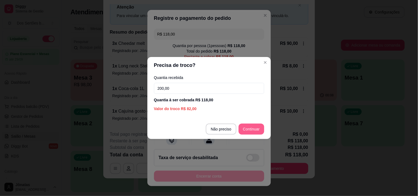
type input "200,00"
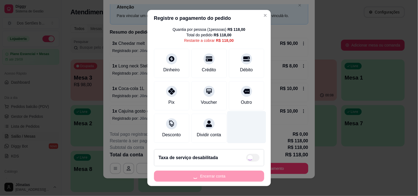
scroll to position [8, 0]
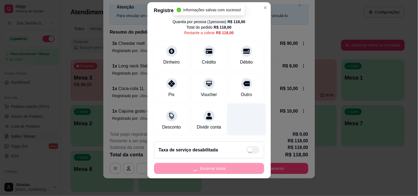
type input "R$ 0,00"
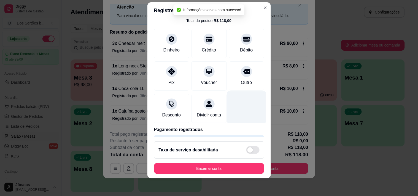
scroll to position [46, 0]
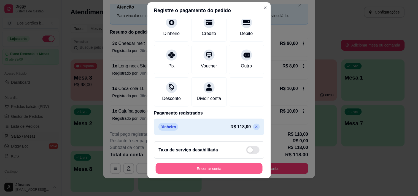
click at [226, 166] on button "Encerrar conta" at bounding box center [209, 169] width 107 height 11
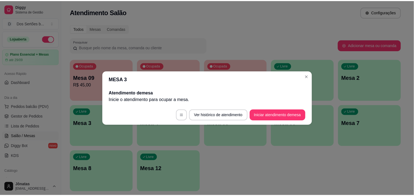
scroll to position [0, 0]
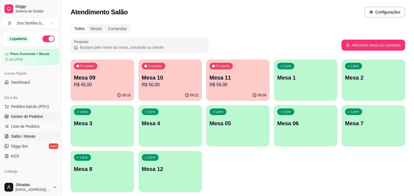
click at [36, 117] on span "Gestor de Pedidos" at bounding box center [27, 117] width 32 height 6
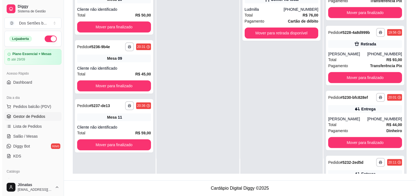
scroll to position [842, 0]
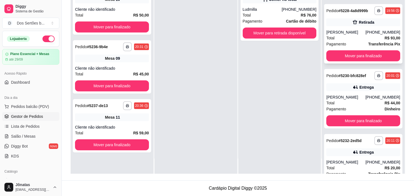
click at [353, 47] on div "Pagamento Transferência Pix" at bounding box center [363, 44] width 74 height 6
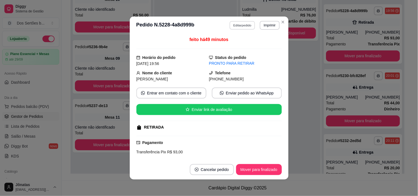
click at [246, 26] on button "Editar pedido" at bounding box center [243, 25] width 26 height 9
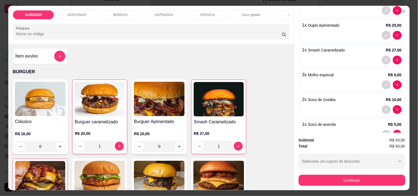
scroll to position [113, 0]
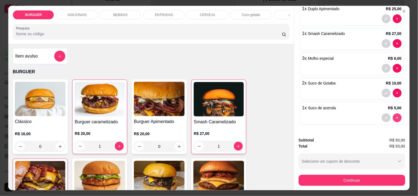
type input "0"
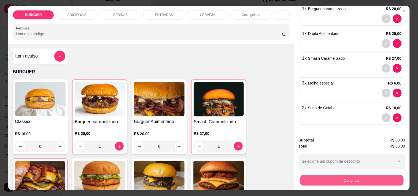
click at [363, 177] on button "Continuar" at bounding box center [351, 180] width 103 height 11
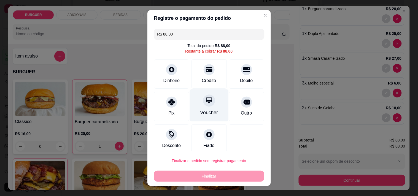
scroll to position [4, 0]
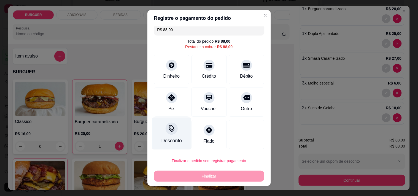
click at [161, 129] on div "Desconto" at bounding box center [171, 134] width 39 height 32
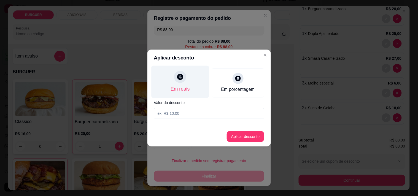
click at [190, 79] on div "Em reais" at bounding box center [180, 82] width 58 height 32
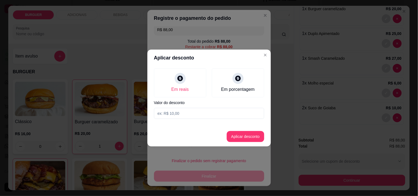
click at [169, 111] on input at bounding box center [209, 113] width 110 height 11
type input "3,00"
click at [239, 136] on button "Aplicar desconto" at bounding box center [246, 137] width 36 height 11
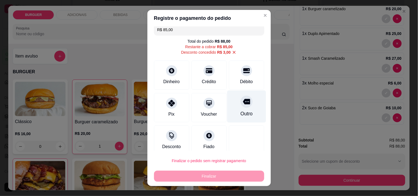
scroll to position [10, 0]
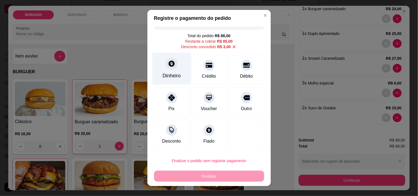
click at [169, 64] on icon at bounding box center [172, 64] width 6 height 6
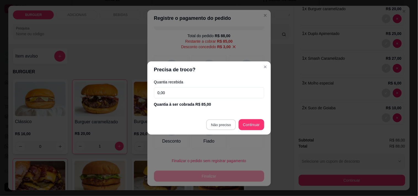
type input "R$ 0,00"
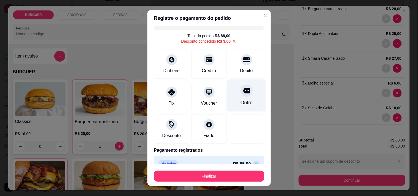
scroll to position [20, 0]
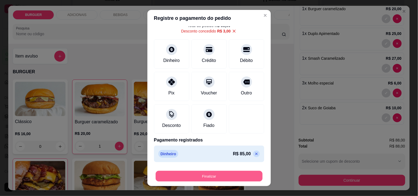
click at [237, 175] on button "Finalizar" at bounding box center [209, 176] width 107 height 11
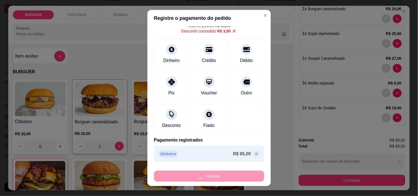
type input "0"
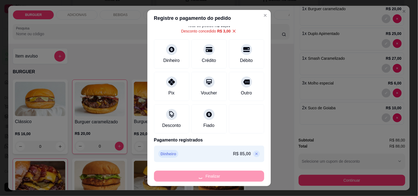
type input "-R$ 88,00"
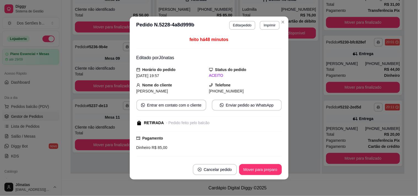
scroll to position [820, 0]
click at [258, 165] on button "Mover para preparo" at bounding box center [260, 170] width 41 height 11
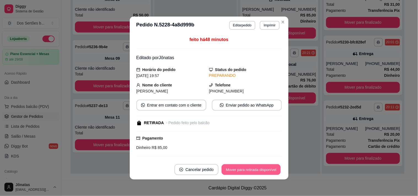
click at [260, 167] on button "Mover para retirada disponível" at bounding box center [251, 170] width 59 height 11
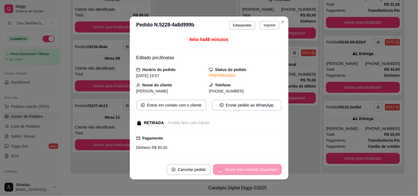
scroll to position [842, 0]
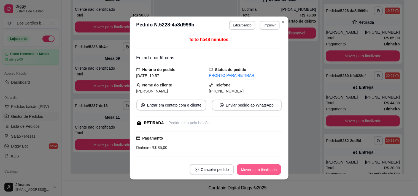
click at [260, 167] on button "Mover para finalizado" at bounding box center [259, 170] width 44 height 11
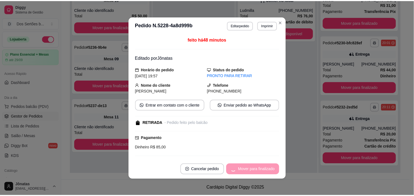
scroll to position [820, 0]
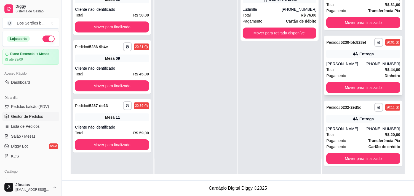
click at [338, 52] on div "Entrega" at bounding box center [363, 54] width 74 height 8
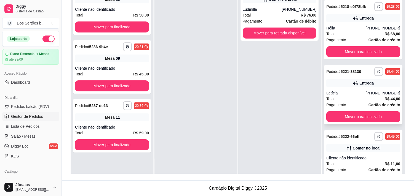
scroll to position [504, 0]
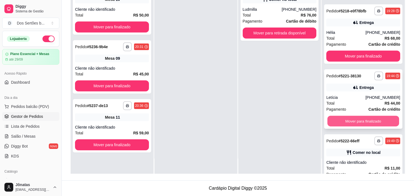
click at [347, 127] on button "Mover para finalizado" at bounding box center [363, 121] width 72 height 11
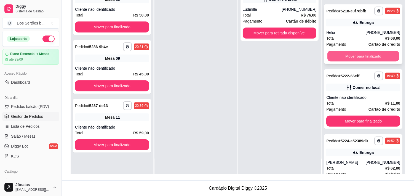
click at [356, 62] on button "Mover para finalizado" at bounding box center [363, 56] width 72 height 11
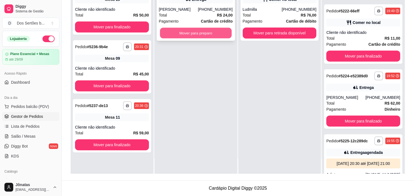
click at [194, 31] on button "Mover para preparo" at bounding box center [196, 33] width 72 height 11
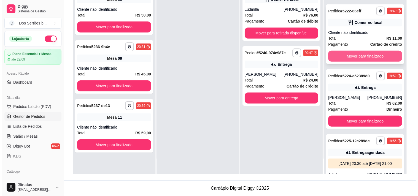
scroll to position [566, 0]
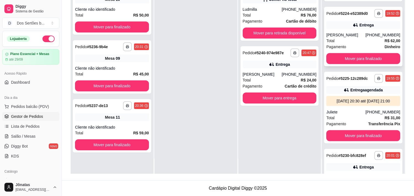
click at [350, 43] on div "Total R$ 62,00" at bounding box center [363, 41] width 74 height 6
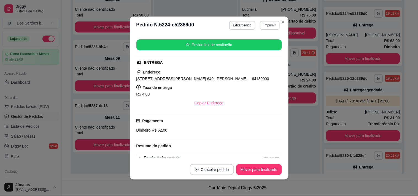
scroll to position [128, 0]
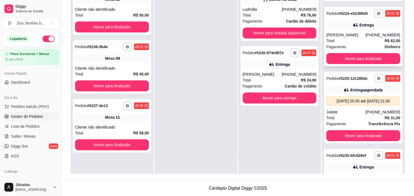
click at [354, 44] on div "Total R$ 62,00" at bounding box center [363, 41] width 74 height 6
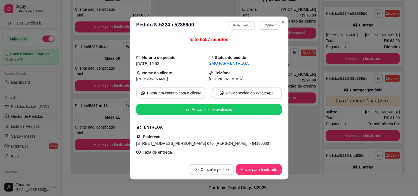
click at [238, 22] on button "Editar pedido" at bounding box center [243, 25] width 26 height 9
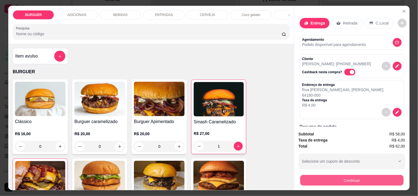
click at [311, 176] on button "Continuar" at bounding box center [351, 180] width 103 height 11
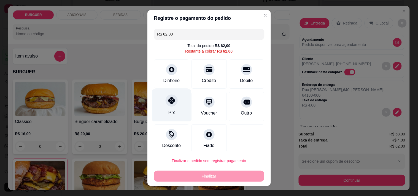
click at [168, 103] on icon at bounding box center [171, 100] width 7 height 7
type input "R$ 0,00"
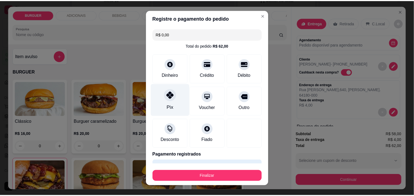
scroll to position [15, 0]
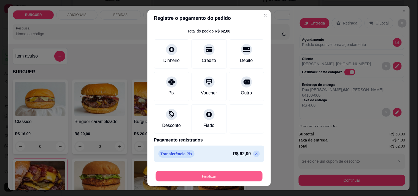
click at [227, 177] on button "Finalizar" at bounding box center [209, 176] width 107 height 11
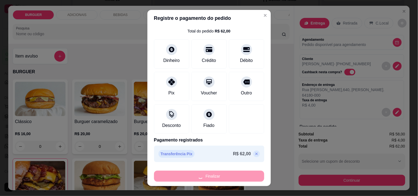
type input "0"
type input "-R$ 62,00"
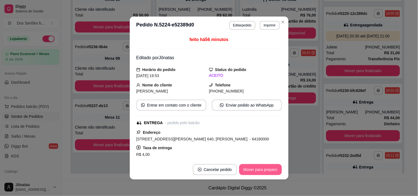
click at [260, 168] on button "Mover para preparo" at bounding box center [260, 169] width 43 height 11
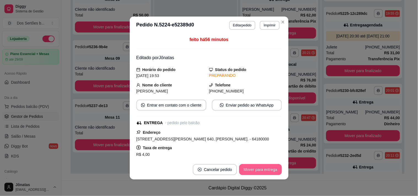
click at [269, 170] on button "Mover para entrega" at bounding box center [260, 169] width 42 height 11
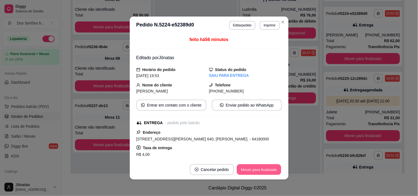
click at [269, 170] on button "Mover para finalizado" at bounding box center [259, 170] width 44 height 11
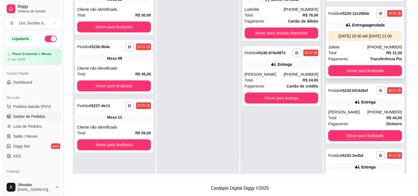
scroll to position [625, 0]
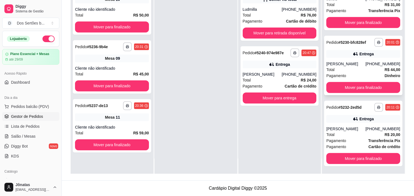
click at [348, 66] on div "[PERSON_NAME]" at bounding box center [345, 64] width 39 height 6
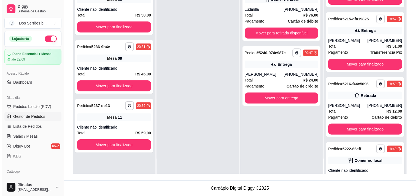
scroll to position [364, 0]
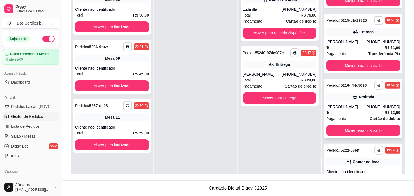
click at [377, 129] on div "**********" at bounding box center [363, 109] width 78 height 60
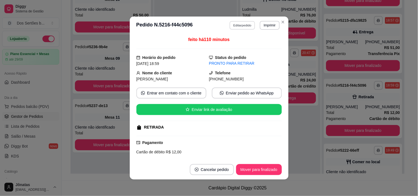
click at [238, 27] on button "Editar pedido" at bounding box center [243, 25] width 26 height 9
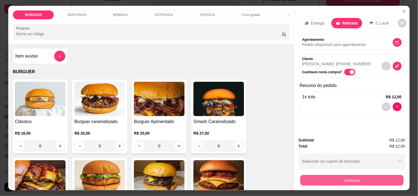
click at [312, 178] on button "Continuar" at bounding box center [351, 180] width 103 height 11
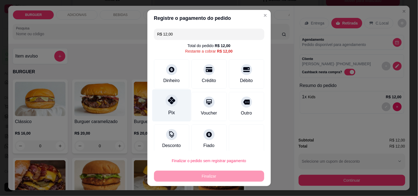
click at [166, 102] on div at bounding box center [172, 101] width 12 height 12
type input "R$ 0,00"
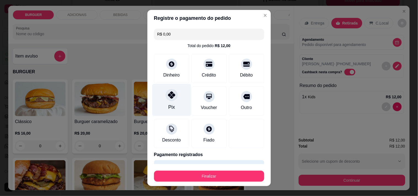
scroll to position [15, 0]
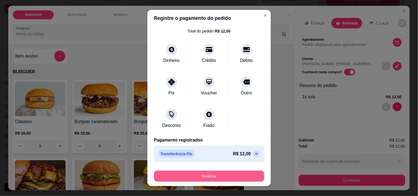
click at [224, 173] on button "Finalizar" at bounding box center [209, 176] width 110 height 11
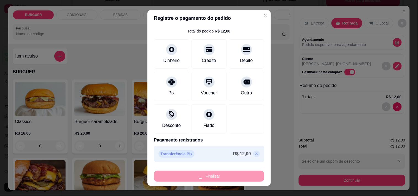
type input "0"
type input "-R$ 12,00"
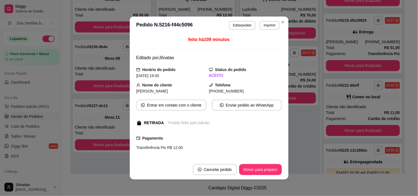
scroll to position [46, 0]
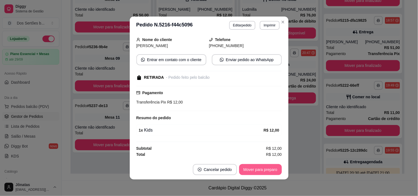
click at [254, 167] on button "Mover para preparo" at bounding box center [260, 169] width 43 height 11
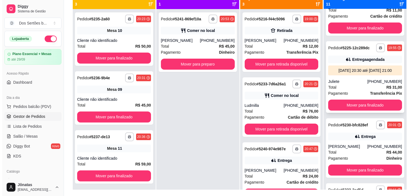
scroll to position [560, 0]
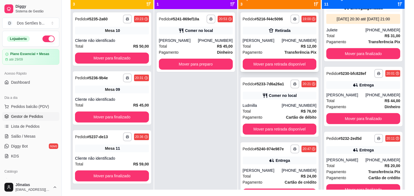
click at [258, 34] on div "Retirada" at bounding box center [280, 31] width 74 height 8
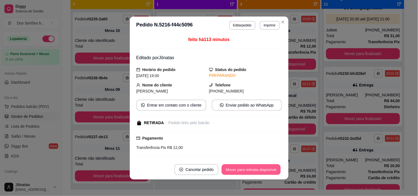
click at [264, 172] on button "Mover para retirada disponível" at bounding box center [251, 170] width 59 height 11
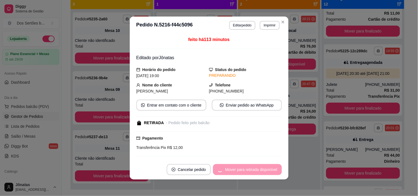
scroll to position [625, 0]
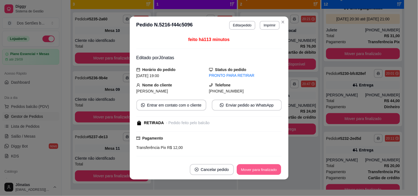
click at [268, 170] on button "Mover para finalizado" at bounding box center [259, 170] width 44 height 11
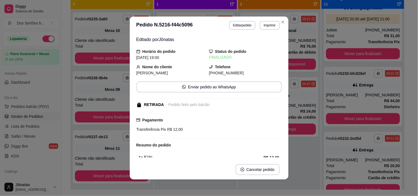
scroll to position [560, 0]
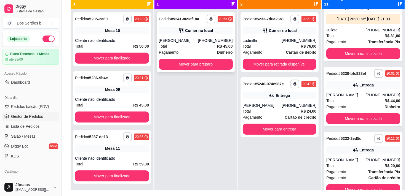
click at [214, 31] on div "Comer no local" at bounding box center [196, 31] width 74 height 8
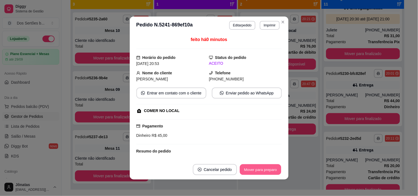
click at [256, 167] on button "Mover para preparo" at bounding box center [260, 170] width 41 height 11
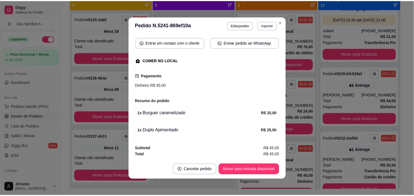
scroll to position [1, 0]
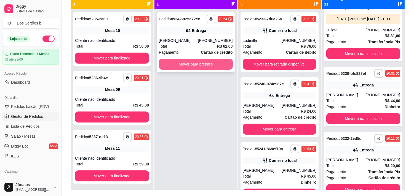
click at [186, 62] on button "Mover para preparo" at bounding box center [196, 64] width 74 height 11
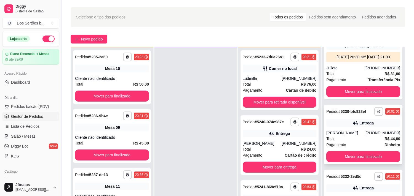
scroll to position [15, 0]
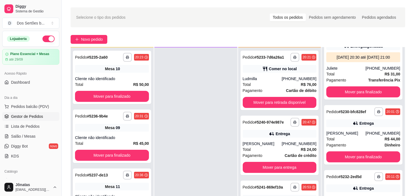
drag, startPoint x: 210, startPoint y: 95, endPoint x: 206, endPoint y: 158, distance: 63.1
click at [210, 96] on div at bounding box center [195, 145] width 83 height 196
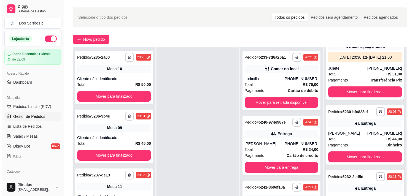
scroll to position [84, 0]
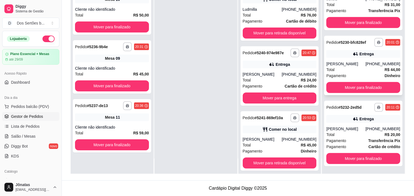
click at [345, 63] on div "[PERSON_NAME]" at bounding box center [345, 64] width 39 height 6
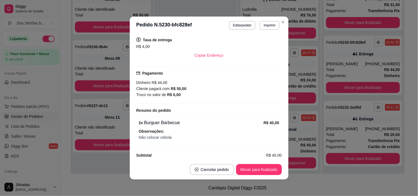
scroll to position [127, 0]
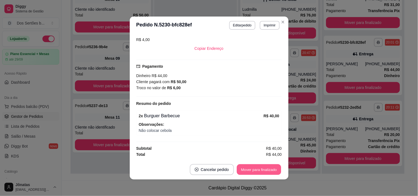
click at [246, 170] on button "Mover para finalizado" at bounding box center [259, 170] width 44 height 11
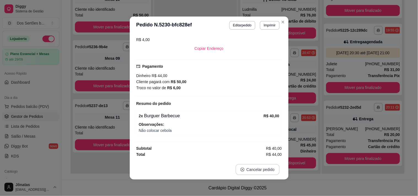
scroll to position [114, 0]
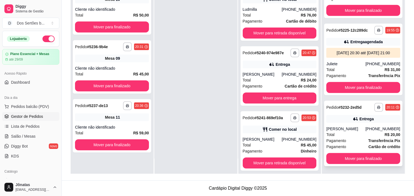
click at [375, 135] on div "Total R$ 20,00" at bounding box center [363, 135] width 74 height 6
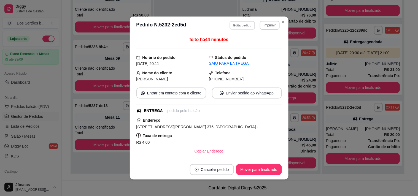
click at [238, 25] on button "Editar pedido" at bounding box center [243, 25] width 26 height 9
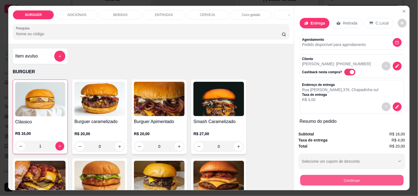
click at [332, 175] on button "Continuar" at bounding box center [351, 180] width 103 height 11
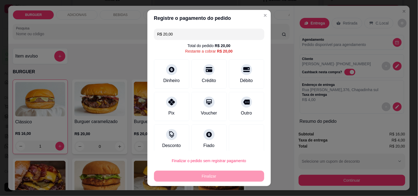
click at [181, 36] on input "R$ 20,00" at bounding box center [210, 34] width 104 height 11
click at [166, 96] on div at bounding box center [172, 101] width 12 height 12
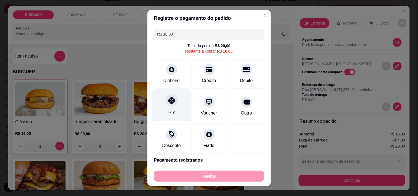
scroll to position [20, 0]
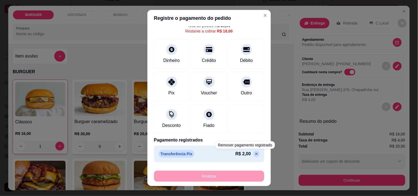
click at [255, 153] on icon at bounding box center [257, 154] width 4 height 4
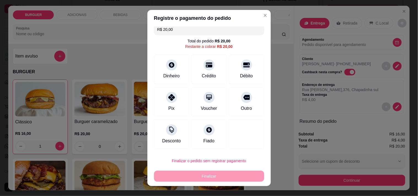
scroll to position [4, 0]
click at [177, 29] on input "R$ 20,00" at bounding box center [210, 29] width 104 height 11
click at [160, 71] on div "Dinheiro" at bounding box center [171, 68] width 39 height 32
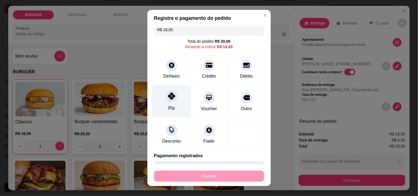
click at [174, 101] on div "Pix" at bounding box center [171, 101] width 39 height 32
type input "R$ 0,00"
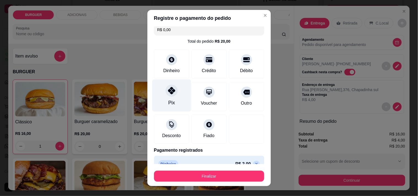
scroll to position [35, 0]
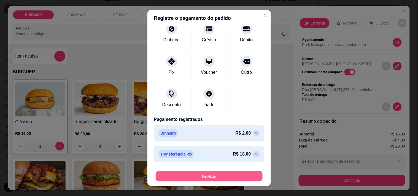
click at [219, 177] on button "Finalizar" at bounding box center [209, 176] width 107 height 11
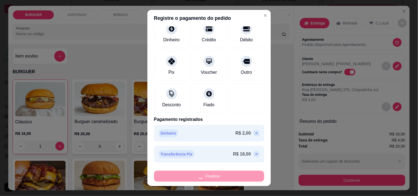
type input "0"
type input "-R$ 20,00"
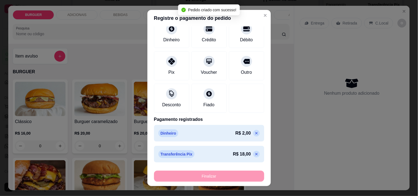
scroll to position [424, 0]
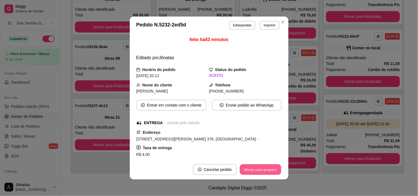
click at [264, 170] on button "Mover para preparo" at bounding box center [260, 170] width 41 height 11
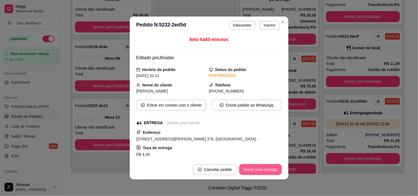
click at [264, 170] on button "Mover para entrega" at bounding box center [260, 169] width 42 height 11
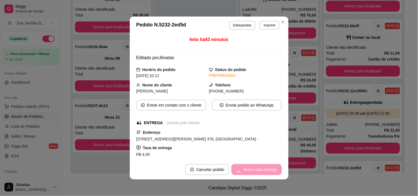
scroll to position [495, 0]
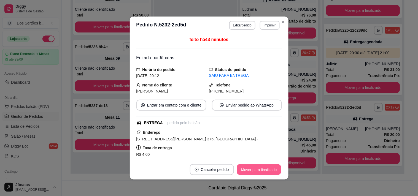
click at [264, 170] on button "Mover para finalizado" at bounding box center [259, 170] width 44 height 11
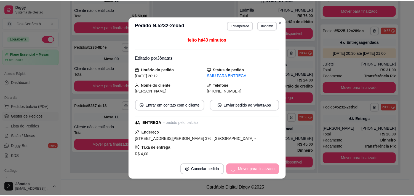
scroll to position [424, 0]
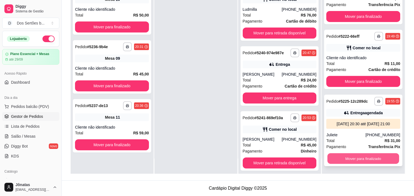
click at [345, 156] on button "Mover para finalizado" at bounding box center [363, 159] width 72 height 11
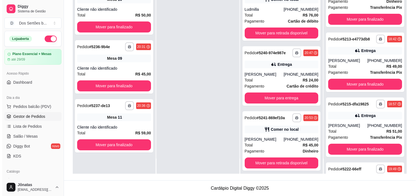
scroll to position [280, 0]
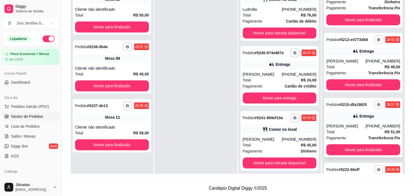
click at [357, 125] on div "**********" at bounding box center [363, 128] width 78 height 60
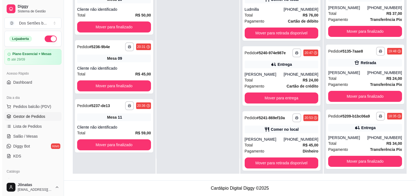
scroll to position [165, 0]
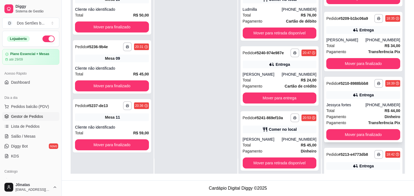
click at [356, 91] on div "Entrega" at bounding box center [363, 95] width 74 height 8
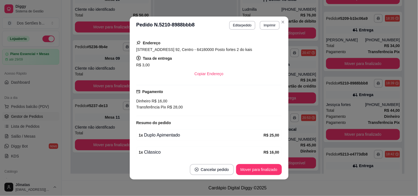
scroll to position [112, 0]
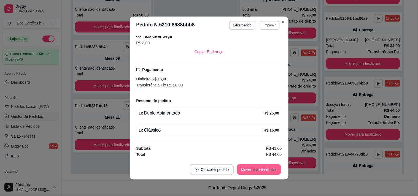
click at [257, 169] on button "Mover para finalizado" at bounding box center [259, 170] width 44 height 11
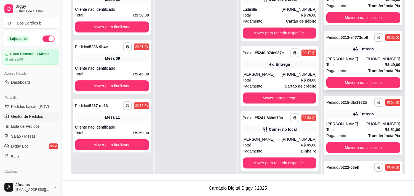
scroll to position [227, 0]
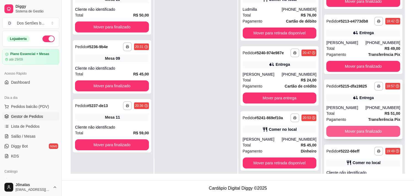
click at [356, 137] on button "Mover para finalizado" at bounding box center [363, 131] width 74 height 11
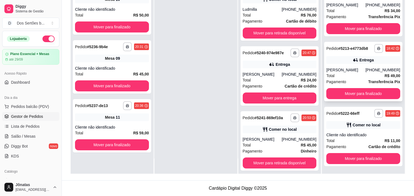
scroll to position [205, 0]
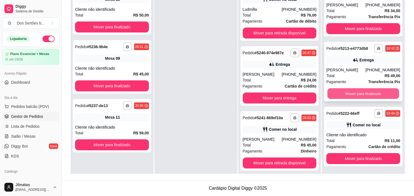
click at [350, 90] on button "Mover para finalizado" at bounding box center [363, 94] width 72 height 11
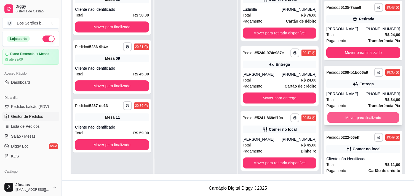
click at [370, 113] on button "Mover para finalizado" at bounding box center [363, 118] width 72 height 11
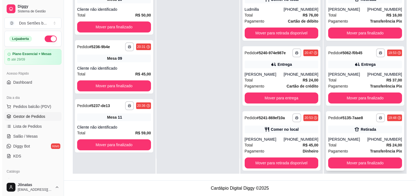
scroll to position [69, 0]
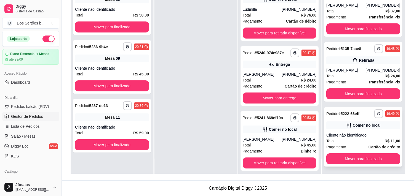
click at [352, 129] on div "**********" at bounding box center [363, 137] width 78 height 60
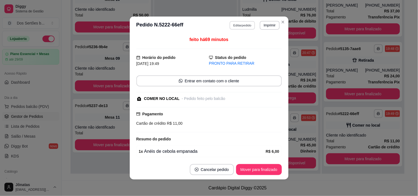
click at [241, 25] on button "Editar pedido" at bounding box center [243, 25] width 26 height 9
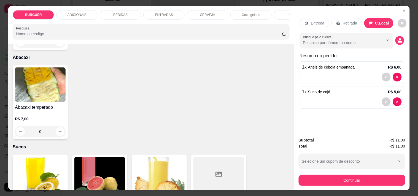
scroll to position [1129, 0]
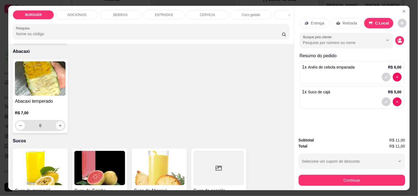
click at [58, 128] on icon "increase-product-quantity" at bounding box center [60, 126] width 4 height 4
type input "1"
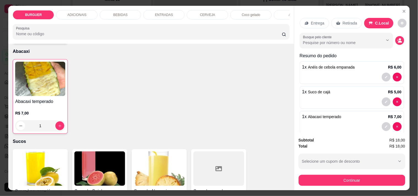
scroll to position [9, 0]
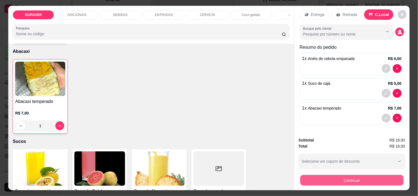
click at [349, 176] on button "Continuar" at bounding box center [351, 180] width 103 height 11
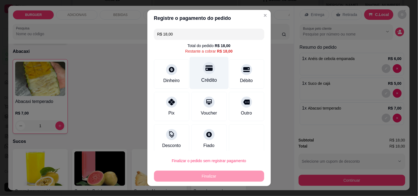
click at [203, 77] on div "Crédito" at bounding box center [209, 80] width 16 height 7
type input "R$ 0,00"
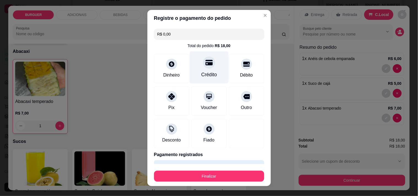
scroll to position [15, 0]
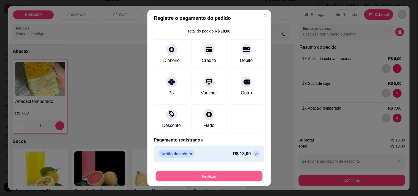
click at [229, 175] on button "Finalizar" at bounding box center [209, 176] width 107 height 11
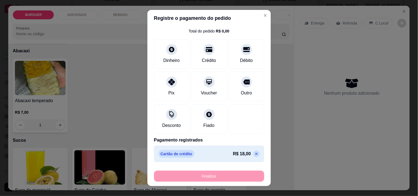
type input "0"
type input "-R$ 18,00"
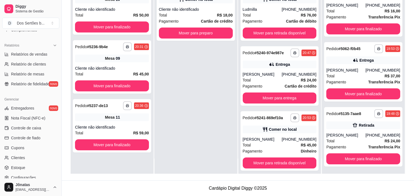
scroll to position [200, 0]
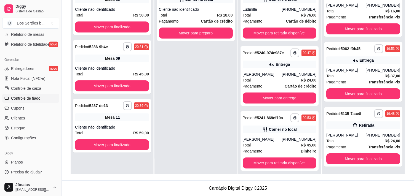
click at [14, 99] on span "Controle de fiado" at bounding box center [26, 99] width 30 height 6
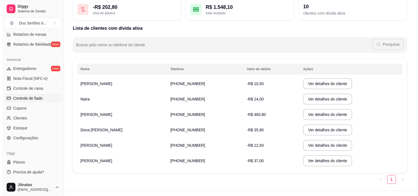
scroll to position [41, 0]
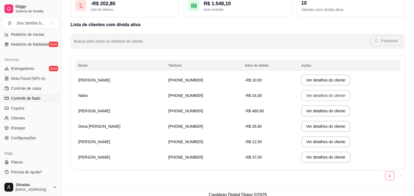
click at [316, 95] on button "Ver detalhes do cliente" at bounding box center [325, 95] width 49 height 11
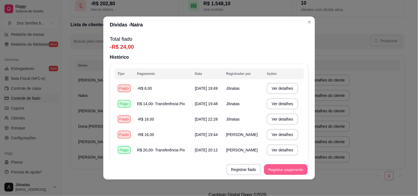
click at [271, 169] on button "Registrar pagamento" at bounding box center [286, 170] width 44 height 11
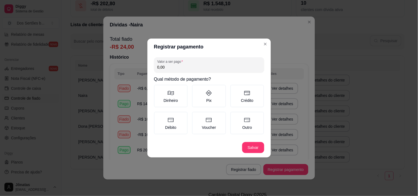
click at [176, 70] on input "0,00" at bounding box center [210, 68] width 104 height 6
type input "24,00"
click at [211, 98] on label "Pix" at bounding box center [209, 96] width 34 height 23
click at [196, 89] on button "Pix" at bounding box center [194, 87] width 4 height 4
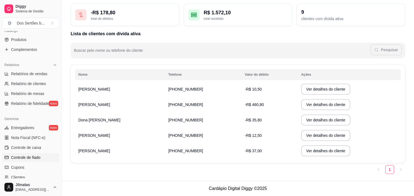
scroll to position [118, 0]
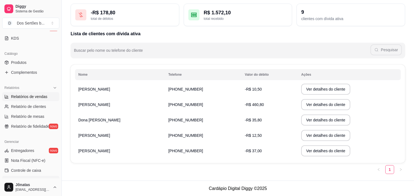
click at [29, 93] on link "Relatórios de vendas" at bounding box center [30, 96] width 57 height 9
select select "ALL"
select select "0"
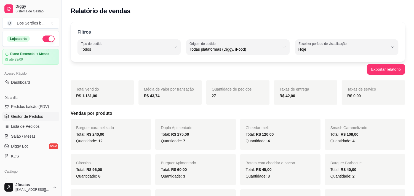
click at [21, 117] on span "Gestor de Pedidos" at bounding box center [27, 117] width 32 height 6
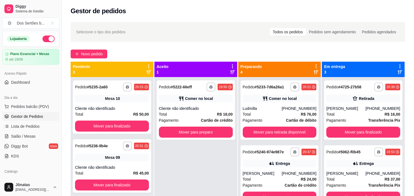
scroll to position [15, 0]
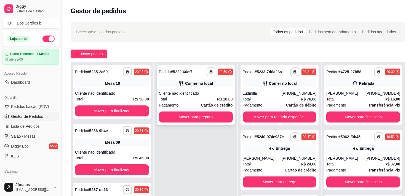
click at [190, 78] on div "**********" at bounding box center [196, 95] width 78 height 60
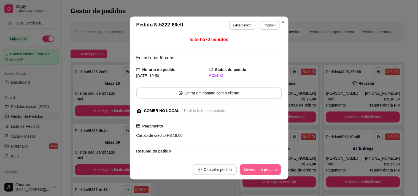
click at [265, 172] on button "Mover para preparo" at bounding box center [260, 170] width 41 height 11
click at [258, 168] on button "Mover para retirada disponível" at bounding box center [251, 169] width 61 height 11
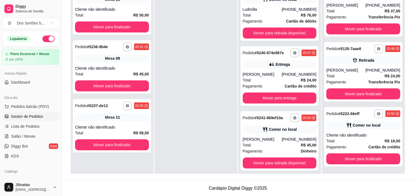
scroll to position [0, 0]
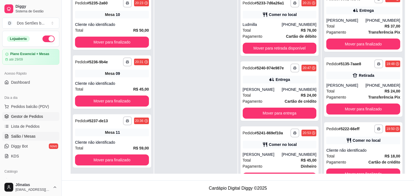
click at [35, 132] on link "Salão / Mesas" at bounding box center [30, 136] width 57 height 9
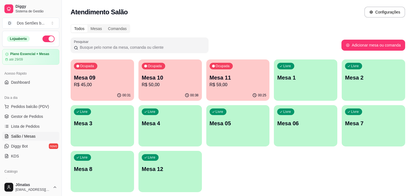
scroll to position [18, 0]
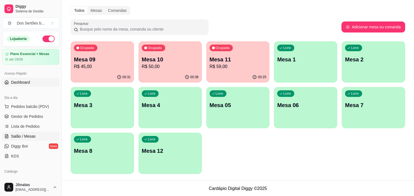
click at [36, 84] on link "Dashboard" at bounding box center [30, 82] width 57 height 9
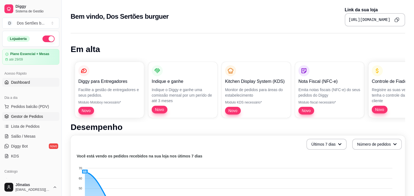
scroll to position [76, 0]
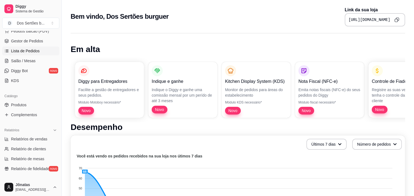
click at [40, 51] on link "Lista de Pedidos" at bounding box center [30, 51] width 57 height 9
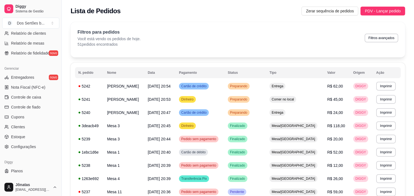
scroll to position [200, 0]
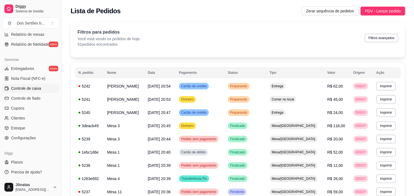
click at [13, 86] on span "Controle de caixa" at bounding box center [26, 89] width 30 height 6
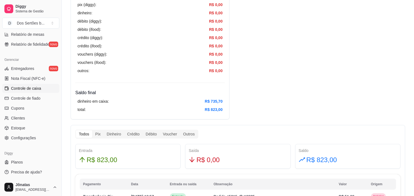
scroll to position [232, 0]
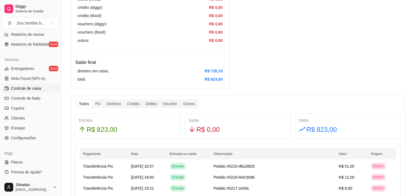
click at [59, 34] on div "Loja aberta Plano Essencial + Mesas até 29/09 Acesso Rápido Dashboard Dia a dia…" at bounding box center [31, 105] width 62 height 148
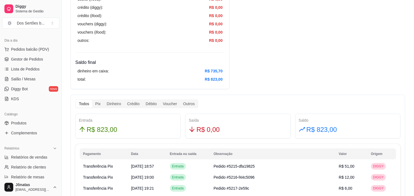
scroll to position [21, 0]
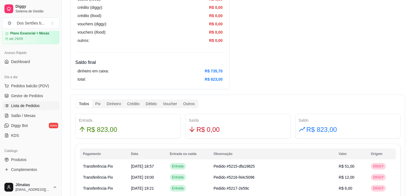
click at [34, 103] on link "Lista de Pedidos" at bounding box center [30, 106] width 57 height 9
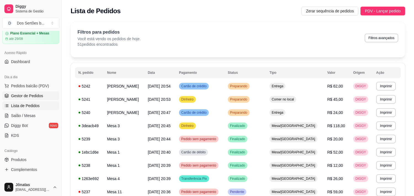
click at [32, 95] on span "Gestor de Pedidos" at bounding box center [27, 96] width 32 height 6
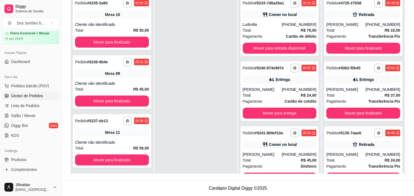
scroll to position [69, 0]
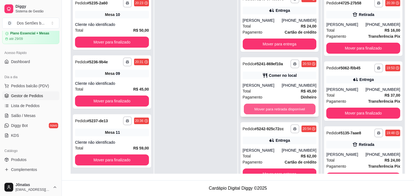
click at [257, 107] on button "Mover para retirada disponível" at bounding box center [280, 109] width 72 height 11
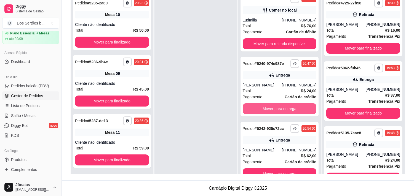
scroll to position [4, 0]
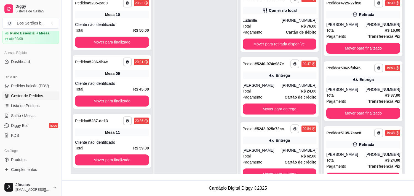
drag, startPoint x: 8, startPoint y: 88, endPoint x: 194, endPoint y: 112, distance: 187.8
click at [194, 112] on div at bounding box center [195, 91] width 83 height 196
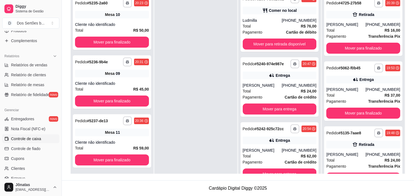
click at [35, 140] on span "Controle de caixa" at bounding box center [26, 139] width 30 height 6
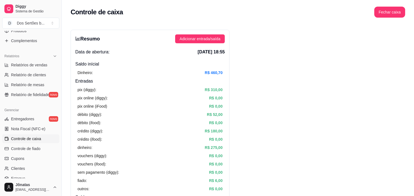
drag, startPoint x: 155, startPoint y: 103, endPoint x: 327, endPoint y: 71, distance: 175.1
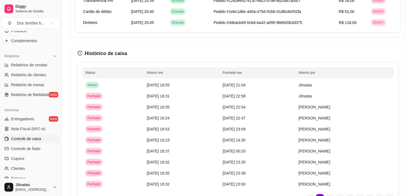
scroll to position [580, 0]
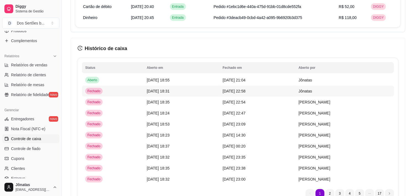
click at [156, 90] on span "[DATE] 18:31" at bounding box center [158, 91] width 23 height 4
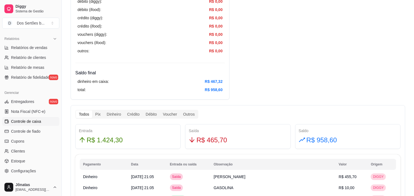
scroll to position [258, 0]
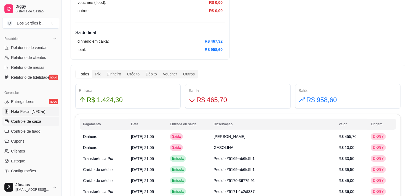
click at [23, 108] on link "Nota Fiscal (NFC-e)" at bounding box center [30, 111] width 57 height 9
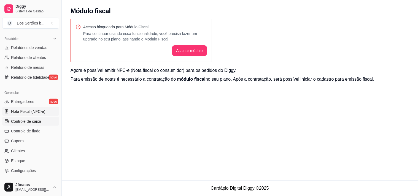
click at [29, 120] on span "Controle de caixa" at bounding box center [26, 122] width 30 height 6
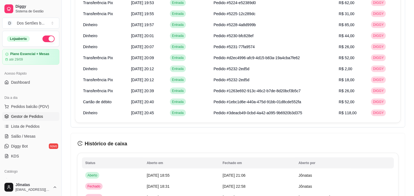
click at [33, 117] on span "Gestor de Pedidos" at bounding box center [27, 117] width 32 height 6
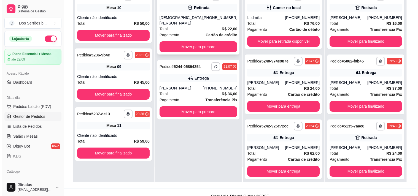
scroll to position [84, 0]
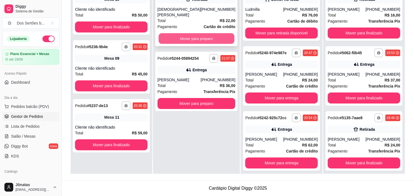
click at [190, 33] on button "Mover para preparo" at bounding box center [197, 38] width 76 height 11
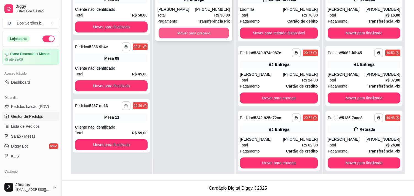
click at [212, 31] on button "Mover para preparo" at bounding box center [194, 33] width 70 height 11
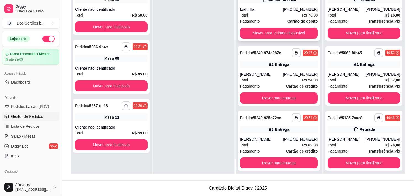
click at [270, 15] on div "Total R$ 76,00" at bounding box center [279, 15] width 78 height 6
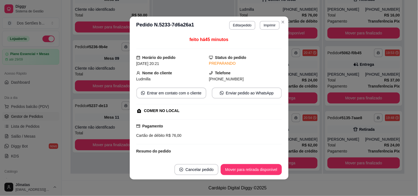
scroll to position [103, 0]
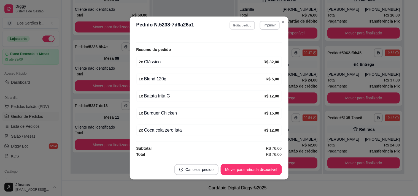
click at [237, 25] on button "Editar pedido" at bounding box center [243, 25] width 26 height 9
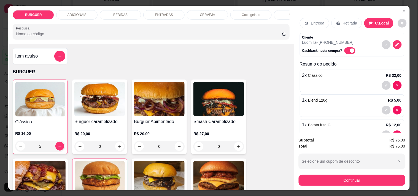
scroll to position [57, 0]
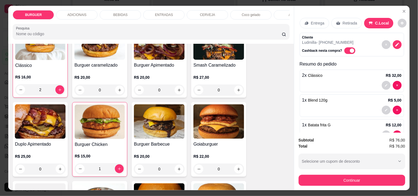
click at [379, 174] on div "Continuar" at bounding box center [352, 180] width 107 height 12
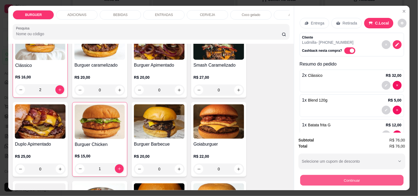
click at [370, 175] on button "Continuar" at bounding box center [351, 180] width 103 height 11
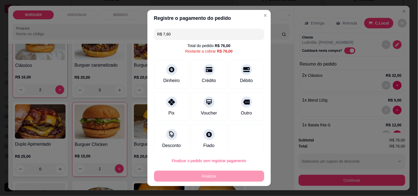
click at [180, 32] on input "R$ 7,60" at bounding box center [210, 34] width 104 height 11
click at [207, 75] on div "Crédito" at bounding box center [209, 73] width 39 height 32
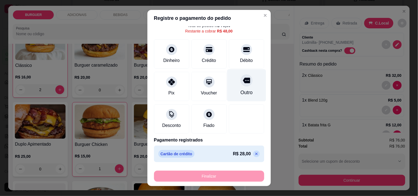
scroll to position [0, 0]
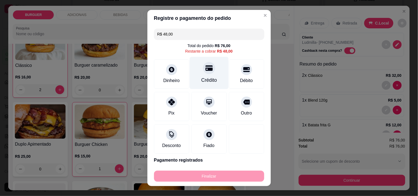
click at [206, 78] on div "Crédito" at bounding box center [209, 80] width 16 height 7
type input "R$ 0,00"
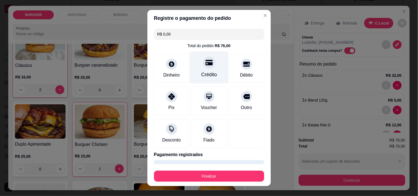
scroll to position [35, 0]
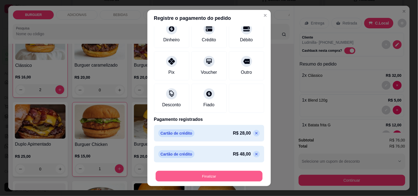
click at [239, 175] on button "Finalizar" at bounding box center [209, 176] width 107 height 11
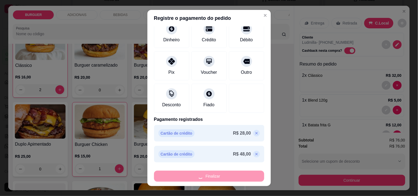
type input "0"
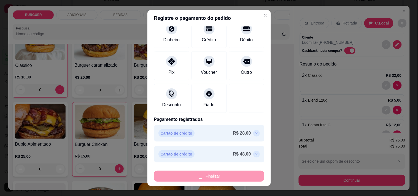
type input "-R$ 76,00"
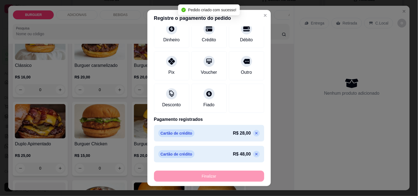
scroll to position [115, 0]
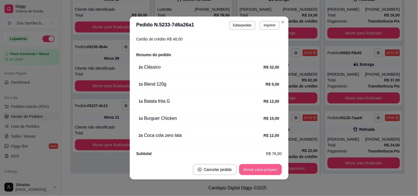
click at [246, 172] on button "Mover para preparo" at bounding box center [260, 169] width 43 height 11
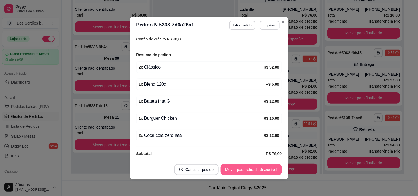
click at [258, 167] on button "Mover para retirada disponível" at bounding box center [251, 169] width 61 height 11
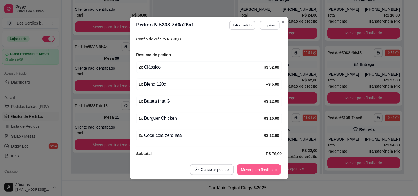
click at [258, 167] on button "Mover para finalizado" at bounding box center [259, 170] width 44 height 11
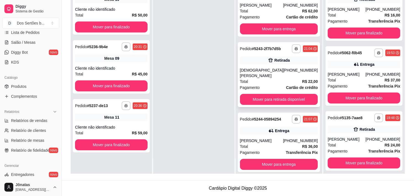
scroll to position [0, 0]
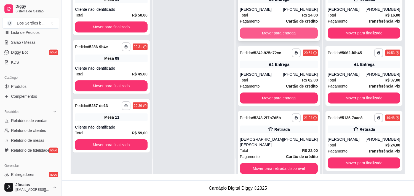
click at [267, 32] on button "Mover para entrega" at bounding box center [279, 33] width 78 height 11
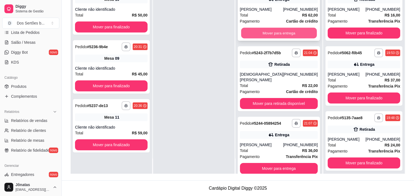
click at [279, 31] on button "Mover para entrega" at bounding box center [279, 33] width 76 height 11
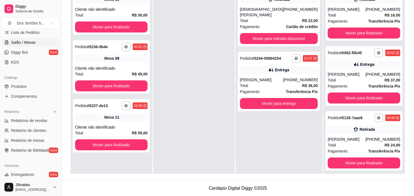
click at [18, 41] on span "Salão / Mesas" at bounding box center [23, 43] width 25 height 6
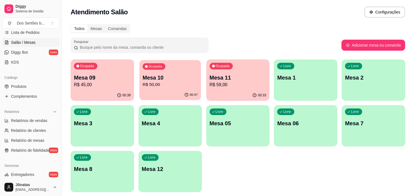
click at [161, 75] on p "Mesa 10" at bounding box center [170, 77] width 55 height 7
click at [254, 73] on div "Ocupada Mesa 11 R$ 59,00" at bounding box center [238, 75] width 62 height 30
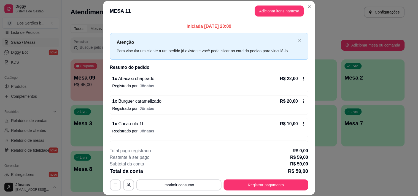
scroll to position [19, 0]
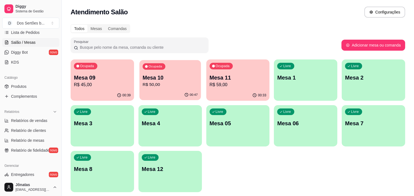
click at [167, 77] on p "Mesa 10" at bounding box center [170, 77] width 55 height 7
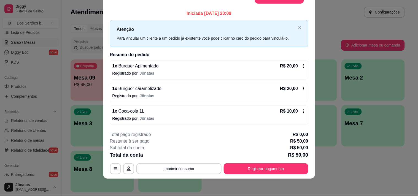
scroll to position [0, 0]
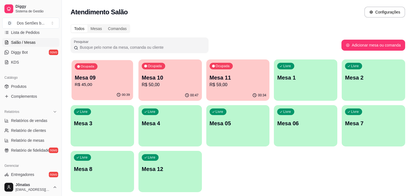
click at [108, 86] on p "R$ 45,00" at bounding box center [102, 85] width 55 height 6
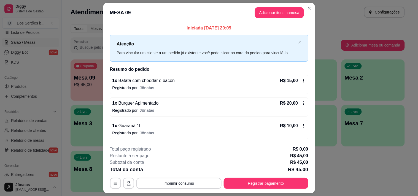
scroll to position [15, 0]
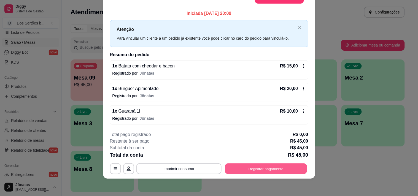
click at [260, 170] on button "Registrar pagamento" at bounding box center [266, 169] width 82 height 11
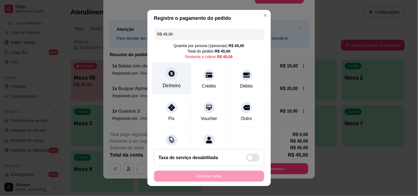
click at [168, 73] on icon at bounding box center [171, 73] width 7 height 7
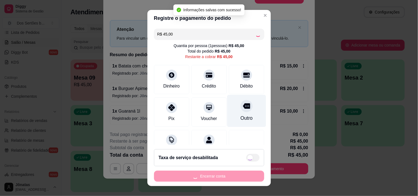
type input "R$ 0,00"
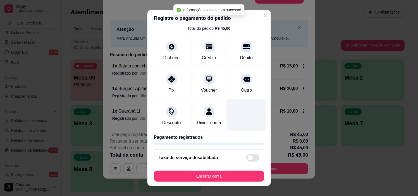
scroll to position [46, 0]
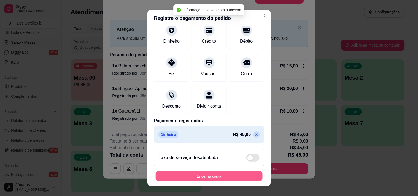
click at [230, 179] on button "Encerrar conta" at bounding box center [209, 176] width 107 height 11
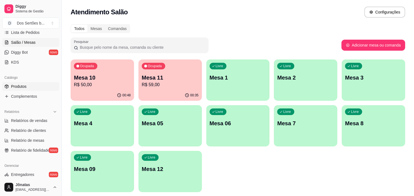
scroll to position [33, 0]
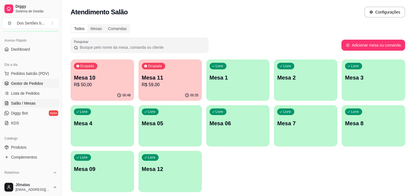
click at [16, 83] on span "Gestor de Pedidos" at bounding box center [27, 84] width 32 height 6
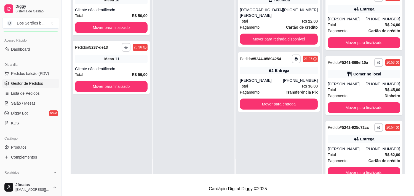
scroll to position [264, 0]
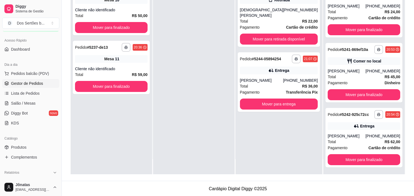
click at [20, 98] on ul "Pedidos balcão (PDV) Gestor de Pedidos Lista de Pedidos Salão / Mesas Diggy Bot…" at bounding box center [30, 98] width 57 height 58
click at [14, 105] on span "Salão / Mesas" at bounding box center [23, 104] width 25 height 6
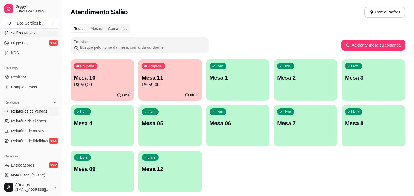
scroll to position [145, 0]
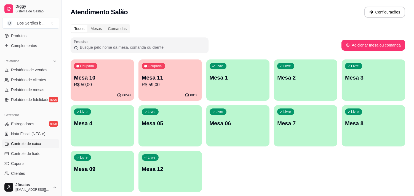
click at [29, 144] on span "Controle de caixa" at bounding box center [26, 144] width 30 height 6
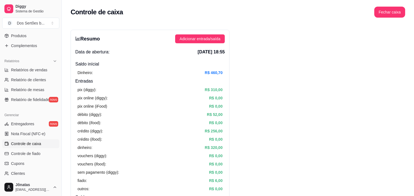
drag, startPoint x: 129, startPoint y: 153, endPoint x: 286, endPoint y: 94, distance: 167.5
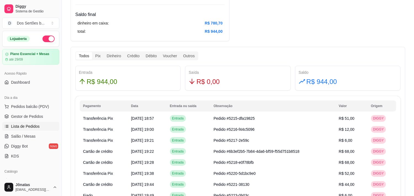
click at [24, 126] on span "Lista de Pedidos" at bounding box center [25, 127] width 29 height 6
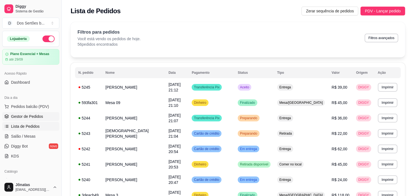
click at [25, 116] on span "Gestor de Pedidos" at bounding box center [27, 117] width 32 height 6
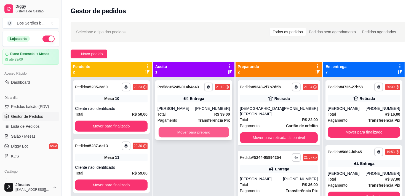
click at [172, 132] on button "Mover para preparo" at bounding box center [194, 132] width 70 height 11
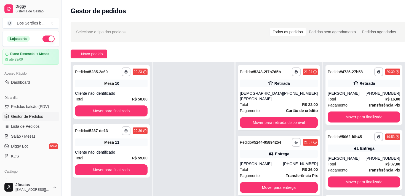
scroll to position [84, 0]
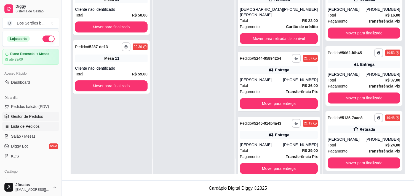
click at [17, 128] on span "Lista de Pedidos" at bounding box center [25, 127] width 29 height 6
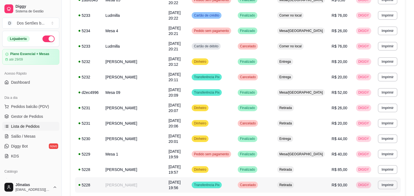
scroll to position [320, 0]
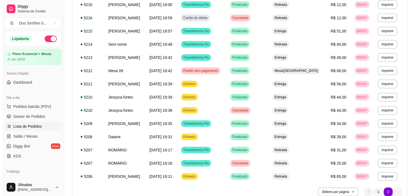
scroll to position [244, 0]
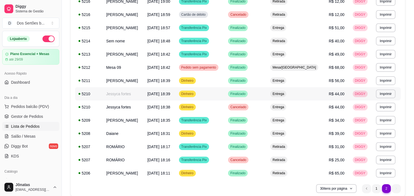
click at [365, 93] on span "DIGGY" at bounding box center [360, 94] width 13 height 4
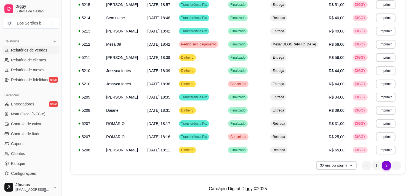
scroll to position [200, 0]
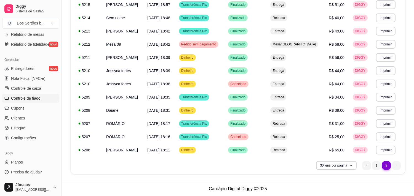
click at [13, 96] on span "Controle de fiado" at bounding box center [26, 99] width 30 height 6
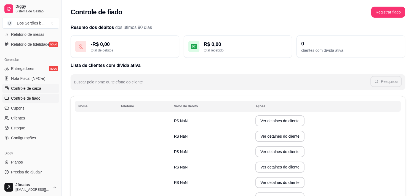
click at [20, 86] on span "Controle de caixa" at bounding box center [26, 89] width 30 height 6
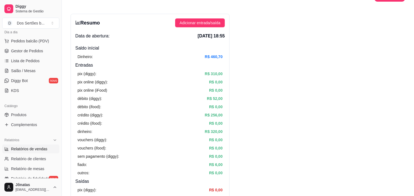
scroll to position [23, 0]
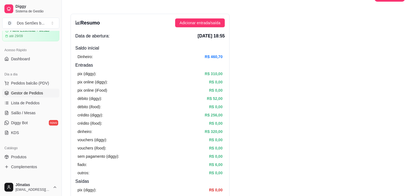
click at [31, 94] on span "Gestor de Pedidos" at bounding box center [27, 93] width 32 height 6
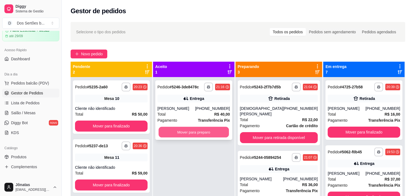
click at [194, 128] on button "Mover para preparo" at bounding box center [194, 132] width 70 height 11
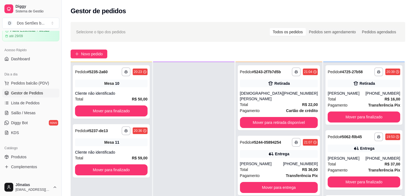
scroll to position [84, 0]
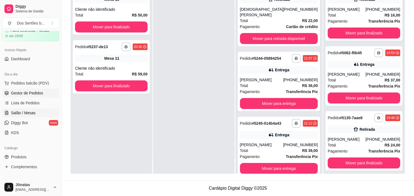
click at [28, 112] on span "Salão / Mesas" at bounding box center [23, 113] width 25 height 6
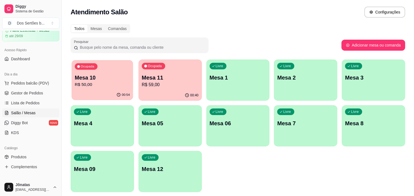
click at [109, 86] on p "R$ 50,00" at bounding box center [102, 85] width 55 height 6
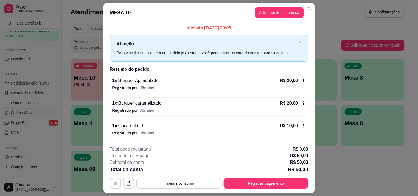
scroll to position [15, 0]
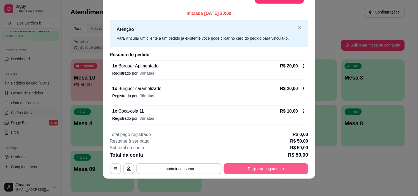
click at [245, 166] on button "Registrar pagamento" at bounding box center [266, 169] width 85 height 11
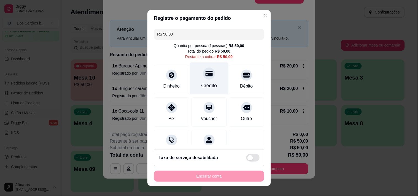
click at [205, 82] on div "Crédito" at bounding box center [209, 85] width 16 height 7
type input "R$ 0,00"
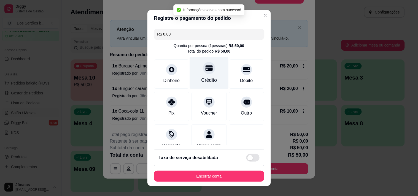
scroll to position [46, 0]
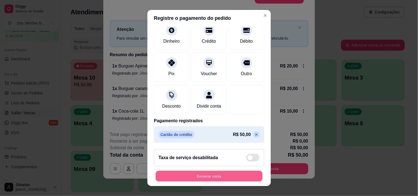
click at [210, 175] on button "Encerrar conta" at bounding box center [209, 176] width 107 height 11
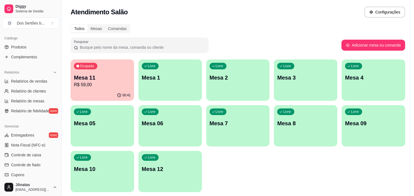
scroll to position [200, 0]
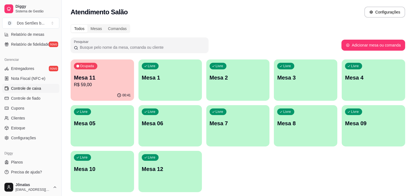
click at [29, 86] on span "Controle de caixa" at bounding box center [26, 89] width 30 height 6
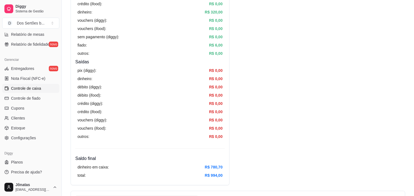
scroll to position [185, 0]
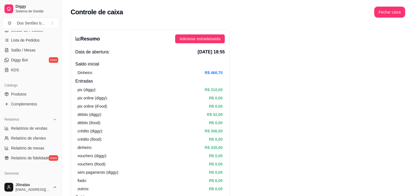
scroll to position [23, 0]
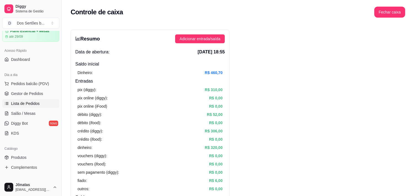
click at [28, 102] on span "Lista de Pedidos" at bounding box center [25, 104] width 29 height 6
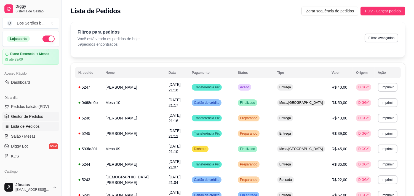
click at [28, 114] on span "Gestor de Pedidos" at bounding box center [27, 117] width 32 height 6
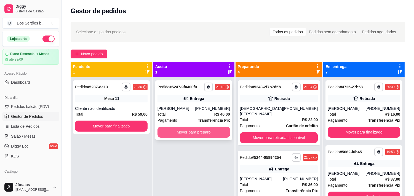
scroll to position [15, 0]
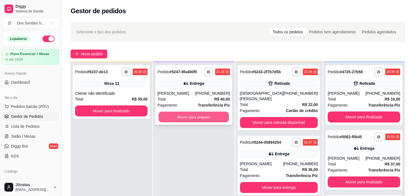
click at [185, 119] on button "Mover para preparo" at bounding box center [194, 117] width 70 height 11
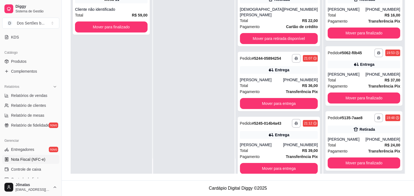
scroll to position [36, 0]
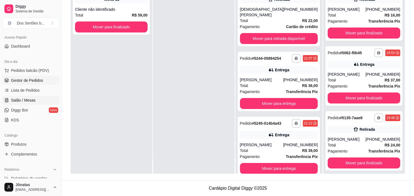
click at [18, 102] on span "Salão / Mesas" at bounding box center [23, 101] width 25 height 6
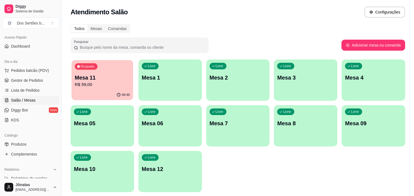
click at [103, 73] on div "Ocupada Mesa 11 R$ 59,00" at bounding box center [102, 75] width 62 height 30
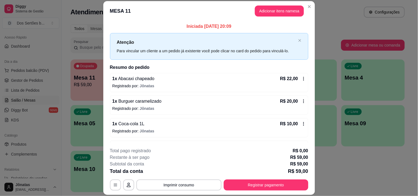
scroll to position [19, 0]
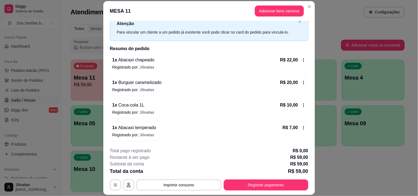
click at [303, 126] on icon at bounding box center [303, 128] width 1 height 4
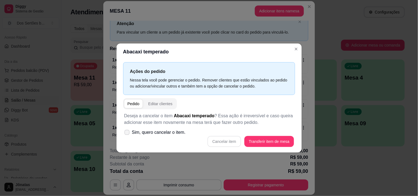
click at [128, 132] on icon at bounding box center [127, 132] width 4 height 3
click at [128, 134] on input "Sim, quero cancelar o item." at bounding box center [126, 136] width 4 height 4
checkbox input "true"
click at [226, 140] on button "Cancelar item" at bounding box center [224, 142] width 33 height 11
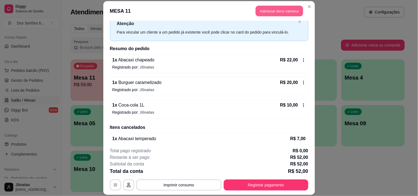
click at [260, 9] on button "Adicionar itens na mesa" at bounding box center [279, 11] width 47 height 11
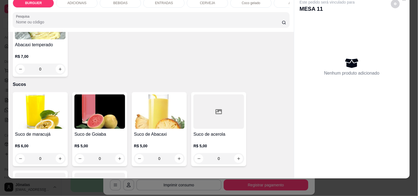
scroll to position [1217, 0]
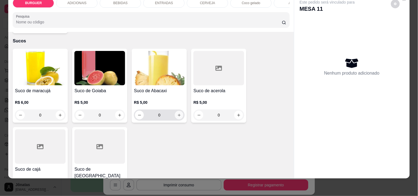
click at [175, 114] on button "increase-product-quantity" at bounding box center [179, 115] width 9 height 9
type input "1"
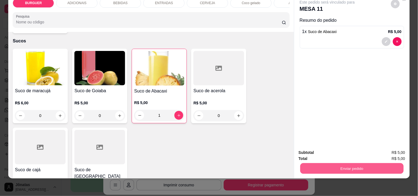
click at [322, 163] on button "Enviar pedido" at bounding box center [351, 168] width 103 height 11
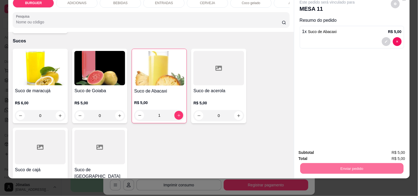
click at [322, 149] on button "Não registrar e enviar pedido" at bounding box center [333, 151] width 57 height 10
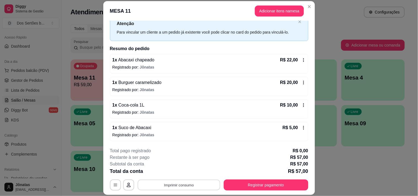
click at [170, 186] on button "Imprimir consumo" at bounding box center [179, 185] width 83 height 11
click at [170, 170] on button "Impressora" at bounding box center [178, 173] width 39 height 9
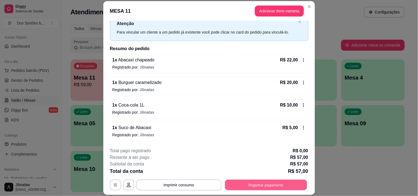
click at [242, 183] on button "Registrar pagamento" at bounding box center [266, 185] width 82 height 11
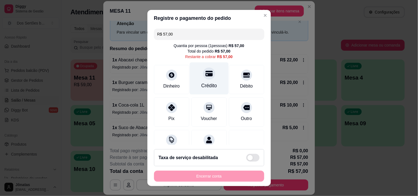
click at [191, 77] on div "Crédito" at bounding box center [209, 78] width 39 height 32
type input "R$ 0,00"
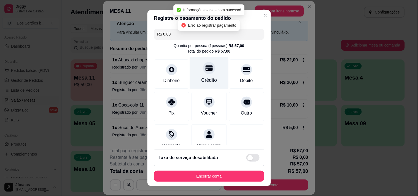
scroll to position [46, 0]
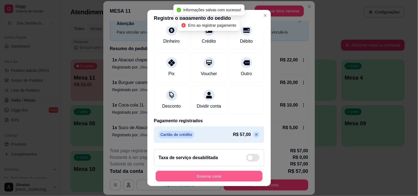
click at [224, 172] on button "Encerrar conta" at bounding box center [209, 176] width 107 height 11
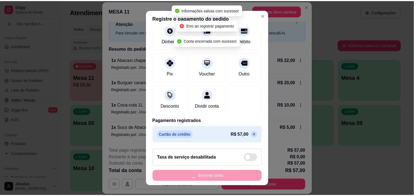
scroll to position [0, 0]
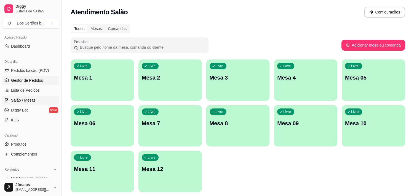
click at [41, 80] on span "Gestor de Pedidos" at bounding box center [27, 81] width 32 height 6
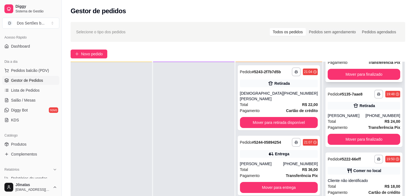
scroll to position [130, 0]
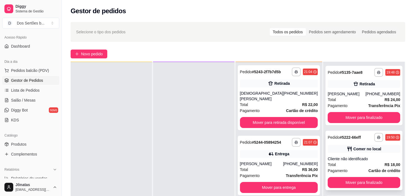
click at [360, 148] on div "Comer no local" at bounding box center [367, 149] width 28 height 6
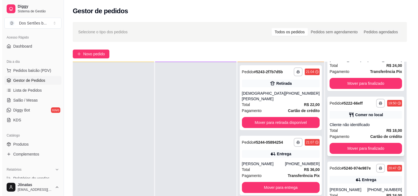
scroll to position [197, 0]
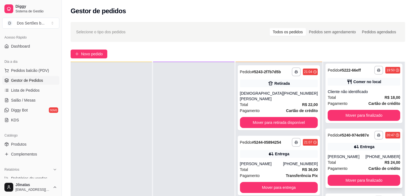
click at [335, 150] on div "Entrega" at bounding box center [364, 147] width 73 height 8
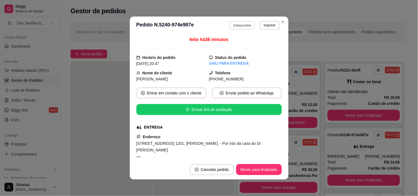
click at [232, 23] on button "Editar pedido" at bounding box center [243, 25] width 26 height 9
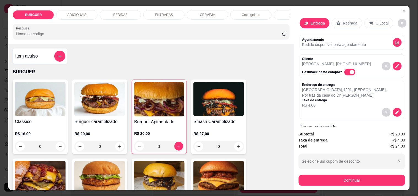
click at [155, 13] on p "ENTRADAS" at bounding box center [164, 15] width 18 height 4
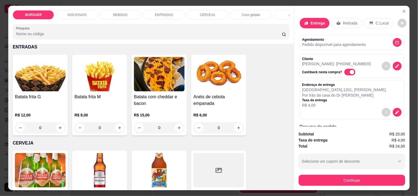
scroll to position [14, 0]
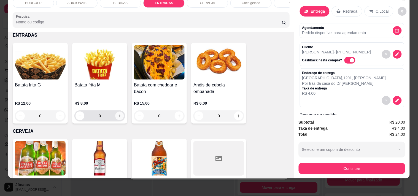
click at [118, 115] on icon "increase-product-quantity" at bounding box center [120, 116] width 4 height 4
type input "1"
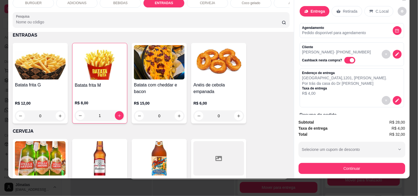
click at [110, 1] on div "BEBIDAS" at bounding box center [120, 2] width 41 height 9
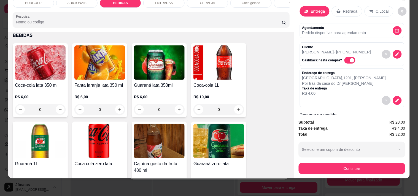
scroll to position [564, 0]
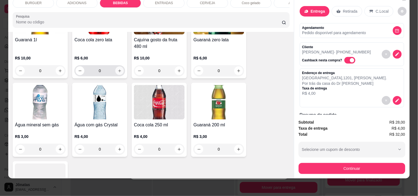
click at [118, 71] on icon "increase-product-quantity" at bounding box center [120, 71] width 4 height 4
type input "1"
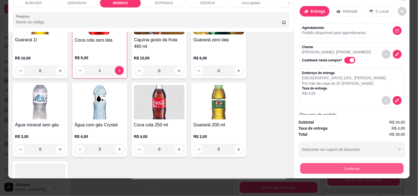
click at [330, 164] on button "Continuar" at bounding box center [351, 168] width 103 height 11
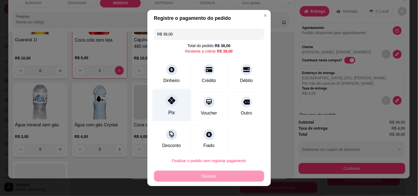
click at [174, 98] on div at bounding box center [172, 101] width 12 height 12
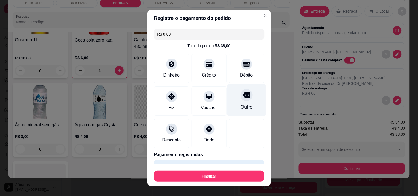
scroll to position [15, 0]
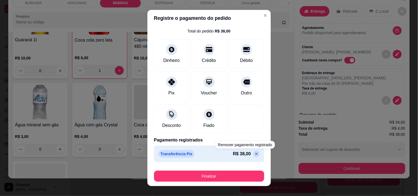
click at [255, 154] on icon at bounding box center [257, 154] width 4 height 4
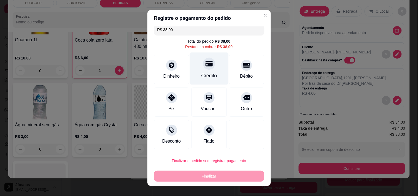
click at [202, 71] on div "Crédito" at bounding box center [209, 68] width 39 height 32
type input "R$ 0,00"
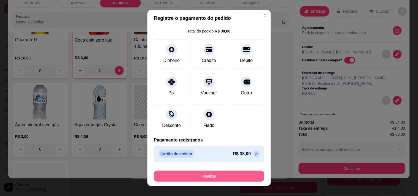
click at [210, 178] on button "Finalizar" at bounding box center [209, 176] width 110 height 11
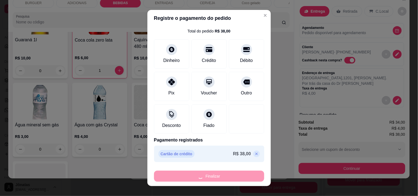
type input "0"
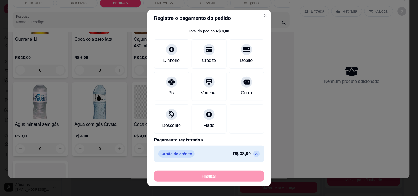
type input "-R$ 38,00"
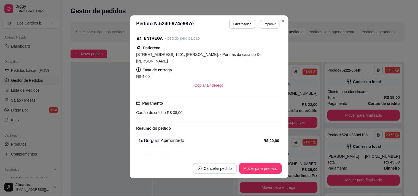
scroll to position [32, 0]
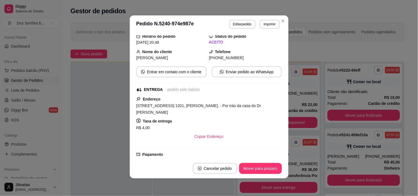
click at [196, 58] on div "[PERSON_NAME]" at bounding box center [173, 58] width 73 height 6
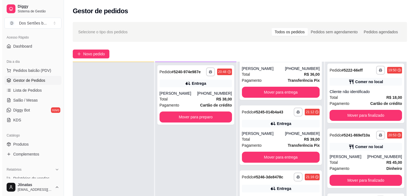
scroll to position [199, 0]
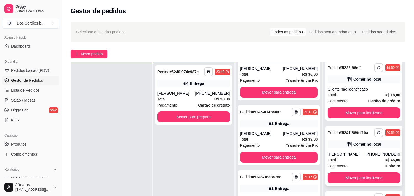
click at [347, 146] on icon at bounding box center [350, 145] width 6 height 6
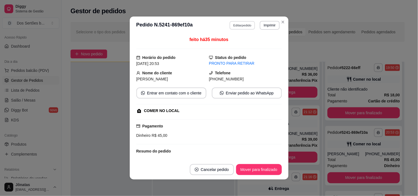
click at [236, 24] on button "Editar pedido" at bounding box center [243, 25] width 26 height 9
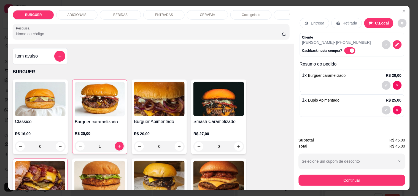
scroll to position [79, 0]
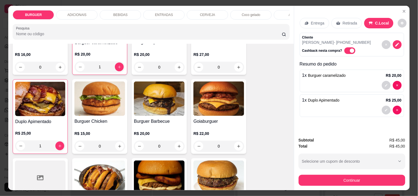
click at [127, 10] on div "BEBIDAS" at bounding box center [120, 14] width 41 height 9
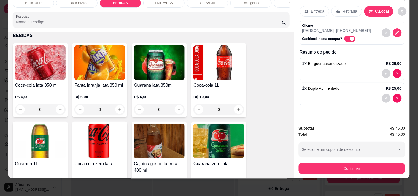
scroll to position [529, 0]
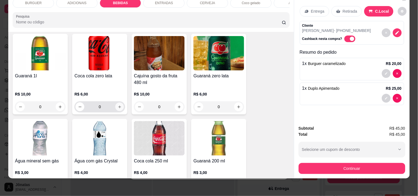
click at [118, 105] on icon "increase-product-quantity" at bounding box center [120, 107] width 4 height 4
type input "1"
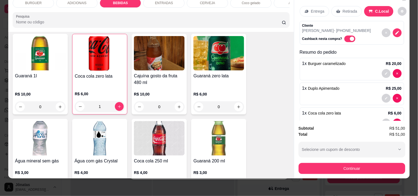
click at [157, 2] on div "ENTRADAS" at bounding box center [163, 2] width 41 height 9
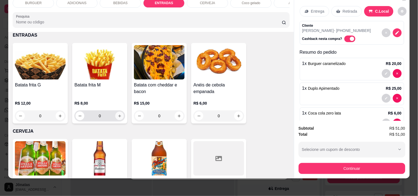
click at [119, 115] on button "increase-product-quantity" at bounding box center [120, 116] width 9 height 9
type input "1"
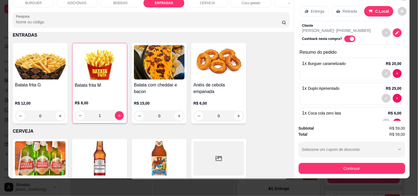
click at [404, 133] on div "Subtotal R$ 59,00 Total R$ 59,00 Selecione um cupom de desconto JOAO MOTOBOY MA…" at bounding box center [353, 150] width 116 height 58
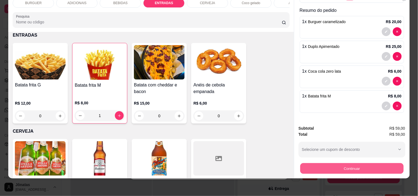
click at [343, 165] on button "Continuar" at bounding box center [351, 168] width 103 height 11
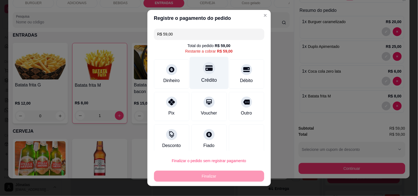
click at [205, 77] on div "Crédito" at bounding box center [209, 80] width 16 height 7
type input "R$ 0,00"
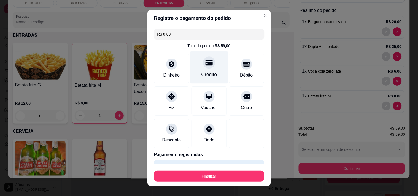
scroll to position [15, 0]
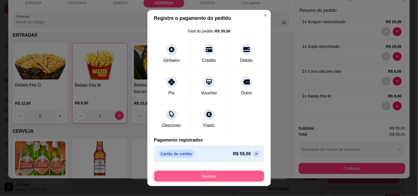
click at [212, 175] on button "Finalizar" at bounding box center [209, 176] width 110 height 11
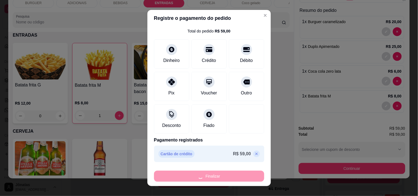
type input "0"
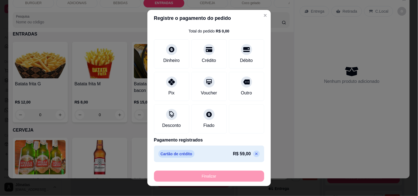
type input "-R$ 59,00"
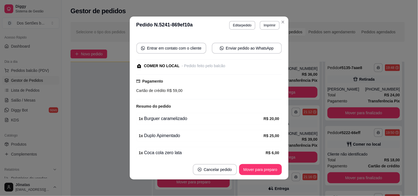
scroll to position [98, 0]
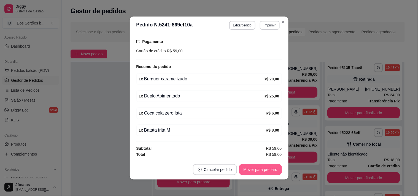
click at [249, 168] on button "Mover para preparo" at bounding box center [260, 169] width 43 height 11
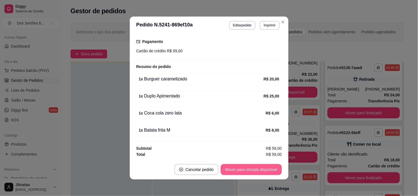
scroll to position [161, 0]
click at [257, 167] on button "Mover para retirada disponível" at bounding box center [251, 170] width 59 height 11
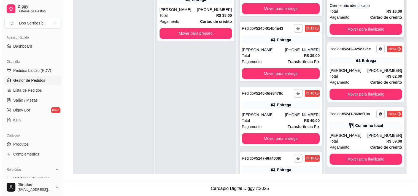
scroll to position [84, 0]
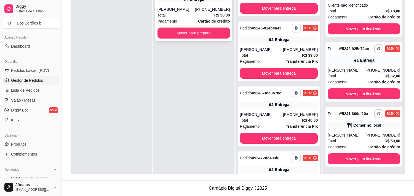
click at [202, 15] on div "Total R$ 38,00" at bounding box center [194, 15] width 73 height 6
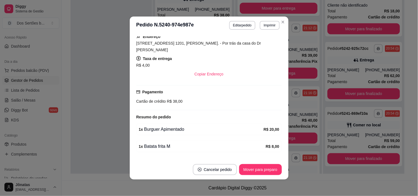
scroll to position [123, 0]
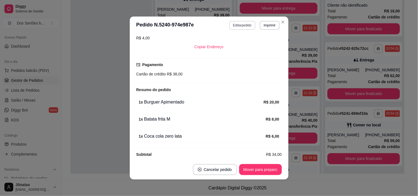
click at [235, 25] on button "Editar pedido" at bounding box center [243, 25] width 26 height 9
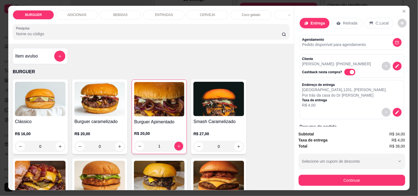
scroll to position [86, 0]
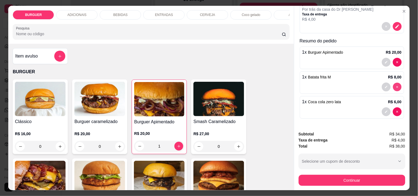
type input "0"
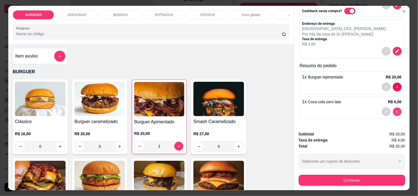
type input "0"
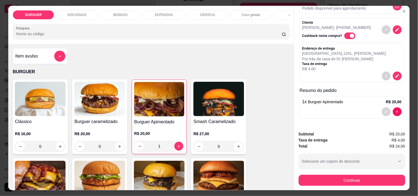
scroll to position [66, 0]
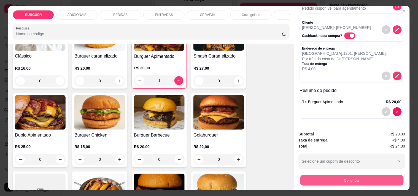
click at [312, 178] on button "Continuar" at bounding box center [351, 180] width 103 height 11
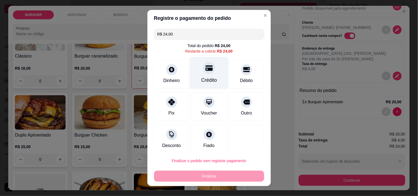
click at [209, 72] on div "Crédito" at bounding box center [209, 73] width 39 height 32
type input "R$ 0,00"
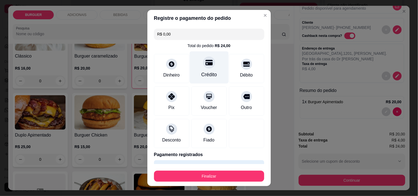
scroll to position [15, 0]
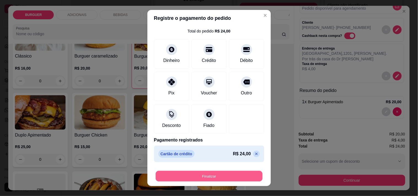
click at [199, 172] on button "Finalizar" at bounding box center [209, 176] width 107 height 11
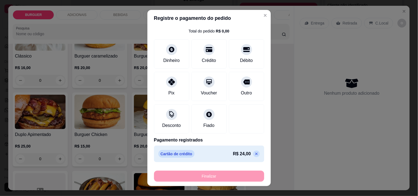
type input "0"
type input "-R$ 24,00"
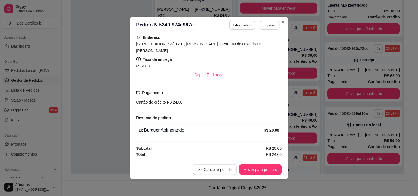
scroll to position [89, 0]
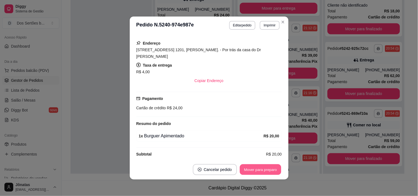
click at [253, 169] on button "Mover para preparo" at bounding box center [260, 170] width 41 height 11
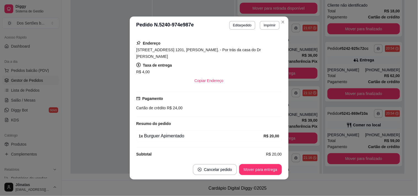
scroll to position [161, 0]
click at [263, 169] on button "Mover para entrega" at bounding box center [260, 169] width 42 height 11
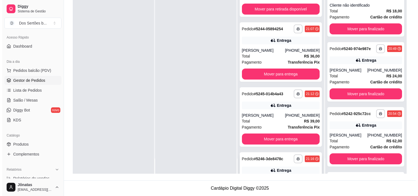
scroll to position [0, 0]
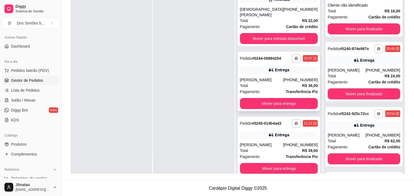
click at [272, 77] on div "[PERSON_NAME]" at bounding box center [261, 80] width 43 height 6
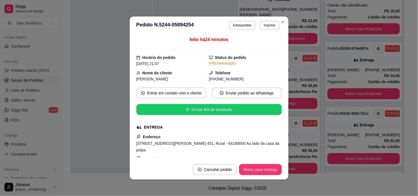
scroll to position [111, 0]
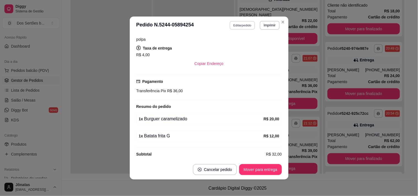
click at [238, 25] on button "Editar pedido" at bounding box center [243, 25] width 26 height 9
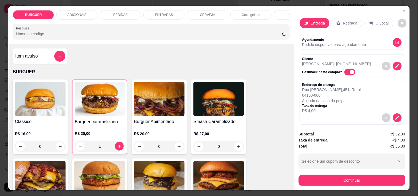
scroll to position [81, 0]
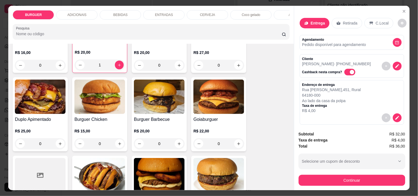
click at [117, 10] on div "BEBIDAS" at bounding box center [120, 14] width 41 height 9
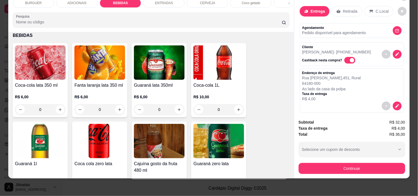
scroll to position [515, 0]
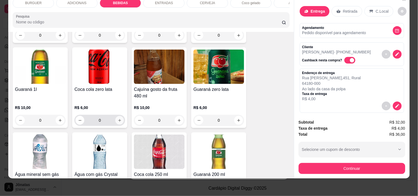
click at [119, 119] on button "increase-product-quantity" at bounding box center [120, 120] width 9 height 9
type input "1"
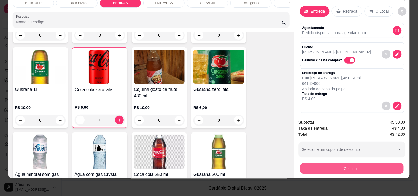
click at [322, 164] on button "Continuar" at bounding box center [351, 168] width 103 height 11
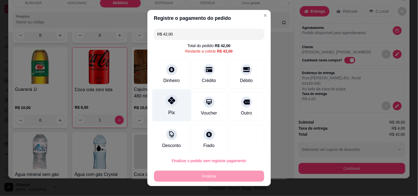
click at [159, 100] on div "Pix" at bounding box center [171, 105] width 39 height 32
type input "R$ 0,00"
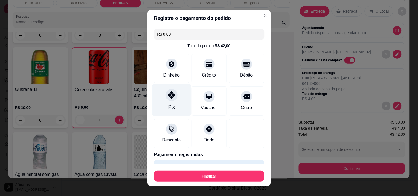
scroll to position [15, 0]
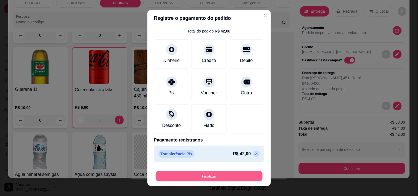
click at [204, 175] on button "Finalizar" at bounding box center [209, 176] width 107 height 11
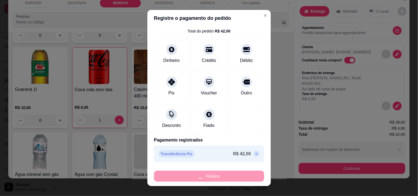
click at [204, 175] on div "Finalizar" at bounding box center [209, 176] width 110 height 11
type input "0"
type input "-R$ 42,00"
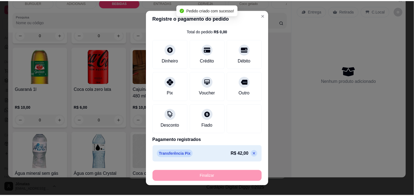
scroll to position [106, 0]
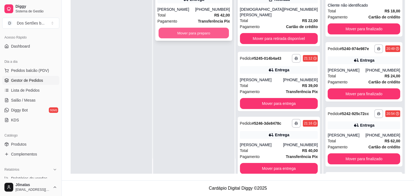
click at [188, 31] on button "Mover para preparo" at bounding box center [194, 33] width 70 height 11
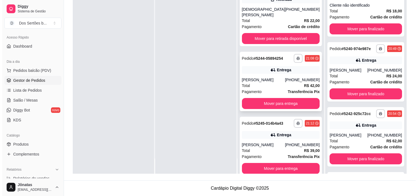
scroll to position [0, 0]
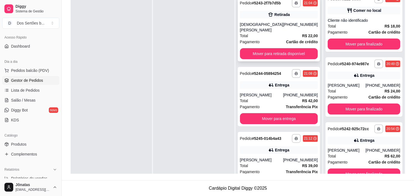
click at [273, 39] on div "Pagamento Cartão de crédito" at bounding box center [279, 42] width 78 height 6
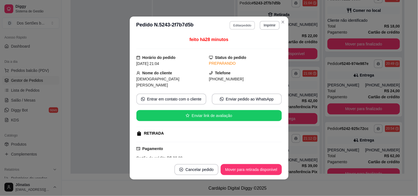
click at [237, 24] on button "Editar pedido" at bounding box center [243, 25] width 26 height 9
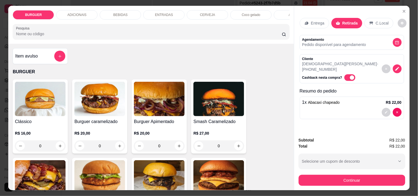
click at [311, 20] on p "Entrega" at bounding box center [318, 23] width 14 height 6
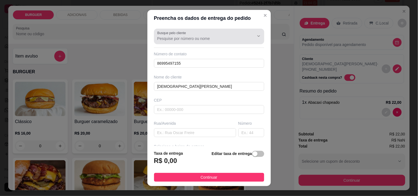
click at [158, 38] on input "Busque pelo cliente" at bounding box center [202, 39] width 88 height 6
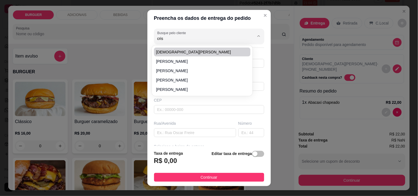
click at [173, 51] on span "[DEMOGRAPHIC_DATA][PERSON_NAME]" at bounding box center [199, 52] width 87 height 6
type input "[DEMOGRAPHIC_DATA][PERSON_NAME]"
type input "64180000"
type input "Quadra 5 casa 11"
type input "5"
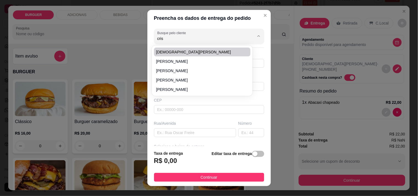
type input "Esperantina"
type input "px ao Delano Marques"
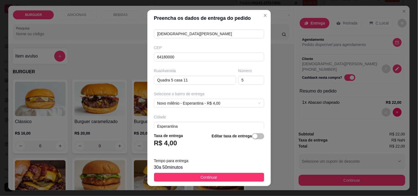
scroll to position [84, 0]
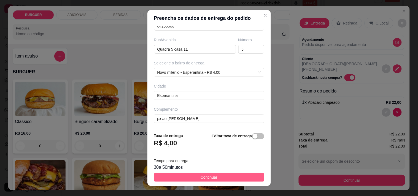
type input "[DEMOGRAPHIC_DATA][PERSON_NAME]"
click at [201, 175] on span "Continuar" at bounding box center [209, 178] width 17 height 6
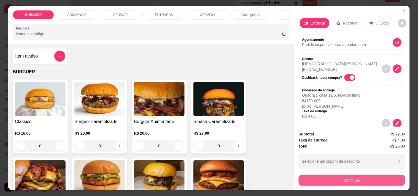
click at [321, 177] on button "Continuar" at bounding box center [352, 180] width 107 height 11
click at [330, 177] on button "Continuar" at bounding box center [351, 180] width 103 height 11
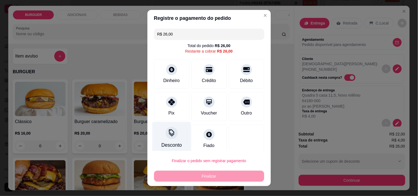
scroll to position [4, 0]
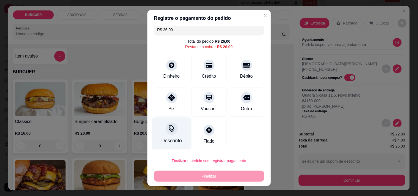
click at [170, 130] on icon at bounding box center [172, 131] width 6 height 4
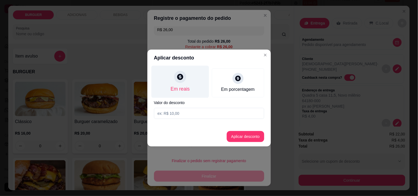
click at [180, 85] on div "Em reais" at bounding box center [180, 82] width 58 height 32
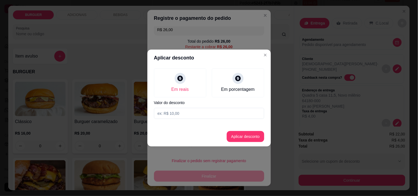
click at [167, 111] on input at bounding box center [209, 113] width 110 height 11
type input "3,00"
click at [241, 132] on button "Aplicar desconto" at bounding box center [246, 137] width 36 height 11
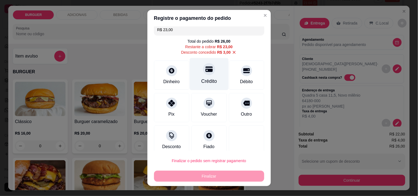
scroll to position [10, 0]
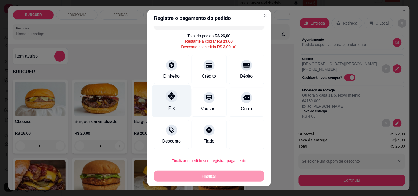
click at [169, 96] on icon at bounding box center [171, 96] width 7 height 7
type input "R$ 0,00"
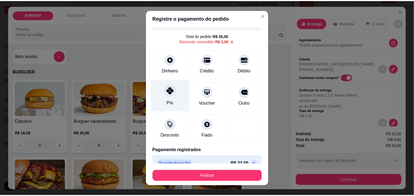
scroll to position [20, 0]
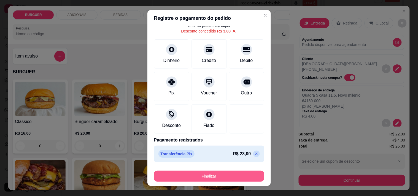
click at [241, 178] on button "Finalizar" at bounding box center [209, 176] width 110 height 11
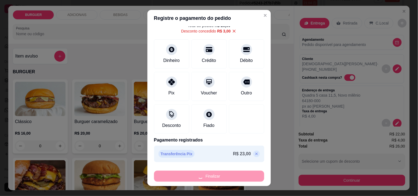
type input "0"
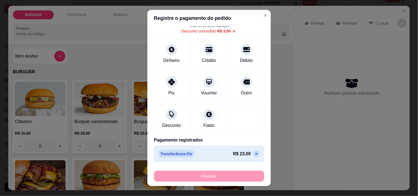
type input "-R$ 26,00"
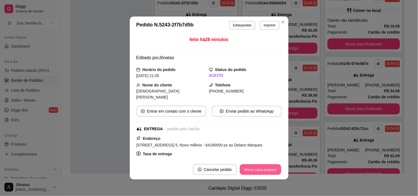
click at [266, 169] on button "Mover para preparo" at bounding box center [260, 170] width 41 height 11
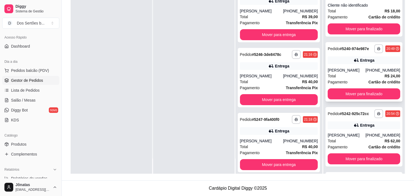
scroll to position [258, 0]
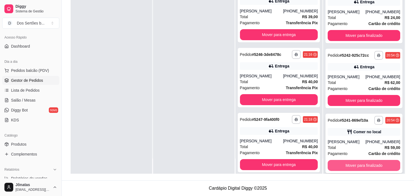
click at [343, 164] on button "Mover para finalizado" at bounding box center [364, 165] width 73 height 11
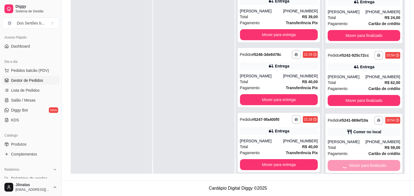
scroll to position [199, 0]
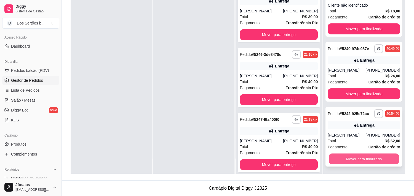
click at [348, 163] on button "Mover para finalizado" at bounding box center [364, 159] width 70 height 11
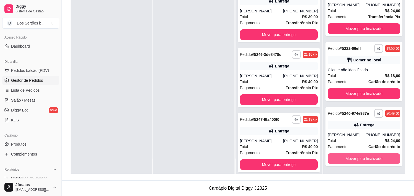
scroll to position [134, 0]
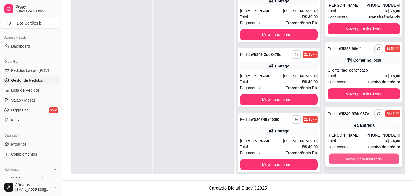
click at [351, 159] on button "Mover para finalizado" at bounding box center [364, 159] width 70 height 11
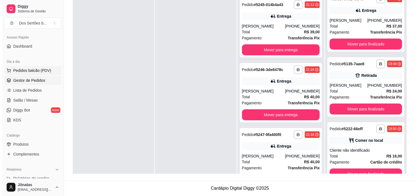
scroll to position [0, 0]
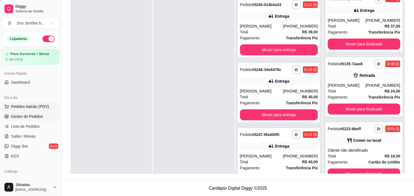
click at [15, 106] on span "Pedidos balcão (PDV)" at bounding box center [30, 107] width 38 height 6
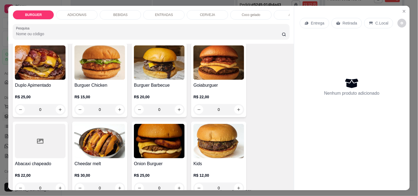
scroll to position [177, 0]
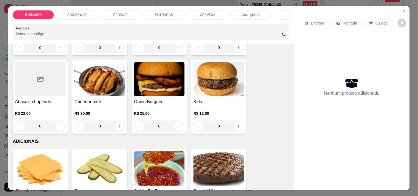
click at [53, 126] on input "0" at bounding box center [40, 126] width 31 height 11
click at [59, 128] on icon "increase-product-quantity" at bounding box center [60, 126] width 3 height 3
type input "1"
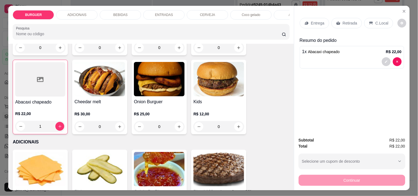
click at [340, 18] on div "Retirada" at bounding box center [347, 23] width 31 height 10
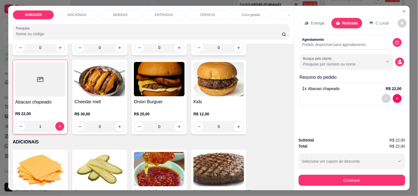
scroll to position [14, 0]
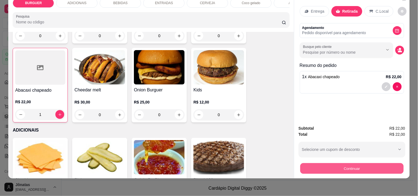
click at [341, 164] on button "Continuar" at bounding box center [351, 168] width 103 height 11
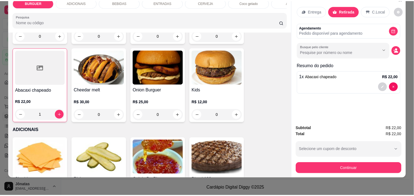
scroll to position [0, 0]
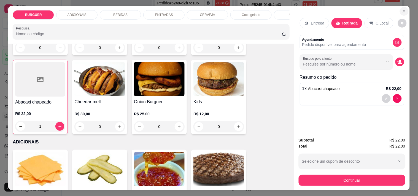
click at [404, 9] on icon "Close" at bounding box center [404, 11] width 4 height 4
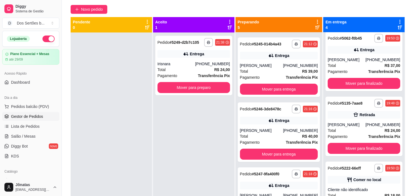
scroll to position [44, 0]
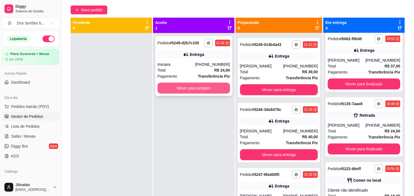
click at [191, 91] on button "Mover para preparo" at bounding box center [194, 88] width 73 height 11
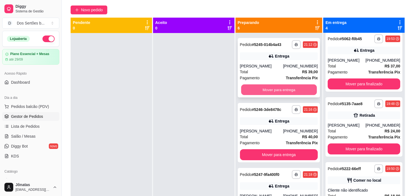
click at [265, 85] on button "Mover para entrega" at bounding box center [279, 90] width 76 height 11
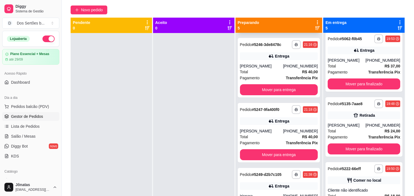
scroll to position [134, 0]
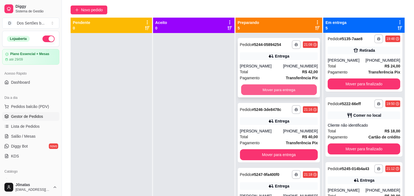
click at [283, 85] on button "Mover para entrega" at bounding box center [279, 90] width 76 height 11
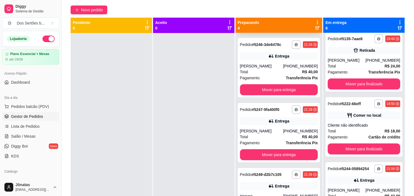
scroll to position [4, 0]
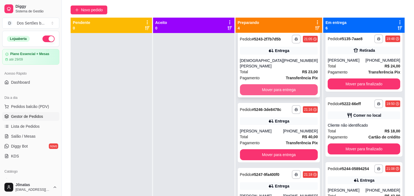
click at [269, 84] on button "Mover para entrega" at bounding box center [279, 89] width 78 height 11
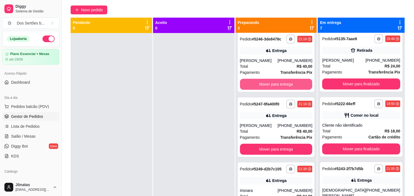
scroll to position [0, 0]
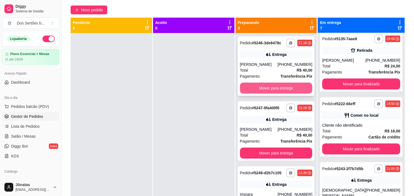
click at [279, 84] on button "Mover para entrega" at bounding box center [276, 88] width 73 height 11
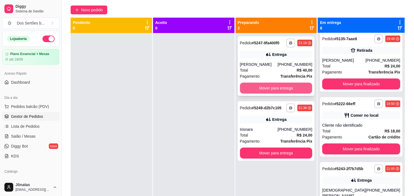
click at [288, 84] on button "Mover para entrega" at bounding box center [276, 88] width 73 height 11
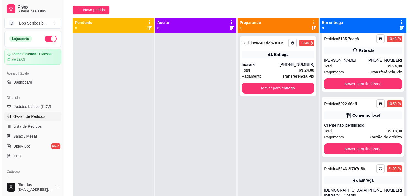
scroll to position [15, 0]
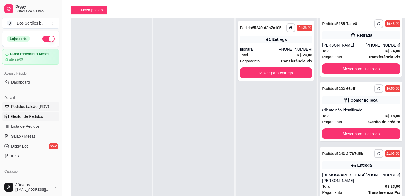
click at [26, 103] on button "Pedidos balcão (PDV)" at bounding box center [30, 106] width 57 height 9
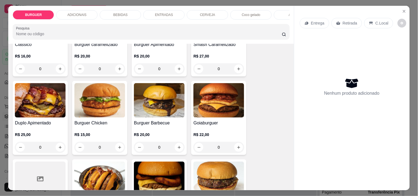
scroll to position [177, 0]
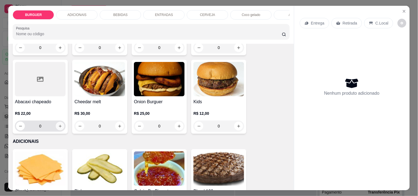
click at [57, 126] on button "increase-product-quantity" at bounding box center [60, 126] width 9 height 9
type input "1"
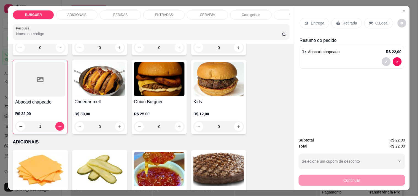
scroll to position [14, 0]
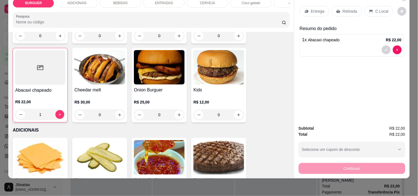
click at [343, 9] on p "Retirada" at bounding box center [350, 12] width 15 height 6
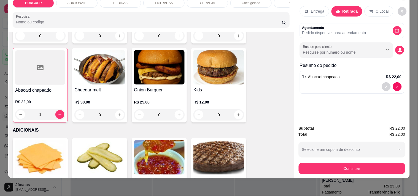
scroll to position [0, 0]
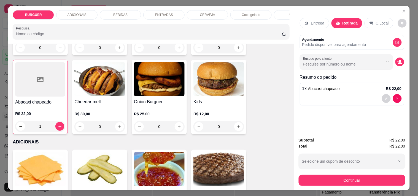
click at [401, 6] on div "Entrega Retirada C.Local Agendamento Pedido disponível para agendamento Busque …" at bounding box center [353, 69] width 116 height 127
click at [402, 9] on icon "Close" at bounding box center [404, 11] width 4 height 4
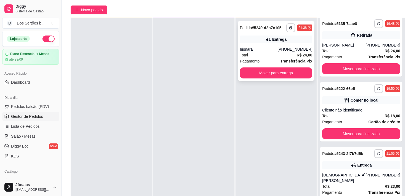
click at [266, 52] on div "Total R$ 24,00" at bounding box center [276, 55] width 73 height 6
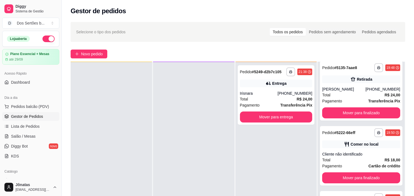
scroll to position [49, 0]
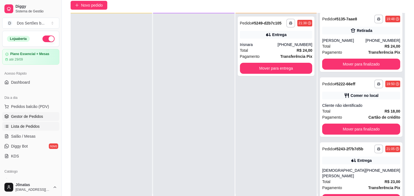
click at [25, 128] on span "Lista de Pedidos" at bounding box center [25, 127] width 29 height 6
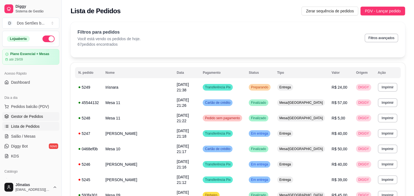
click at [32, 115] on span "Gestor de Pedidos" at bounding box center [27, 117] width 32 height 6
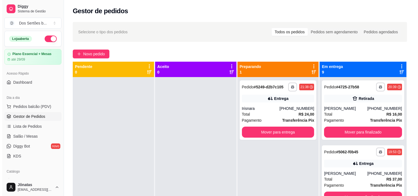
scroll to position [15, 0]
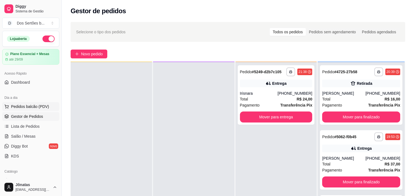
click at [30, 108] on span "Pedidos balcão (PDV)" at bounding box center [30, 107] width 38 height 6
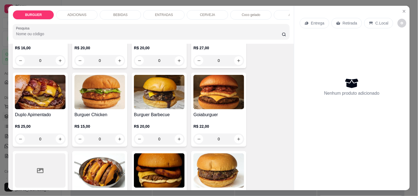
scroll to position [167, 0]
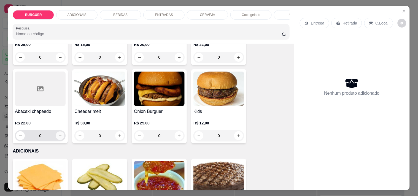
click at [58, 136] on icon "increase-product-quantity" at bounding box center [60, 136] width 4 height 4
type input "1"
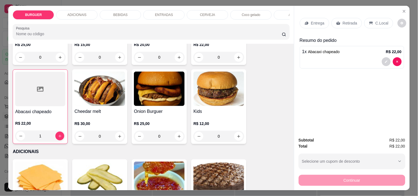
click at [350, 20] on p "Retirada" at bounding box center [350, 23] width 15 height 6
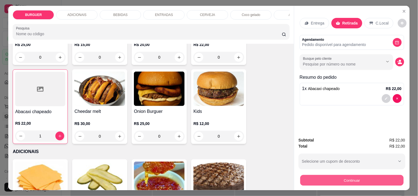
click at [348, 177] on button "Continuar" at bounding box center [351, 180] width 103 height 11
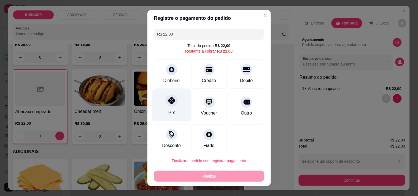
click at [161, 105] on div "Pix" at bounding box center [171, 105] width 39 height 32
type input "R$ 0,00"
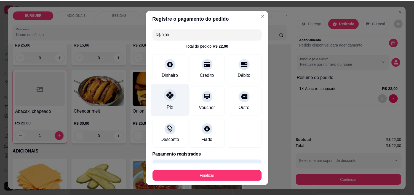
scroll to position [15, 0]
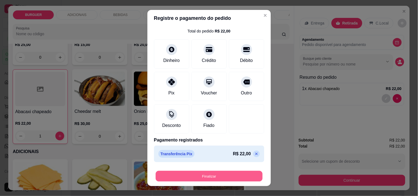
click at [198, 177] on button "Finalizar" at bounding box center [209, 176] width 107 height 11
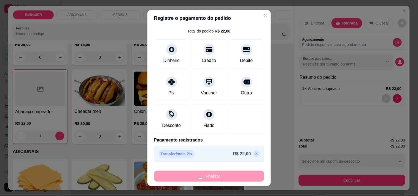
type input "0"
type input "-R$ 22,00"
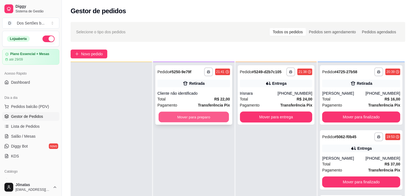
click at [189, 116] on button "Mover para preparo" at bounding box center [194, 117] width 70 height 11
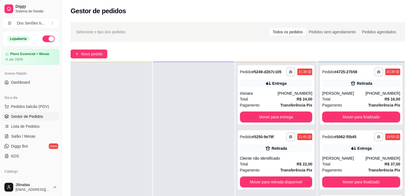
scroll to position [82, 0]
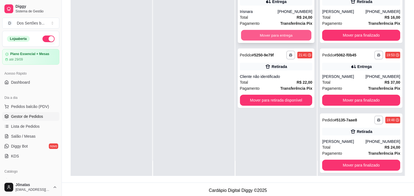
click at [252, 35] on button "Mover para entrega" at bounding box center [276, 35] width 70 height 11
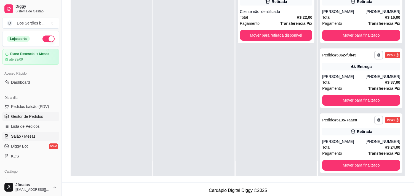
click at [34, 136] on span "Salão / Mesas" at bounding box center [23, 137] width 25 height 6
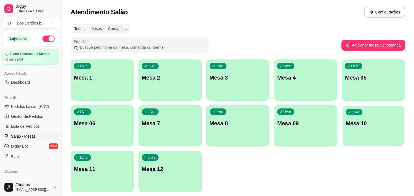
click at [363, 126] on p "Mesa 10" at bounding box center [373, 123] width 55 height 7
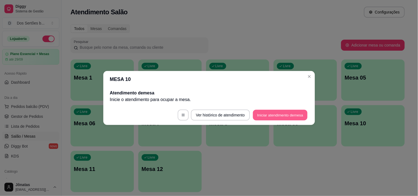
click at [295, 116] on button "Iniciar atendimento de mesa" at bounding box center [280, 115] width 55 height 11
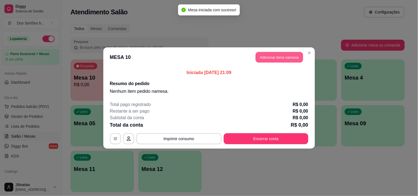
click at [274, 55] on button "Adicionar itens na mesa" at bounding box center [279, 57] width 47 height 11
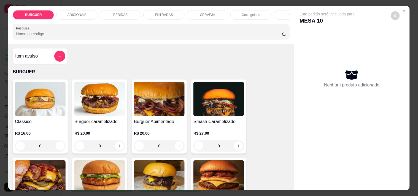
scroll to position [68, 0]
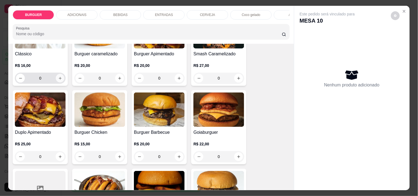
click at [56, 81] on button "increase-product-quantity" at bounding box center [60, 78] width 9 height 9
type input "1"
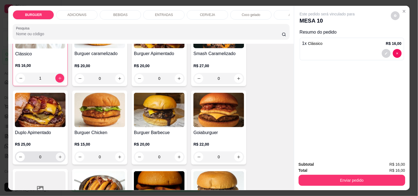
click at [59, 159] on icon "increase-product-quantity" at bounding box center [60, 157] width 3 height 3
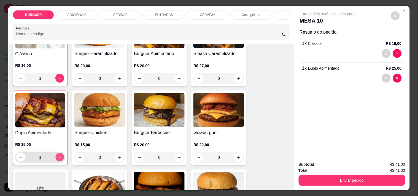
click at [58, 159] on icon "increase-product-quantity" at bounding box center [59, 157] width 3 height 3
type input "2"
click at [385, 77] on icon "decrease-product-quantity" at bounding box center [386, 78] width 3 height 3
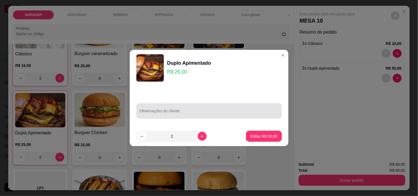
click at [151, 110] on div at bounding box center [209, 111] width 139 height 11
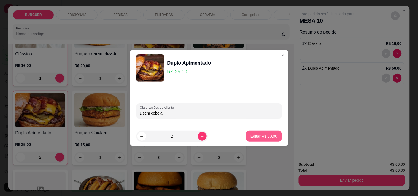
type input "1 sem cebola"
click at [255, 131] on button "Editar R$ 50,00" at bounding box center [264, 136] width 34 height 11
type input "0"
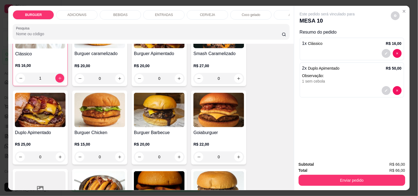
click at [158, 13] on p "ENTRADAS" at bounding box center [164, 15] width 18 height 4
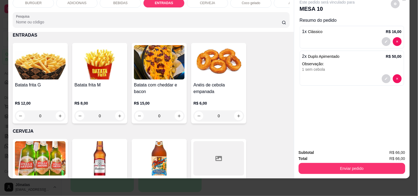
scroll to position [800, 0]
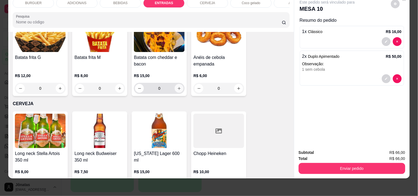
click at [178, 86] on button "increase-product-quantity" at bounding box center [179, 88] width 9 height 9
type input "1"
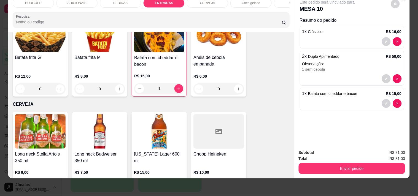
click at [111, 1] on div "BEBIDAS" at bounding box center [120, 2] width 41 height 9
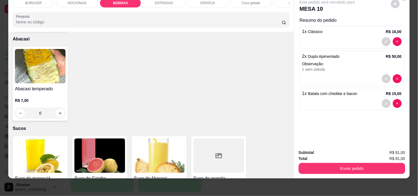
scroll to position [1250, 0]
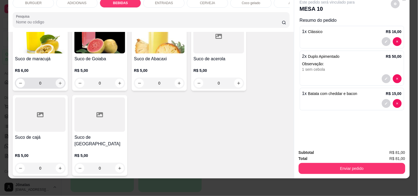
click at [58, 84] on icon "increase-product-quantity" at bounding box center [60, 83] width 4 height 4
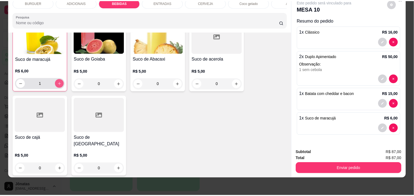
scroll to position [1250, 0]
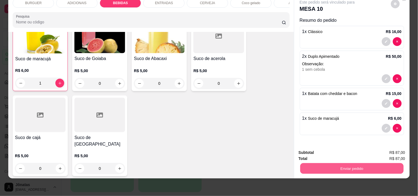
click at [350, 165] on button "Enviar pedido" at bounding box center [351, 168] width 103 height 11
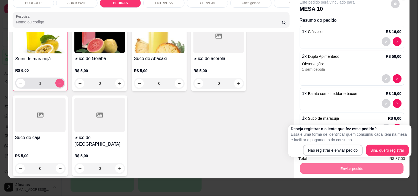
click at [58, 84] on icon "increase-product-quantity" at bounding box center [60, 83] width 4 height 4
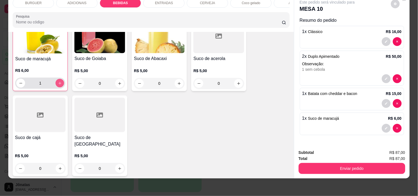
click at [58, 82] on icon "increase-product-quantity" at bounding box center [60, 83] width 4 height 4
type input "2"
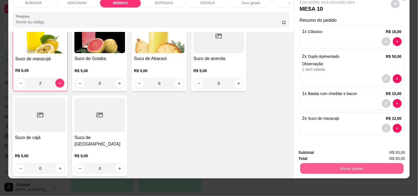
click at [318, 164] on button "Enviar pedido" at bounding box center [351, 168] width 103 height 11
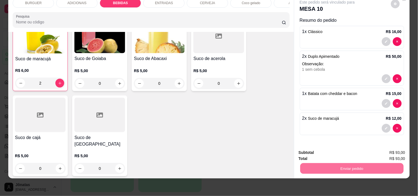
click at [326, 150] on button "Não registrar e enviar pedido" at bounding box center [334, 151] width 56 height 10
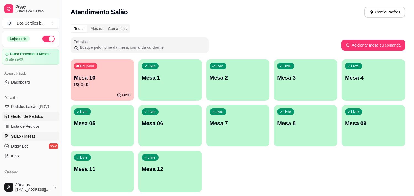
click at [45, 117] on link "Gestor de Pedidos" at bounding box center [30, 116] width 57 height 9
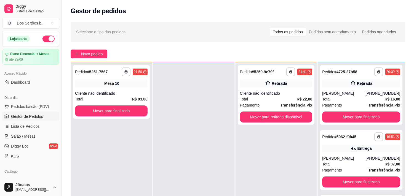
scroll to position [84, 0]
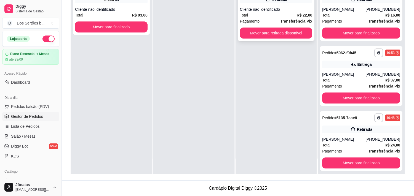
click at [268, 25] on div "**********" at bounding box center [276, 11] width 77 height 60
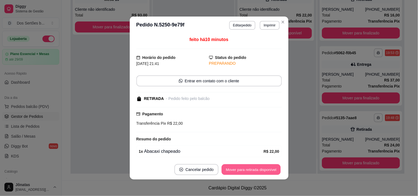
click at [246, 167] on button "Mover para retirada disponível" at bounding box center [251, 170] width 59 height 11
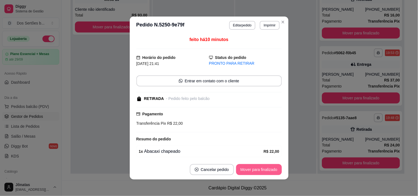
click at [268, 166] on button "Mover para finalizado" at bounding box center [259, 169] width 46 height 11
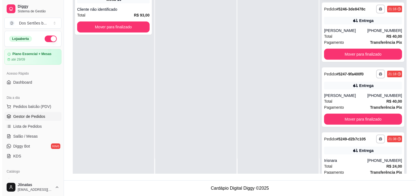
scroll to position [460, 0]
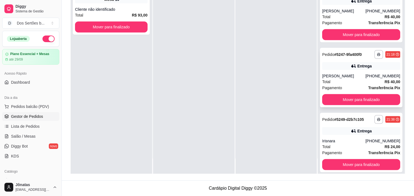
click at [351, 79] on div "Total R$ 40,00" at bounding box center [361, 82] width 78 height 6
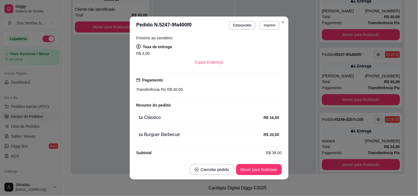
scroll to position [117, 0]
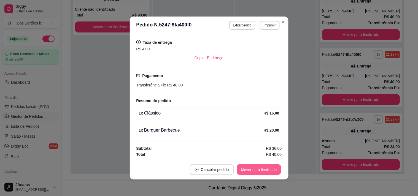
click at [247, 171] on button "Mover para finalizado" at bounding box center [259, 170] width 44 height 11
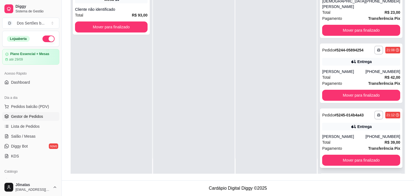
scroll to position [234, 0]
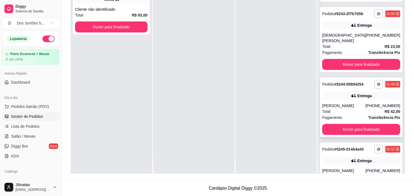
click at [368, 115] on span "Transferência Pix" at bounding box center [384, 118] width 32 height 6
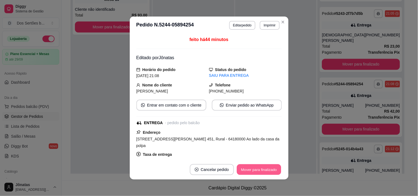
click at [258, 172] on button "Mover para finalizado" at bounding box center [259, 170] width 44 height 11
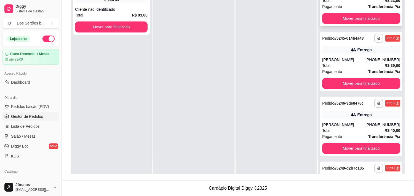
scroll to position [329, 0]
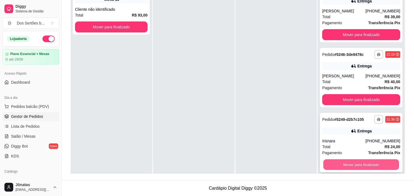
click at [349, 160] on button "Mover para finalizado" at bounding box center [362, 165] width 76 height 11
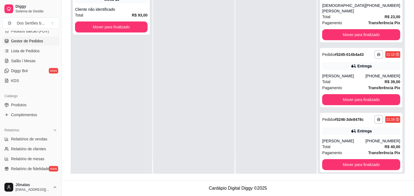
scroll to position [141, 0]
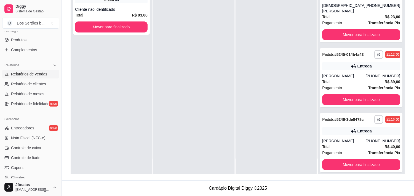
click at [24, 73] on span "Relatórios de vendas" at bounding box center [29, 74] width 36 height 6
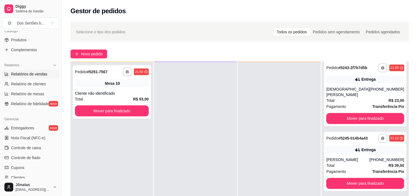
select select "ALL"
select select "0"
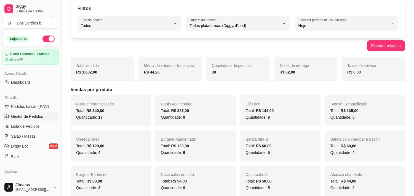
click at [20, 113] on link "Gestor de Pedidos" at bounding box center [30, 116] width 57 height 9
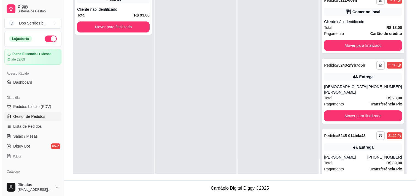
scroll to position [204, 0]
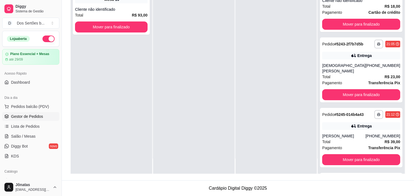
click at [351, 61] on div "**********" at bounding box center [361, 70] width 82 height 65
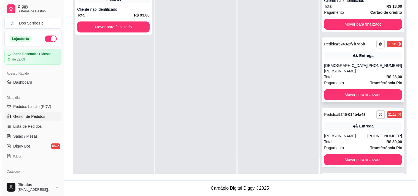
scroll to position [264, 0]
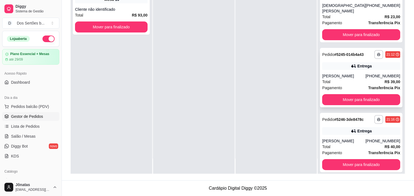
click at [354, 73] on div "[PERSON_NAME]" at bounding box center [343, 76] width 43 height 6
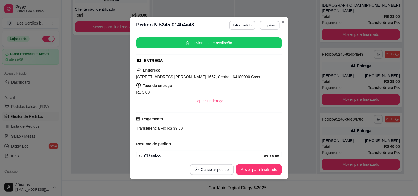
scroll to position [99, 0]
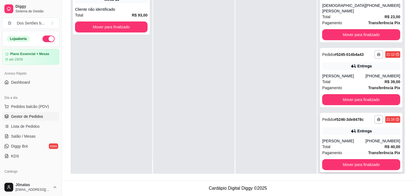
click at [343, 113] on div "**********" at bounding box center [361, 143] width 82 height 60
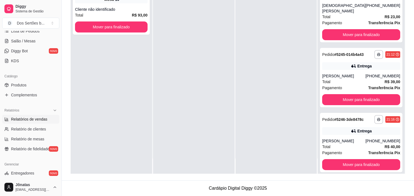
click at [33, 122] on span "Relatórios de vendas" at bounding box center [29, 120] width 36 height 6
select select "ALL"
select select "0"
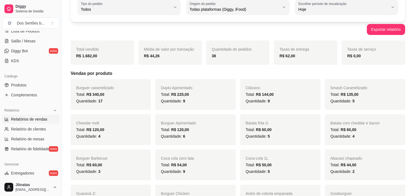
scroll to position [41, 0]
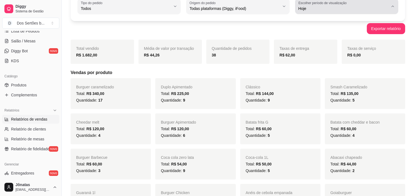
click at [319, 6] on span "Hoje" at bounding box center [343, 9] width 90 height 6
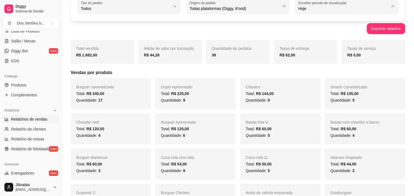
click at [311, 76] on span "Customizado" at bounding box center [344, 75] width 85 height 5
type input "-1"
select select "-1"
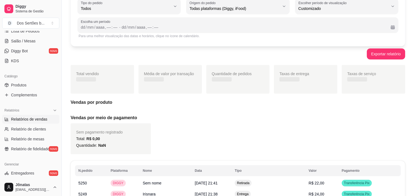
scroll to position [5, 0]
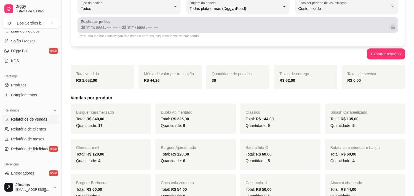
click at [390, 28] on button "Calendário" at bounding box center [392, 27] width 9 height 9
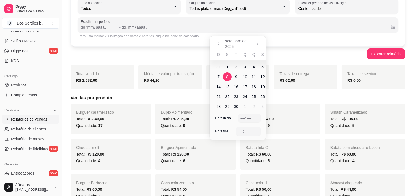
click at [227, 79] on span "8" at bounding box center [227, 77] width 2 height 6
click at [218, 87] on span "14" at bounding box center [218, 87] width 4 height 6
click at [242, 119] on div "––" at bounding box center [243, 119] width 6 height 6
click at [243, 118] on div "––" at bounding box center [243, 119] width 6 height 6
click at [238, 131] on div "––" at bounding box center [241, 132] width 6 height 6
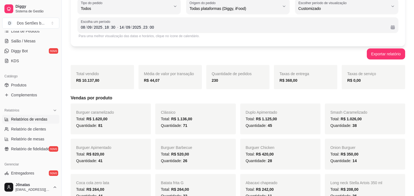
click at [291, 95] on h5 "Vendas por produto" at bounding box center [238, 98] width 335 height 7
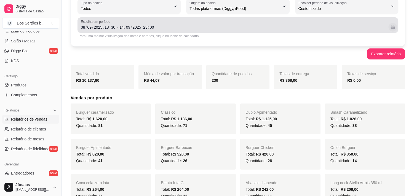
click at [390, 26] on button "Calendário" at bounding box center [392, 27] width 9 height 9
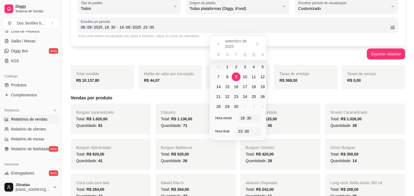
click at [234, 76] on span "9" at bounding box center [236, 77] width 9 height 9
click at [218, 87] on span "14" at bounding box center [218, 87] width 4 height 6
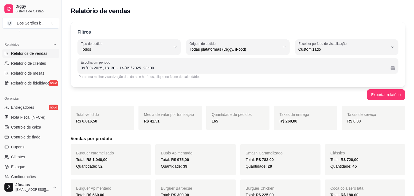
scroll to position [200, 0]
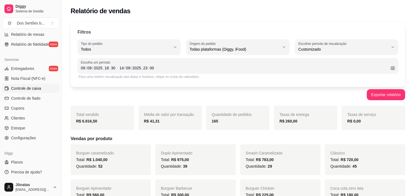
click at [26, 84] on link "Controle de caixa" at bounding box center [30, 88] width 57 height 9
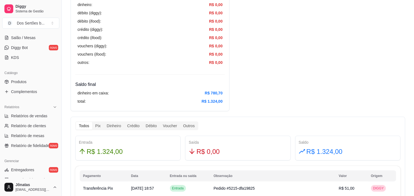
scroll to position [24, 0]
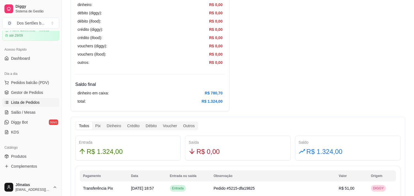
click at [19, 104] on span "Lista de Pedidos" at bounding box center [25, 103] width 29 height 6
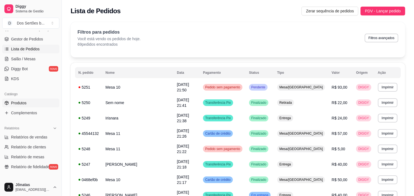
scroll to position [148, 0]
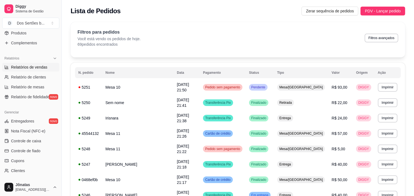
click at [18, 68] on span "Relatórios de vendas" at bounding box center [29, 68] width 36 height 6
select select "ALL"
select select "0"
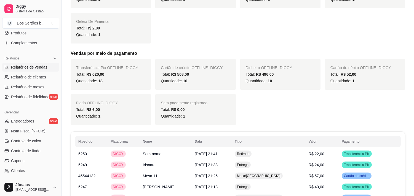
scroll to position [370, 0]
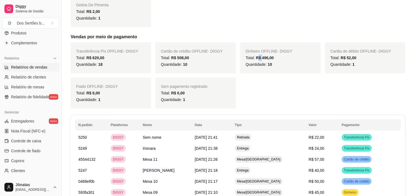
click at [257, 57] on span "R$ 496,00" at bounding box center [265, 58] width 18 height 4
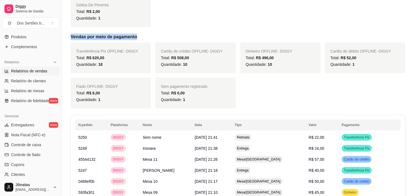
scroll to position [177, 0]
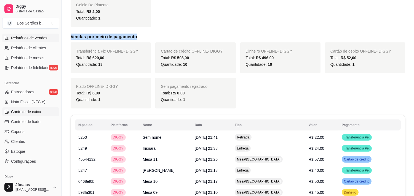
click at [28, 111] on span "Controle de caixa" at bounding box center [26, 112] width 30 height 6
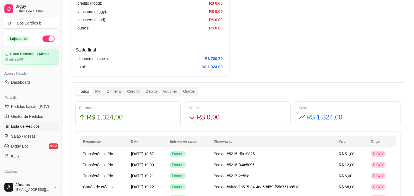
click at [30, 124] on span "Lista de Pedidos" at bounding box center [25, 127] width 29 height 6
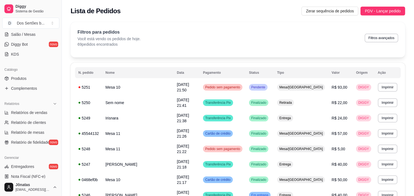
scroll to position [133, 0]
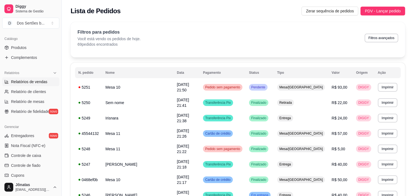
click at [31, 81] on span "Relatórios de vendas" at bounding box center [29, 82] width 36 height 6
select select "ALL"
select select "0"
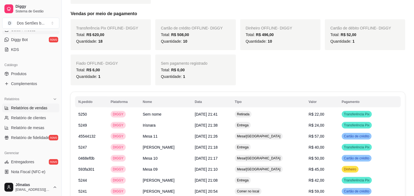
scroll to position [200, 0]
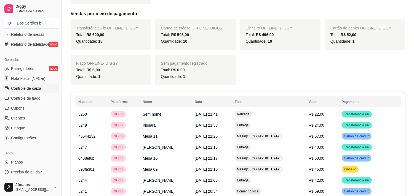
click at [17, 86] on span "Controle de caixa" at bounding box center [26, 89] width 30 height 6
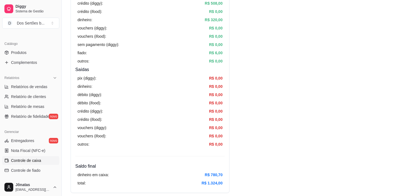
scroll to position [22, 0]
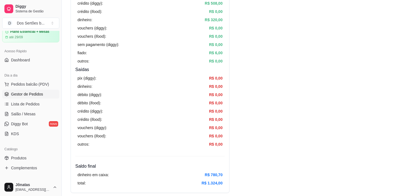
click at [25, 95] on span "Gestor de Pedidos" at bounding box center [27, 95] width 32 height 6
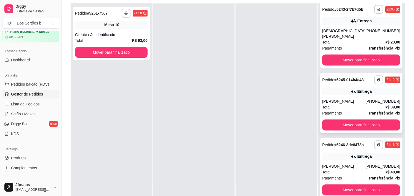
scroll to position [84, 0]
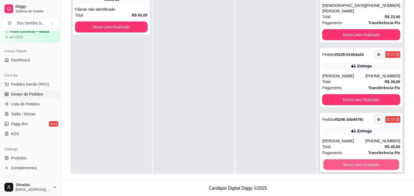
click at [353, 160] on button "Mover para finalizado" at bounding box center [362, 165] width 76 height 11
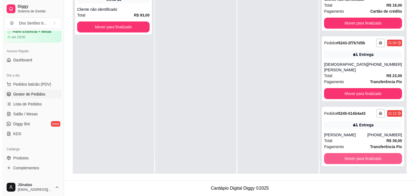
scroll to position [199, 0]
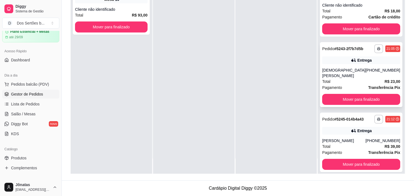
click at [363, 79] on div "Total R$ 23,00" at bounding box center [361, 82] width 78 height 6
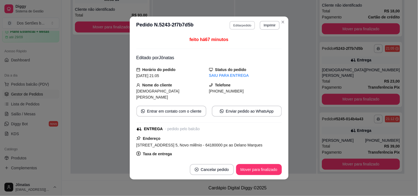
click at [240, 24] on button "Editar pedido" at bounding box center [243, 25] width 26 height 9
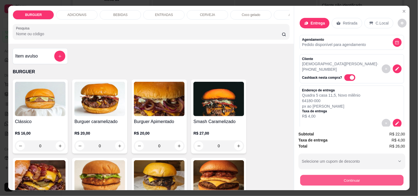
click at [321, 175] on button "Continuar" at bounding box center [351, 180] width 103 height 11
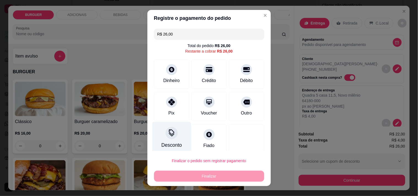
click at [161, 134] on div "Desconto" at bounding box center [171, 138] width 39 height 32
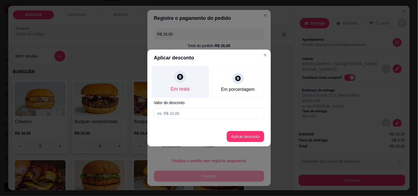
click at [180, 86] on div "Em reais" at bounding box center [180, 89] width 19 height 7
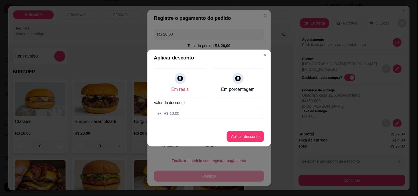
click at [173, 112] on input at bounding box center [209, 113] width 110 height 11
type input "23,00"
click at [245, 137] on button "Aplicar desconto" at bounding box center [246, 137] width 36 height 11
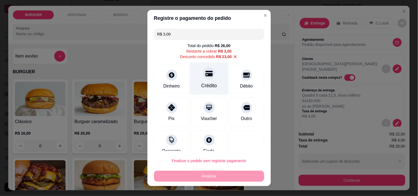
click at [204, 85] on div "Crédito" at bounding box center [209, 85] width 16 height 7
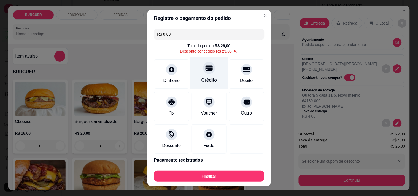
scroll to position [20, 0]
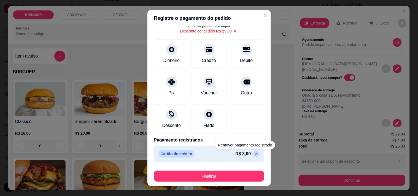
click at [255, 154] on icon at bounding box center [256, 154] width 2 height 2
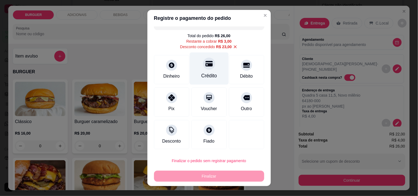
click at [202, 71] on div "Crédito" at bounding box center [209, 68] width 39 height 32
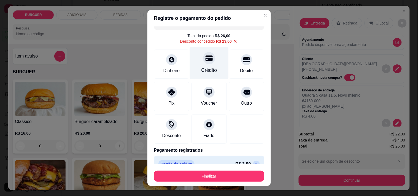
scroll to position [20, 0]
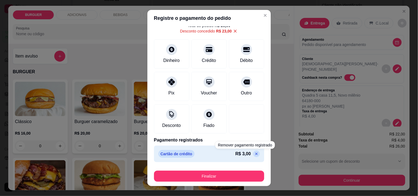
click at [255, 154] on icon at bounding box center [257, 154] width 4 height 4
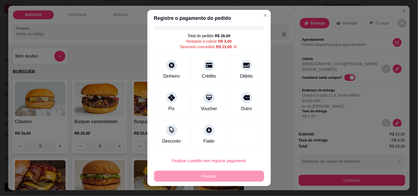
scroll to position [0, 0]
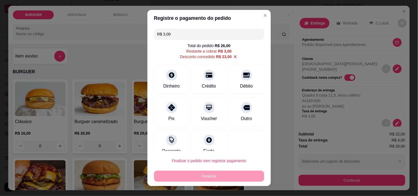
click at [176, 32] on input "R$ 3,00" at bounding box center [210, 34] width 104 height 11
click at [205, 85] on div "Crédito" at bounding box center [209, 85] width 16 height 7
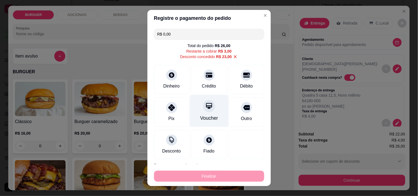
scroll to position [26, 0]
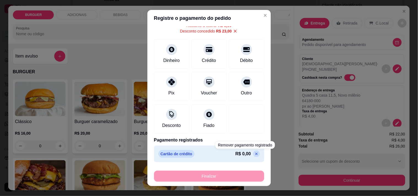
click at [255, 153] on icon at bounding box center [256, 154] width 2 height 2
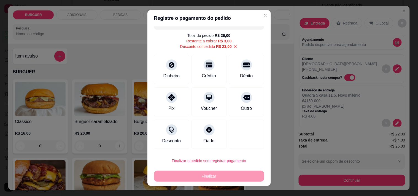
scroll to position [10, 0]
click at [209, 71] on div "Crédito" at bounding box center [209, 68] width 39 height 32
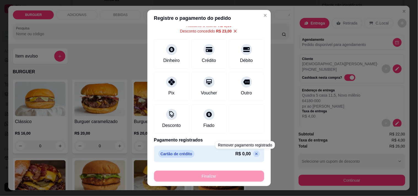
click at [254, 151] on p at bounding box center [257, 154] width 7 height 7
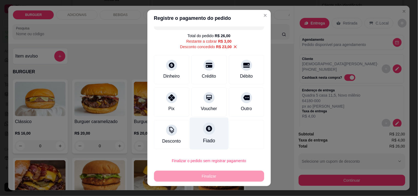
scroll to position [0, 0]
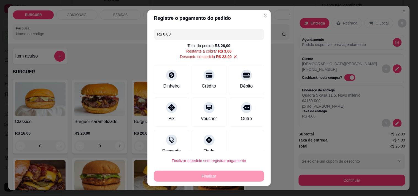
click at [177, 34] on input "R$ 0,00" at bounding box center [210, 34] width 104 height 11
type input "R$ 23,00"
click at [204, 84] on div "Crédito" at bounding box center [209, 85] width 16 height 7
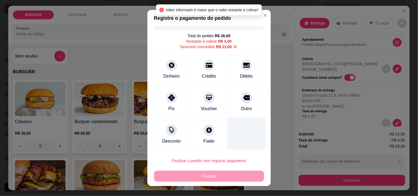
scroll to position [8, 0]
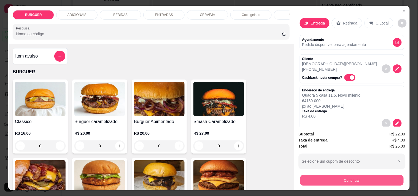
click at [330, 175] on button "Continuar" at bounding box center [351, 180] width 103 height 11
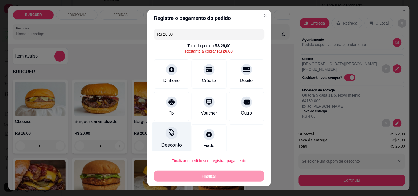
click at [172, 150] on div "Desconto" at bounding box center [171, 138] width 39 height 32
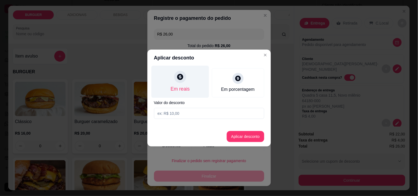
click at [181, 76] on icon at bounding box center [180, 77] width 6 height 6
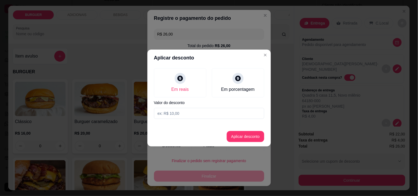
click at [165, 115] on input at bounding box center [209, 113] width 110 height 11
type input "3,00"
click at [250, 134] on button "Aplicar desconto" at bounding box center [246, 137] width 36 height 11
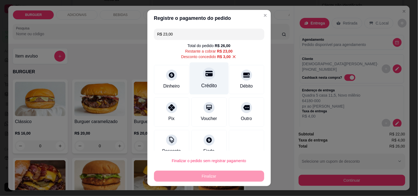
click at [203, 78] on div at bounding box center [209, 74] width 12 height 12
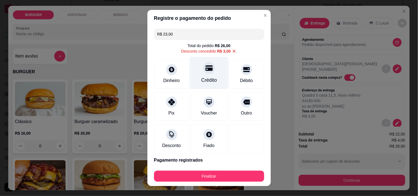
type input "R$ 0,00"
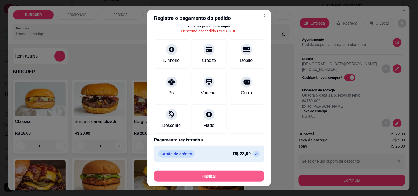
click at [224, 175] on button "Finalizar" at bounding box center [209, 176] width 110 height 11
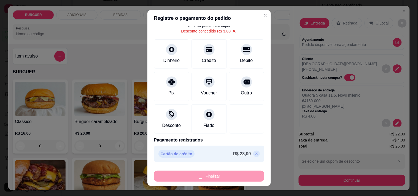
type input "0"
type input "-R$ 26,00"
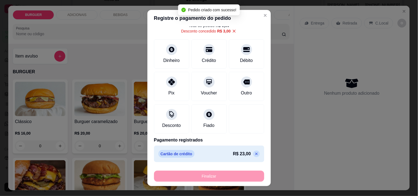
scroll to position [134, 0]
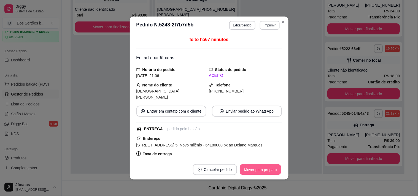
click at [253, 166] on button "Mover para preparo" at bounding box center [260, 170] width 41 height 11
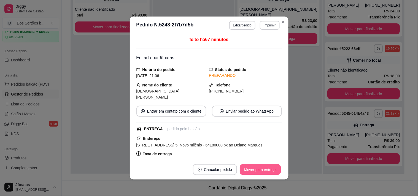
click at [260, 169] on button "Mover para entrega" at bounding box center [260, 170] width 41 height 11
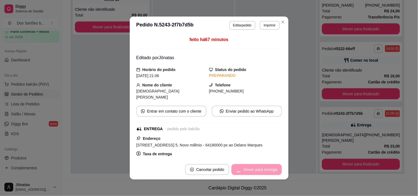
scroll to position [199, 0]
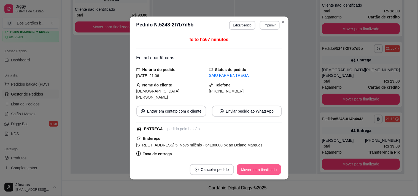
click at [263, 169] on button "Mover para finalizado" at bounding box center [259, 170] width 44 height 11
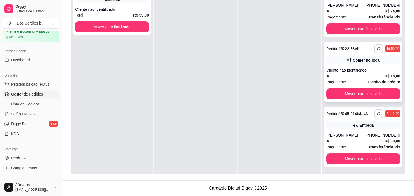
scroll to position [134, 0]
click at [29, 113] on span "Salão / Mesas" at bounding box center [23, 114] width 25 height 6
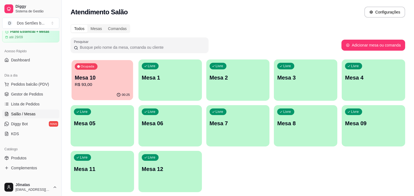
click at [124, 70] on div "Ocupada Mesa 10 R$ 93,00" at bounding box center [102, 75] width 62 height 30
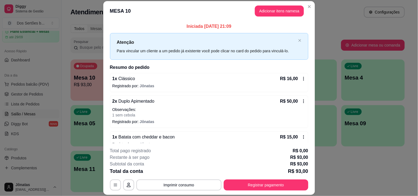
scroll to position [32, 0]
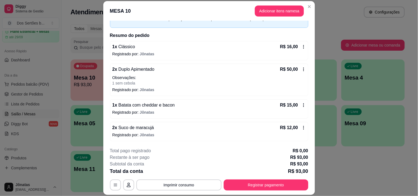
click at [302, 68] on icon at bounding box center [304, 69] width 4 height 4
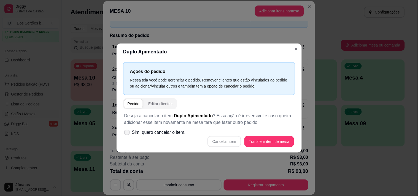
click at [126, 133] on icon at bounding box center [127, 132] width 4 height 3
click at [126, 134] on input "Sim, quero cancelar o item." at bounding box center [126, 136] width 4 height 4
checkbox input "true"
click at [224, 142] on button "Cancelar item" at bounding box center [224, 142] width 33 height 11
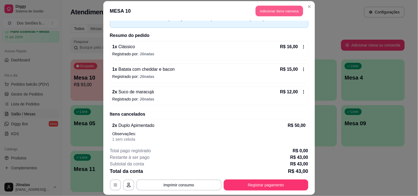
click at [262, 7] on button "Adicionar itens na mesa" at bounding box center [279, 11] width 47 height 11
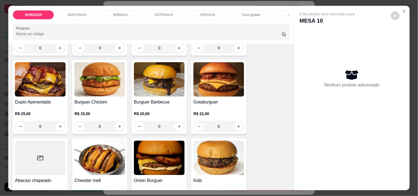
scroll to position [0, 0]
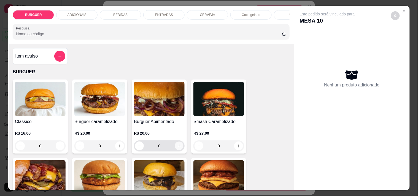
click at [178, 146] on button "increase-product-quantity" at bounding box center [179, 146] width 9 height 9
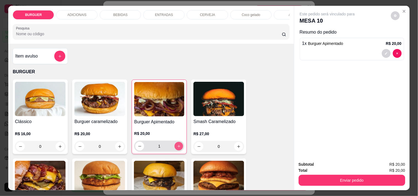
click at [178, 146] on button "increase-product-quantity" at bounding box center [179, 146] width 9 height 9
type input "2"
click at [108, 11] on div "BEBIDAS" at bounding box center [120, 14] width 41 height 9
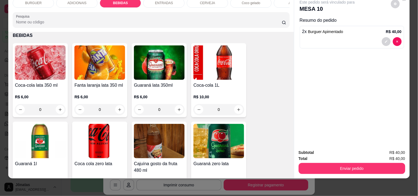
scroll to position [507, 0]
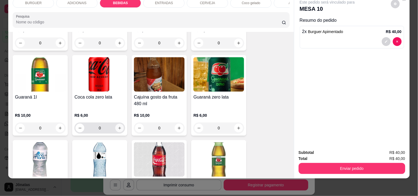
click at [118, 126] on button "increase-product-quantity" at bounding box center [120, 128] width 9 height 9
type input "1"
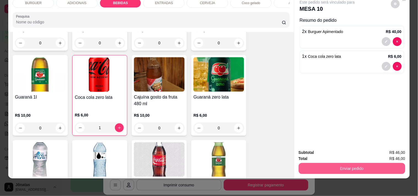
click at [330, 165] on button "Enviar pedido" at bounding box center [352, 168] width 107 height 11
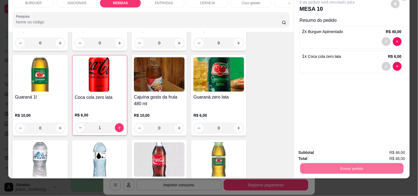
click at [328, 148] on button "Não registrar e enviar pedido" at bounding box center [333, 151] width 57 height 10
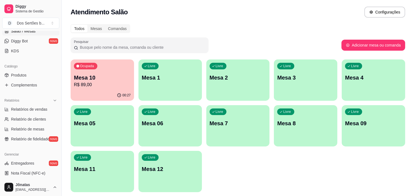
scroll to position [169, 0]
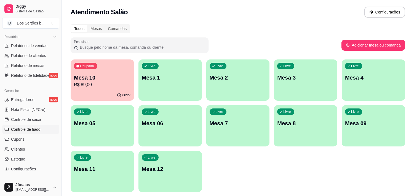
click at [31, 128] on span "Controle de fiado" at bounding box center [26, 130] width 30 height 6
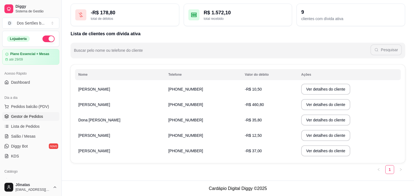
click at [28, 115] on span "Gestor de Pedidos" at bounding box center [27, 117] width 32 height 6
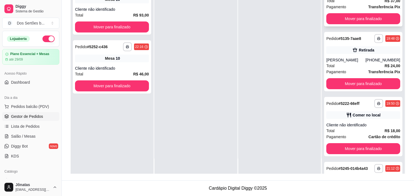
scroll to position [134, 0]
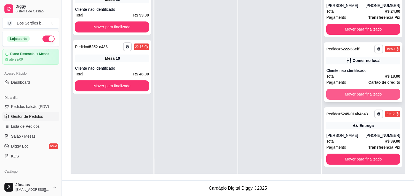
click at [346, 92] on button "Mover para finalizado" at bounding box center [363, 94] width 74 height 11
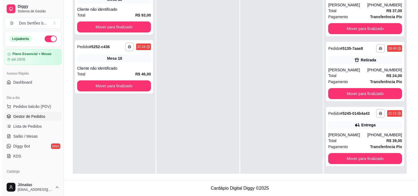
scroll to position [69, 0]
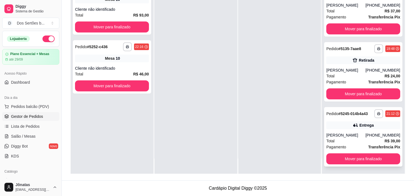
click at [365, 143] on div "Total R$ 39,00" at bounding box center [363, 141] width 74 height 6
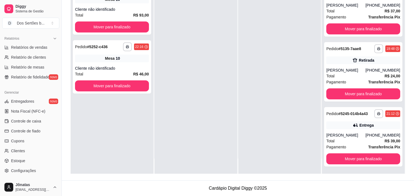
scroll to position [173, 0]
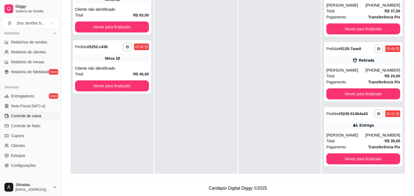
click at [9, 114] on link "Controle de caixa" at bounding box center [30, 116] width 57 height 9
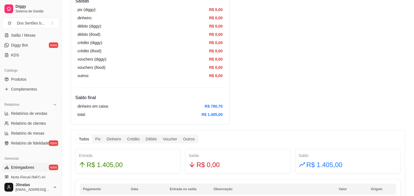
scroll to position [94, 0]
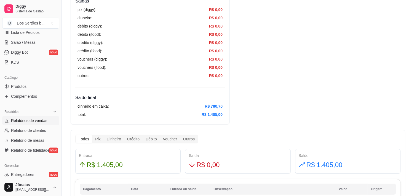
click at [24, 122] on span "Relatórios de vendas" at bounding box center [29, 121] width 36 height 6
select select "ALL"
select select "0"
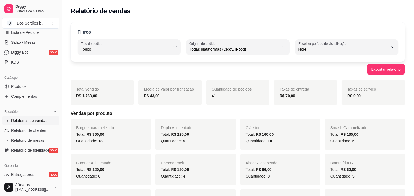
scroll to position [25, 0]
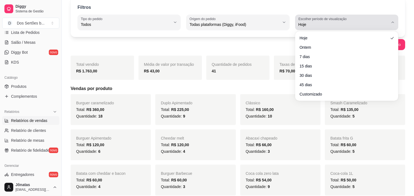
click at [311, 20] on label "Escolher período de visualização" at bounding box center [323, 19] width 50 height 5
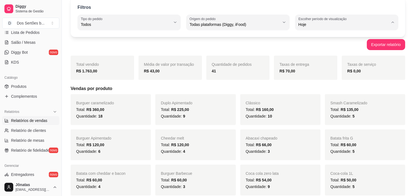
click at [325, 92] on span "Customizado" at bounding box center [344, 91] width 85 height 5
type input "-1"
select select "-1"
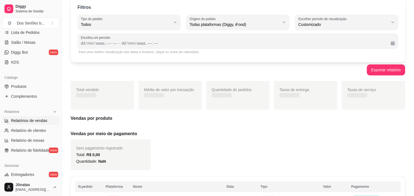
scroll to position [5, 0]
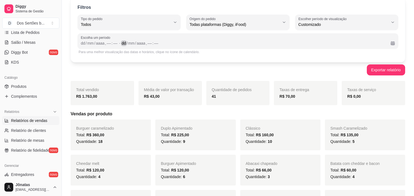
click at [371, 42] on div "dd / mm / aaaa , –– : ––" at bounding box center [254, 43] width 265 height 7
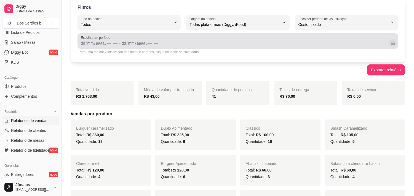
click at [391, 42] on button "Calendário" at bounding box center [392, 43] width 9 height 9
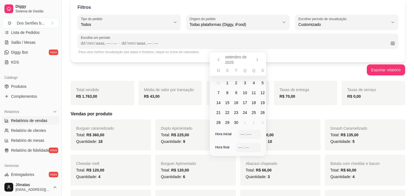
scroll to position [82, 0]
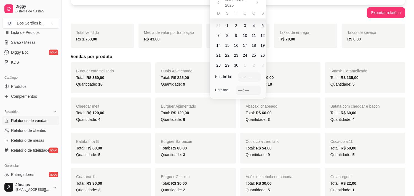
click at [236, 34] on span "9" at bounding box center [236, 36] width 2 height 6
click at [221, 44] on span "14" at bounding box center [218, 45] width 9 height 9
click at [240, 75] on div "–– : ––" at bounding box center [249, 77] width 22 height 9
click at [237, 86] on div "–– : ––" at bounding box center [248, 90] width 25 height 9
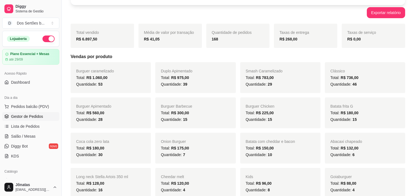
click at [36, 116] on span "Gestor de Pedidos" at bounding box center [27, 117] width 32 height 6
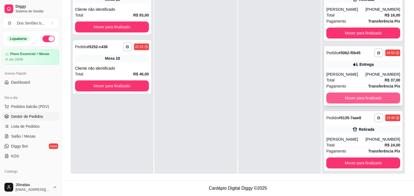
scroll to position [69, 0]
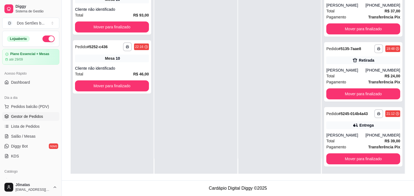
click at [314, 97] on div at bounding box center [279, 76] width 83 height 196
click at [283, 108] on div at bounding box center [279, 76] width 83 height 196
click at [409, 105] on div "**********" at bounding box center [238, 58] width 352 height 246
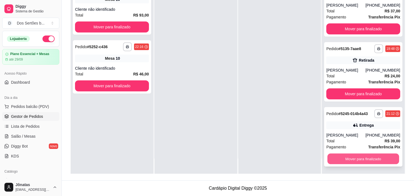
click at [371, 154] on button "Mover para finalizado" at bounding box center [363, 159] width 72 height 11
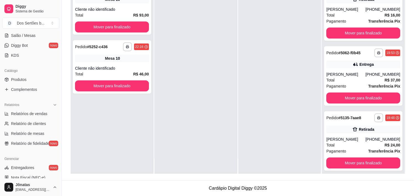
scroll to position [168, 0]
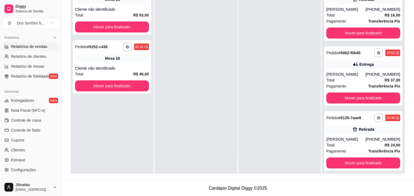
click at [20, 50] on link "Relatórios de vendas" at bounding box center [30, 46] width 57 height 9
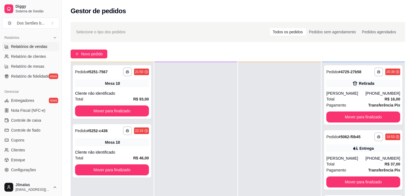
select select "ALL"
select select "0"
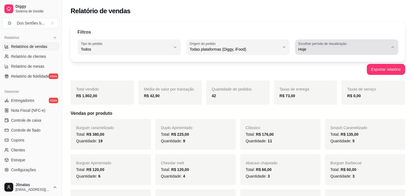
click at [354, 47] on span "Hoje" at bounding box center [343, 50] width 90 height 6
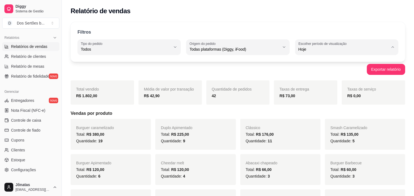
click at [303, 119] on span "Customizado" at bounding box center [344, 116] width 85 height 5
type input "-1"
select select "-1"
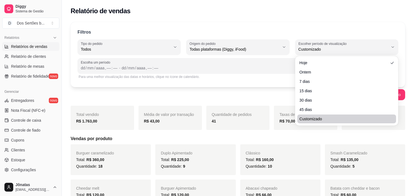
scroll to position [5, 0]
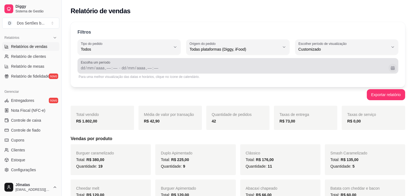
click at [391, 69] on button "Calendário" at bounding box center [392, 68] width 9 height 9
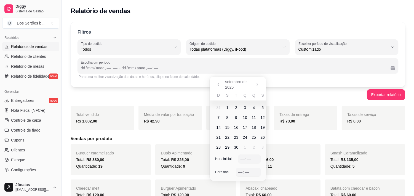
click at [234, 117] on span "9" at bounding box center [236, 117] width 9 height 9
click at [215, 129] on span "14" at bounding box center [218, 127] width 9 height 9
click at [241, 159] on div "––" at bounding box center [243, 159] width 6 height 6
click at [238, 171] on div "–– : ––" at bounding box center [248, 172] width 25 height 9
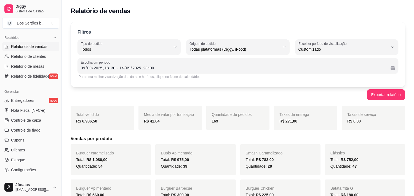
click at [285, 90] on div "Exportar relatório" at bounding box center [238, 94] width 335 height 11
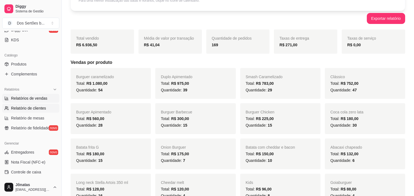
scroll to position [169, 0]
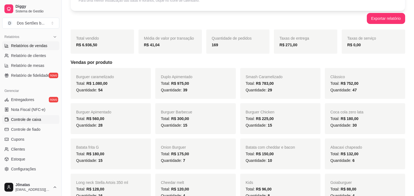
click at [21, 117] on span "Controle de caixa" at bounding box center [26, 120] width 30 height 6
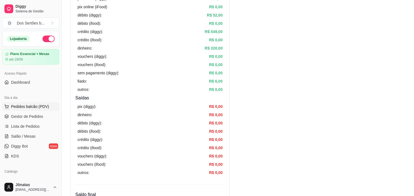
click at [30, 105] on span "Pedidos balcão (PDV)" at bounding box center [30, 107] width 38 height 6
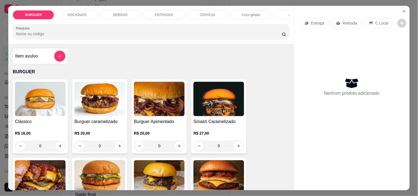
click at [30, 105] on img at bounding box center [40, 99] width 51 height 34
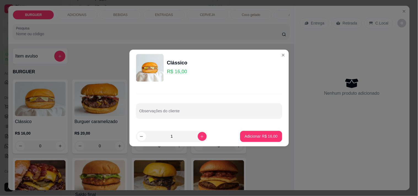
click at [29, 105] on img at bounding box center [40, 99] width 51 height 34
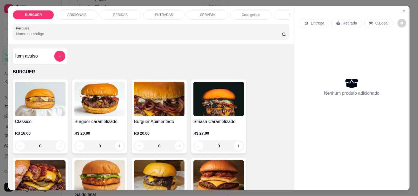
scroll to position [64, 0]
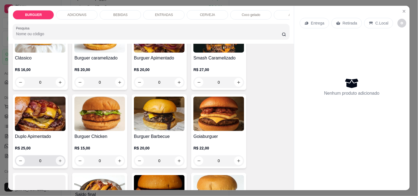
click at [58, 163] on icon "increase-product-quantity" at bounding box center [60, 161] width 4 height 4
type input "1"
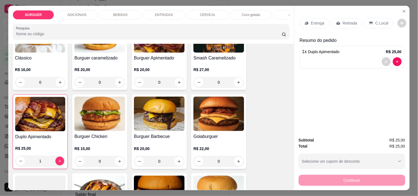
click at [351, 20] on p "Retirada" at bounding box center [350, 23] width 15 height 6
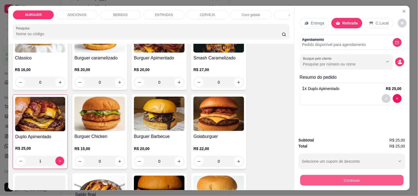
click at [340, 175] on button "Continuar" at bounding box center [351, 180] width 103 height 11
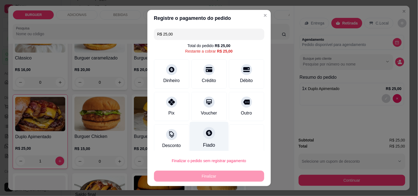
click at [203, 138] on div at bounding box center [209, 133] width 12 height 12
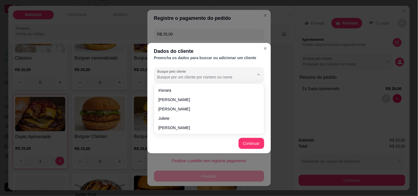
click at [175, 75] on input "Busque pelo cliente" at bounding box center [202, 77] width 88 height 6
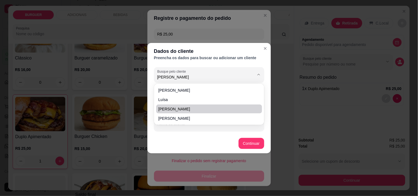
click at [176, 110] on span "Luís chapeiro" at bounding box center [207, 109] width 96 height 6
type input "Luís chapeiro"
type input "(86) 9484-3975"
type input "Luís chapeiro"
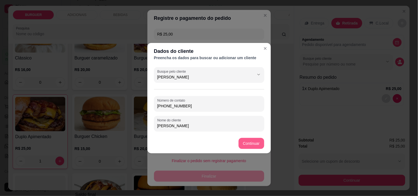
type input "Luís chapeiro"
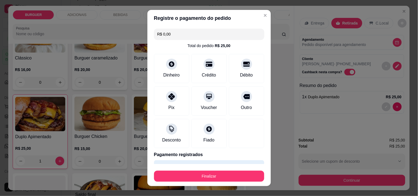
type input "R$ 0,00"
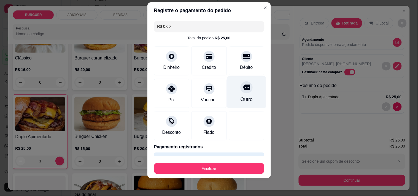
scroll to position [15, 0]
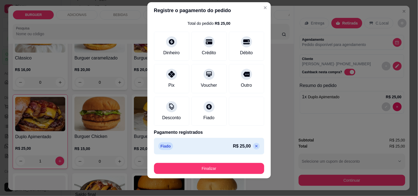
click at [258, 66] on div "R$ 0,00 Total do pedido R$ 25,00 Dinheiro Crédito Débito Pix Voucher Outro Desc…" at bounding box center [210, 88] width 124 height 138
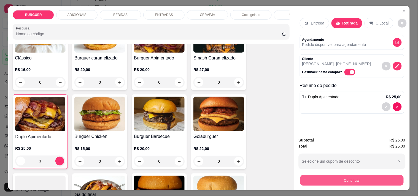
click at [319, 175] on button "Continuar" at bounding box center [351, 180] width 103 height 11
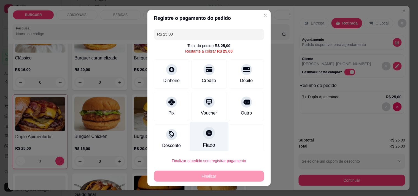
click at [206, 131] on icon at bounding box center [209, 133] width 6 height 6
type input "R$ 0,00"
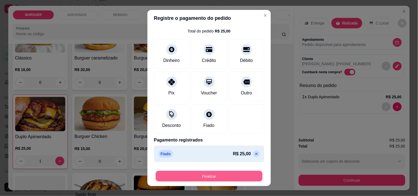
click at [230, 178] on button "Finalizar" at bounding box center [209, 176] width 107 height 11
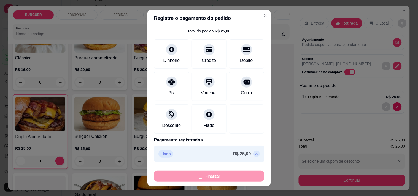
type input "0"
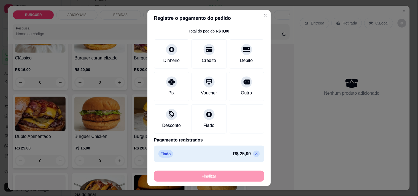
type input "-R$ 25,00"
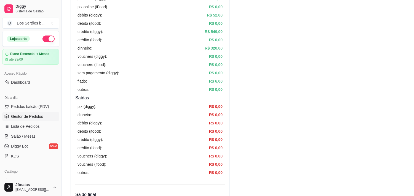
click at [26, 119] on span "Gestor de Pedidos" at bounding box center [27, 117] width 32 height 6
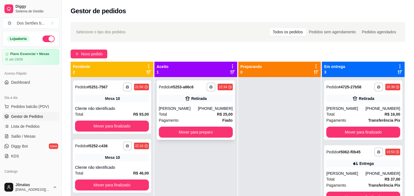
click at [210, 103] on div "**********" at bounding box center [196, 111] width 78 height 60
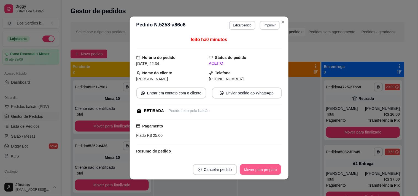
click at [257, 170] on button "Mover para preparo" at bounding box center [260, 170] width 41 height 11
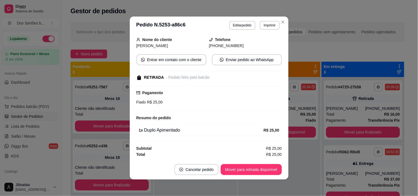
scroll to position [1, 0]
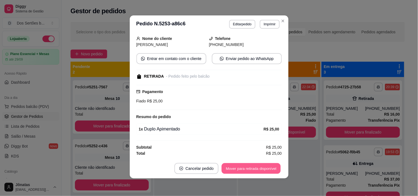
click at [244, 169] on button "Mover para retirada disponível" at bounding box center [251, 169] width 59 height 11
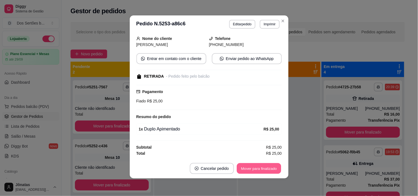
click at [258, 168] on button "Mover para finalizado" at bounding box center [259, 169] width 44 height 11
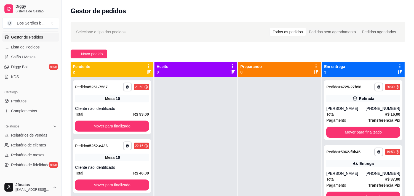
scroll to position [158, 0]
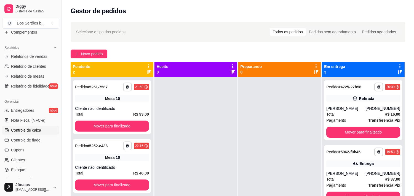
click at [15, 131] on span "Controle de caixa" at bounding box center [26, 131] width 30 height 6
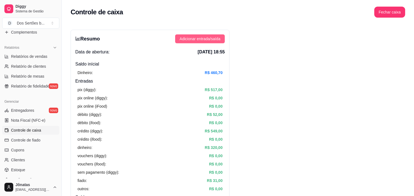
click at [193, 38] on span "Adicionar entrada/saída" at bounding box center [200, 39] width 41 height 6
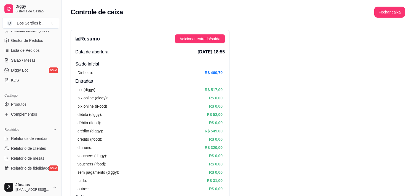
scroll to position [47, 0]
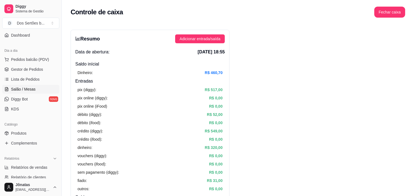
click at [20, 87] on span "Salão / Mesas" at bounding box center [23, 90] width 25 height 6
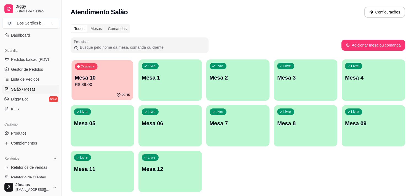
click at [109, 86] on p "R$ 89,00" at bounding box center [102, 85] width 55 height 6
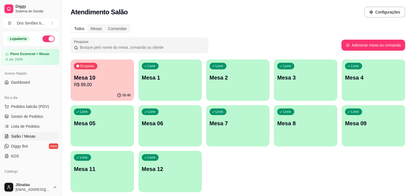
click at [42, 39] on button "button" at bounding box center [48, 39] width 12 height 7
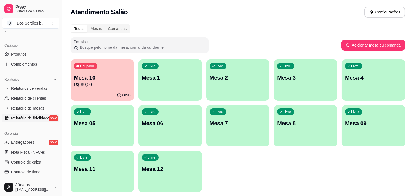
scroll to position [192, 0]
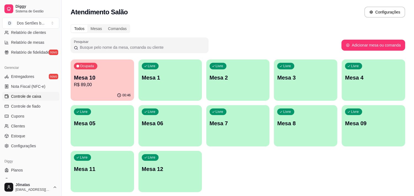
click at [22, 100] on link "Controle de caixa" at bounding box center [30, 96] width 57 height 9
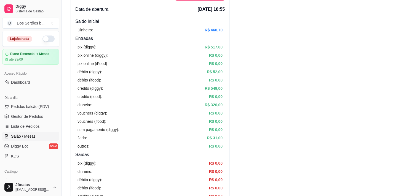
click at [24, 136] on span "Salão / Mesas" at bounding box center [23, 137] width 25 height 6
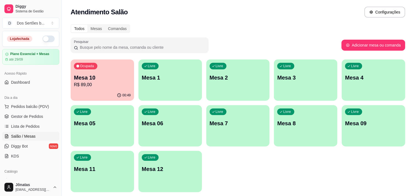
click at [102, 84] on p "R$ 89,00" at bounding box center [102, 85] width 57 height 7
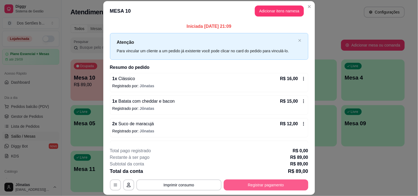
click at [258, 183] on button "Registrar pagamento" at bounding box center [266, 185] width 85 height 11
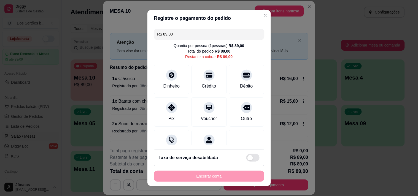
click at [175, 33] on input "R$ 89,00" at bounding box center [210, 34] width 104 height 11
click at [203, 79] on div at bounding box center [209, 74] width 12 height 12
click at [173, 33] on input "R$ 58,00" at bounding box center [210, 34] width 104 height 11
click at [195, 79] on div "Crédito" at bounding box center [209, 78] width 39 height 32
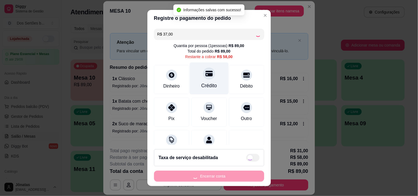
type input "R$ 21,00"
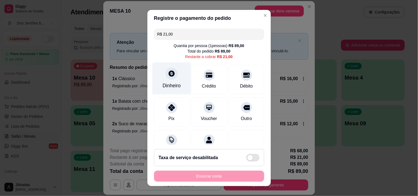
click at [163, 84] on div "Dinheiro" at bounding box center [172, 85] width 18 height 7
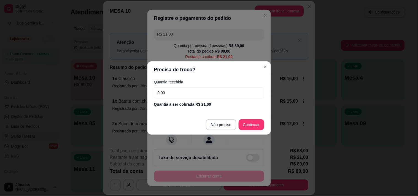
click at [167, 90] on input "0,00" at bounding box center [209, 92] width 110 height 11
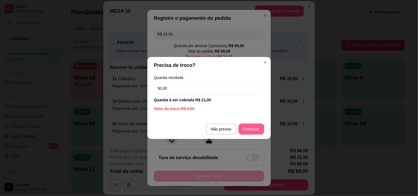
type input "30,00"
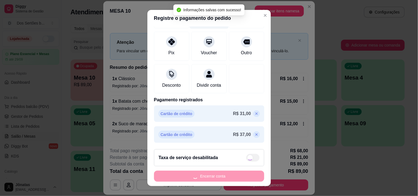
type input "R$ 0,00"
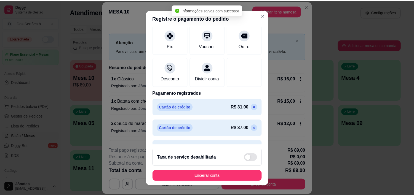
scroll to position [88, 0]
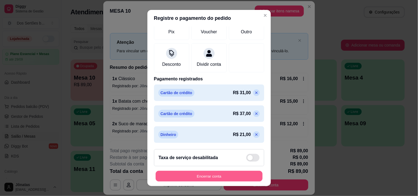
click at [243, 171] on button "Encerrar conta" at bounding box center [209, 176] width 107 height 11
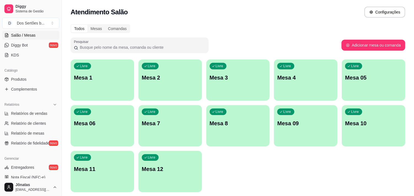
scroll to position [157, 0]
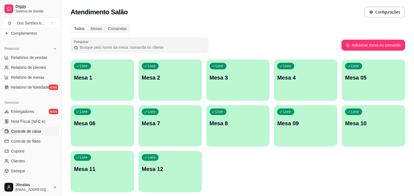
click at [20, 131] on span "Controle de caixa" at bounding box center [26, 132] width 30 height 6
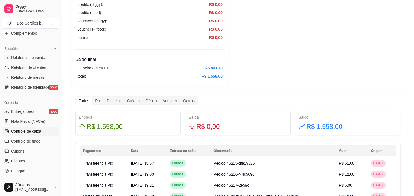
scroll to position [235, 0]
click at [212, 63] on div "dinheiro em caixa: R$ 801,70 total: R$ 1.558,00" at bounding box center [150, 72] width 150 height 19
click at [165, 65] on div "dinheiro em caixa: R$ 801,70" at bounding box center [150, 68] width 145 height 6
click at [164, 65] on div "dinheiro em caixa: R$ 801,70" at bounding box center [150, 68] width 145 height 6
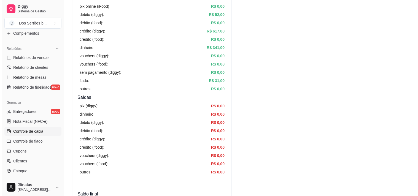
scroll to position [0, 0]
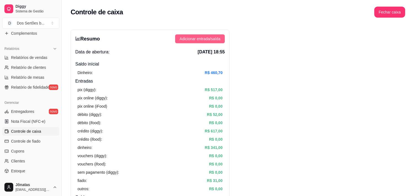
click at [188, 39] on span "Adicionar entrada/saída" at bounding box center [200, 39] width 41 height 6
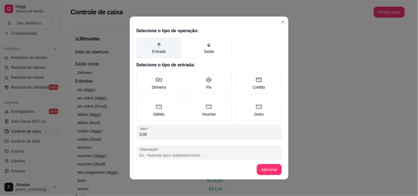
click at [170, 45] on label "Entrada" at bounding box center [160, 48] width 46 height 21
click at [141, 42] on button "Entrada" at bounding box center [138, 39] width 4 height 4
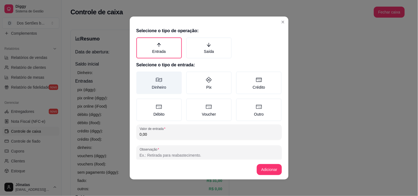
click at [158, 82] on icon at bounding box center [159, 80] width 7 height 7
click at [141, 76] on button "Dinheiro" at bounding box center [138, 73] width 4 height 4
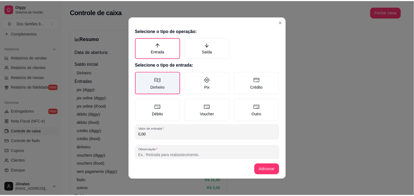
scroll to position [8, 0]
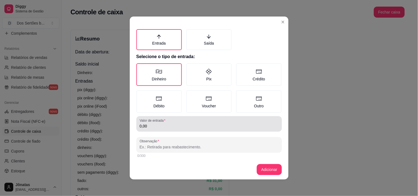
click at [149, 124] on input "0,00" at bounding box center [209, 127] width 139 height 6
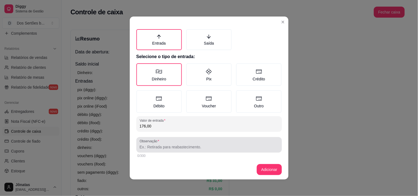
type input "176,00"
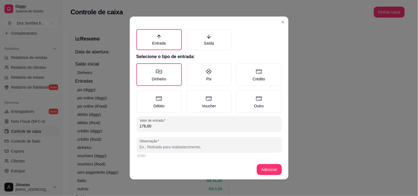
click at [141, 146] on input "Observação" at bounding box center [209, 148] width 139 height 6
type input "d"
type input "diferença de caixa"
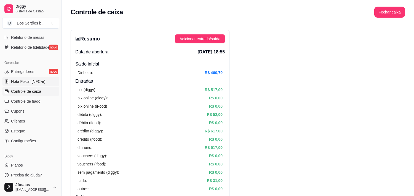
scroll to position [164, 0]
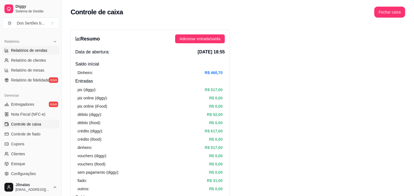
click at [25, 50] on span "Relatórios de vendas" at bounding box center [29, 51] width 36 height 6
select select "ALL"
select select "0"
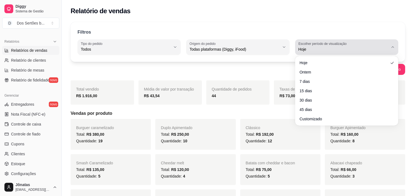
click at [326, 47] on span "Hoje" at bounding box center [343, 50] width 90 height 6
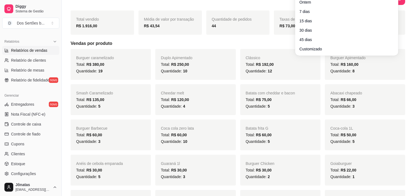
scroll to position [77, 0]
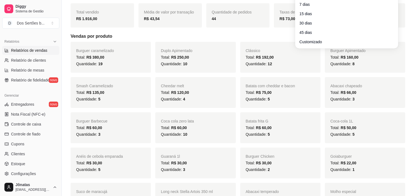
click at [303, 37] on ul "Hoje Ontem 7 dias 15 dias 30 dias 45 dias Customizado" at bounding box center [346, 13] width 99 height 65
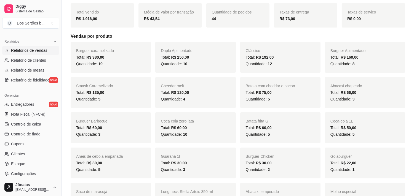
click at [302, 40] on span "Customizado" at bounding box center [344, 39] width 85 height 5
type input "-1"
select select "-1"
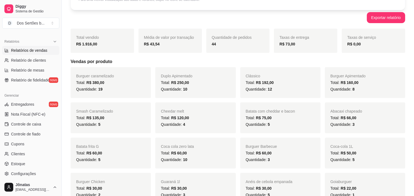
scroll to position [13, 0]
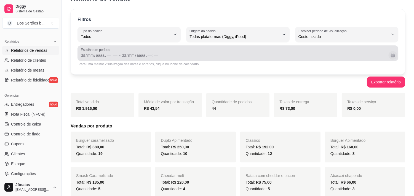
click at [392, 55] on button "Calendário" at bounding box center [392, 55] width 9 height 9
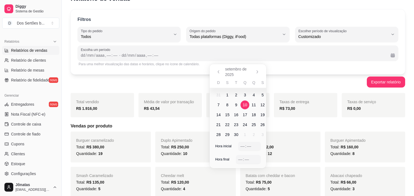
click at [244, 104] on span "10" at bounding box center [245, 105] width 4 height 6
click at [217, 114] on span "14" at bounding box center [218, 115] width 4 height 6
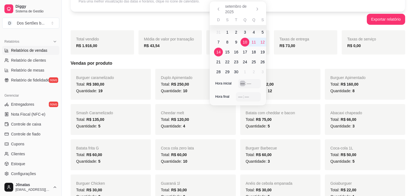
click at [241, 79] on div "–– : ––" at bounding box center [249, 83] width 22 height 9
click at [239, 97] on div "––" at bounding box center [241, 97] width 6 height 6
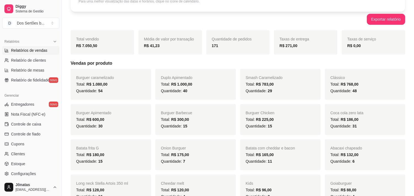
click at [279, 62] on h5 "Vendas por produto" at bounding box center [238, 63] width 335 height 7
click at [288, 62] on h5 "Vendas por produto" at bounding box center [238, 63] width 335 height 7
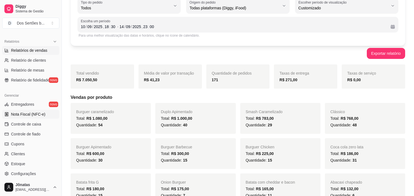
click at [23, 118] on link "Nota Fiscal (NFC-e)" at bounding box center [30, 114] width 57 height 9
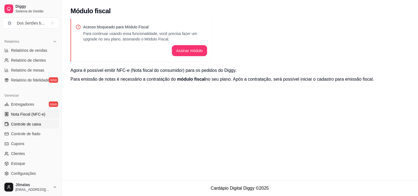
click at [20, 123] on span "Controle de caixa" at bounding box center [26, 125] width 30 height 6
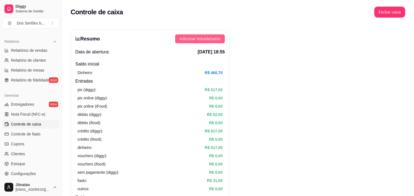
click at [195, 38] on span "Adicionar entrada/saída" at bounding box center [200, 39] width 41 height 6
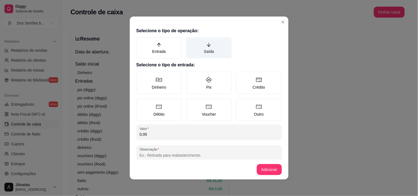
click at [208, 44] on label "Saída" at bounding box center [209, 48] width 46 height 21
click at [191, 42] on button "Saída" at bounding box center [188, 39] width 4 height 4
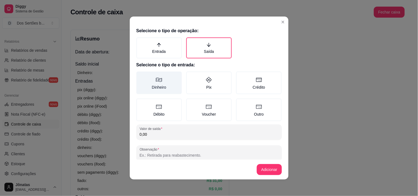
click at [156, 87] on label "Dinheiro" at bounding box center [160, 83] width 46 height 23
click at [141, 76] on button "Dinheiro" at bounding box center [138, 73] width 4 height 4
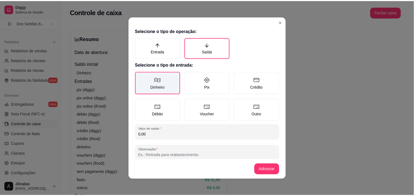
scroll to position [8, 0]
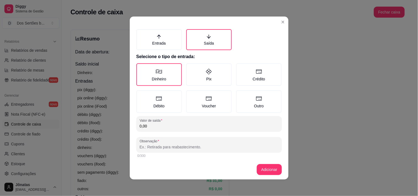
click at [154, 124] on input "0,00" at bounding box center [209, 127] width 139 height 6
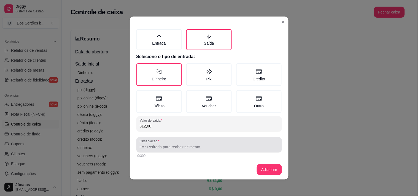
type input "312,00"
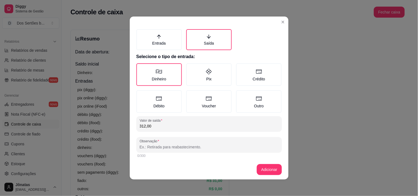
click at [141, 147] on input "Observação" at bounding box center [209, 148] width 139 height 6
type input "Pagamento do entregador\ Vitor"
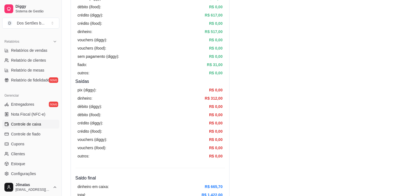
scroll to position [0, 0]
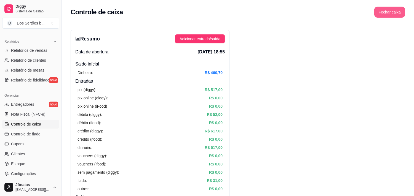
click at [390, 10] on button "Fechar caixa" at bounding box center [389, 12] width 31 height 11
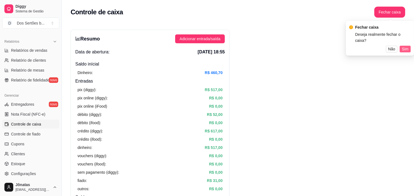
click at [403, 46] on span "Sim" at bounding box center [405, 49] width 7 height 6
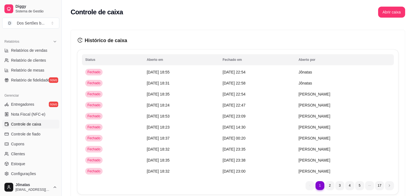
scroll to position [200, 0]
